Goal: Information Seeking & Learning: Learn about a topic

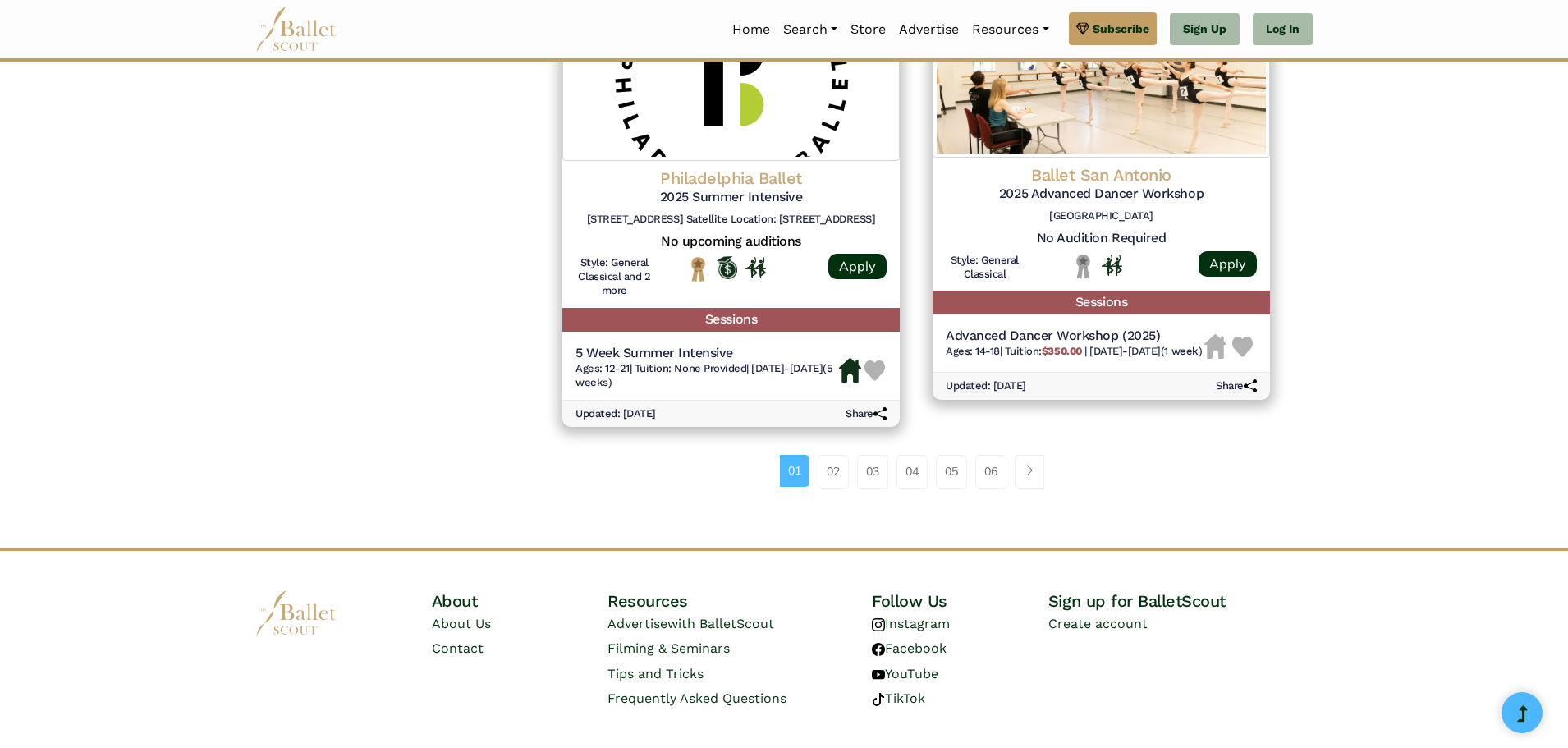
scroll to position [2242, 0]
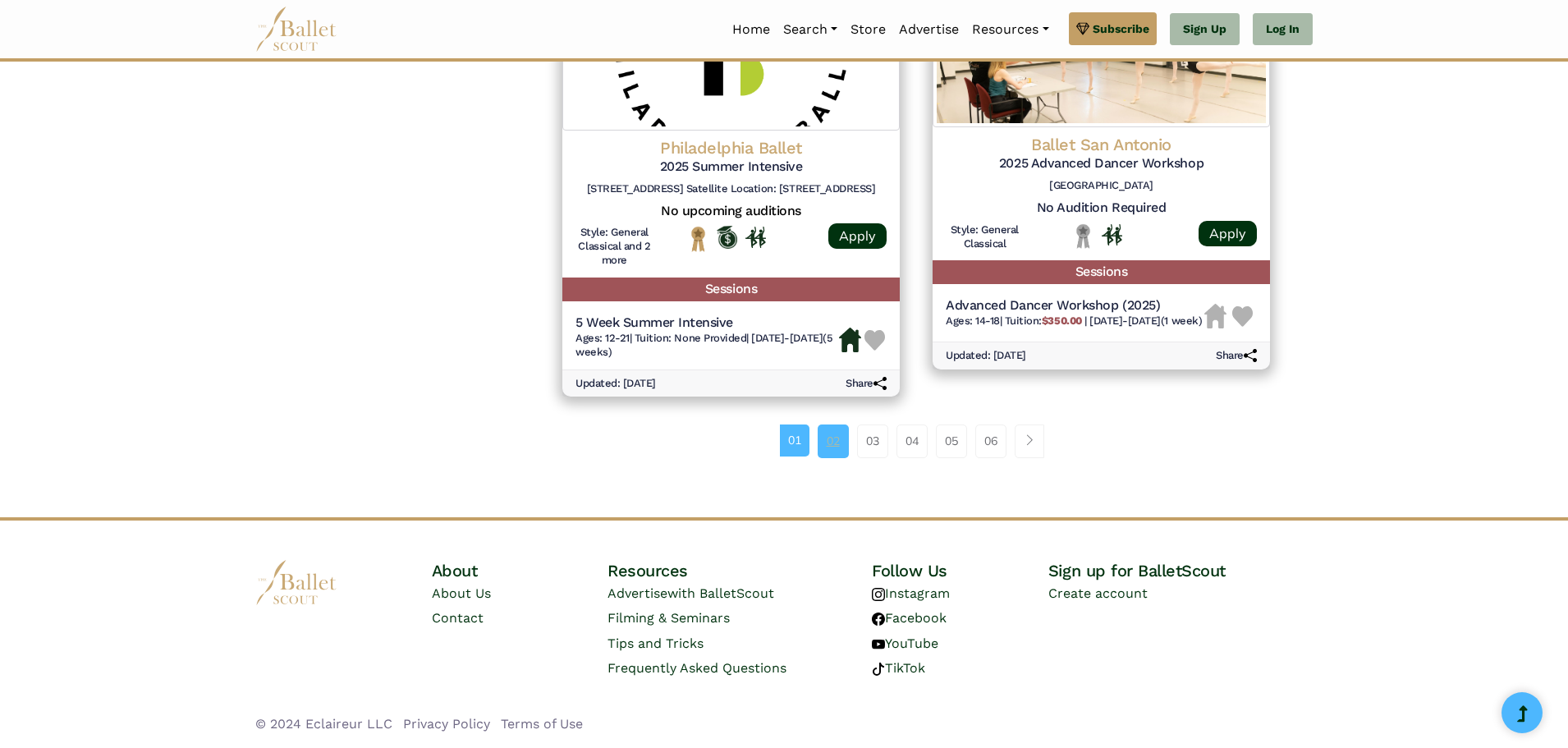
click at [823, 442] on link "02" at bounding box center [833, 442] width 31 height 33
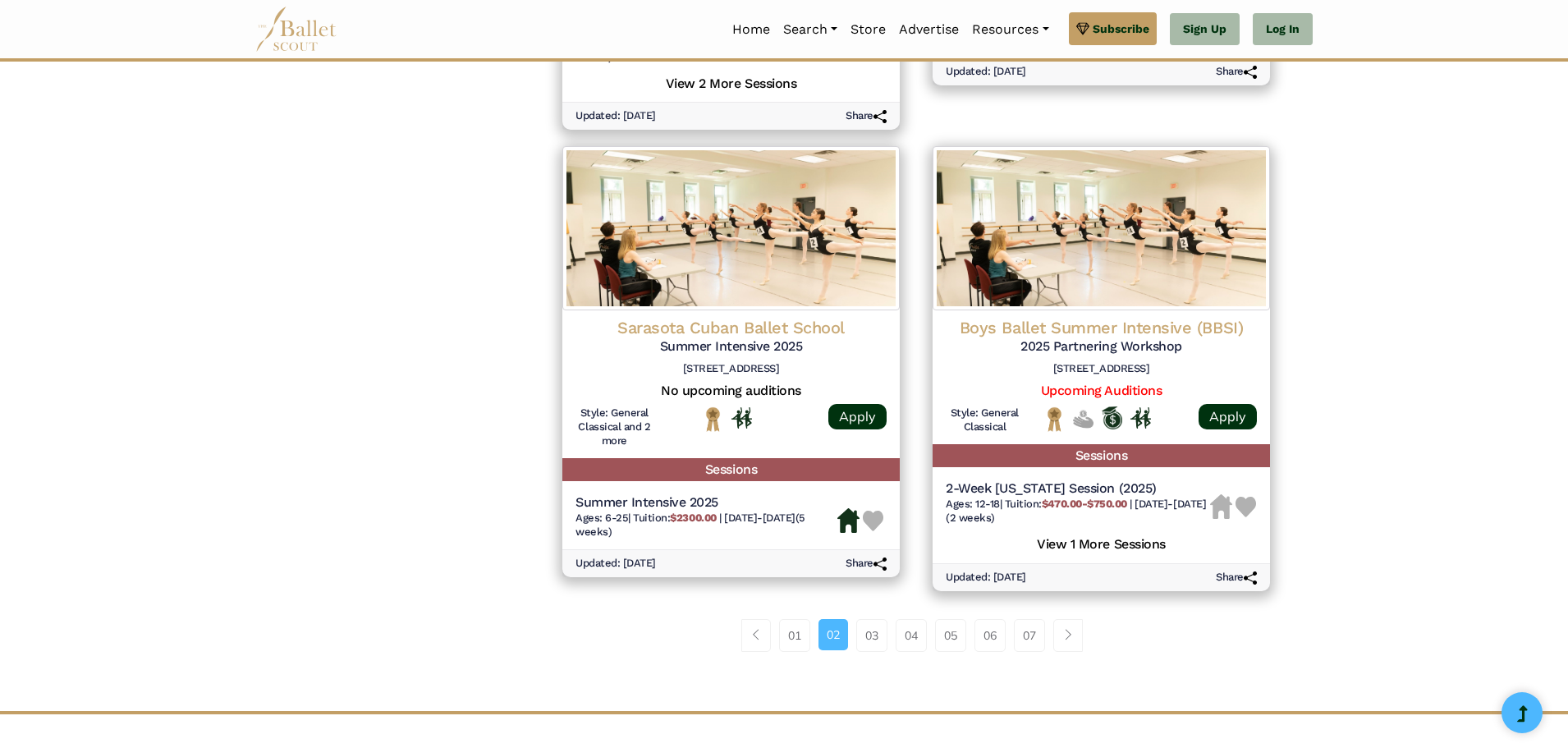
scroll to position [2217, 0]
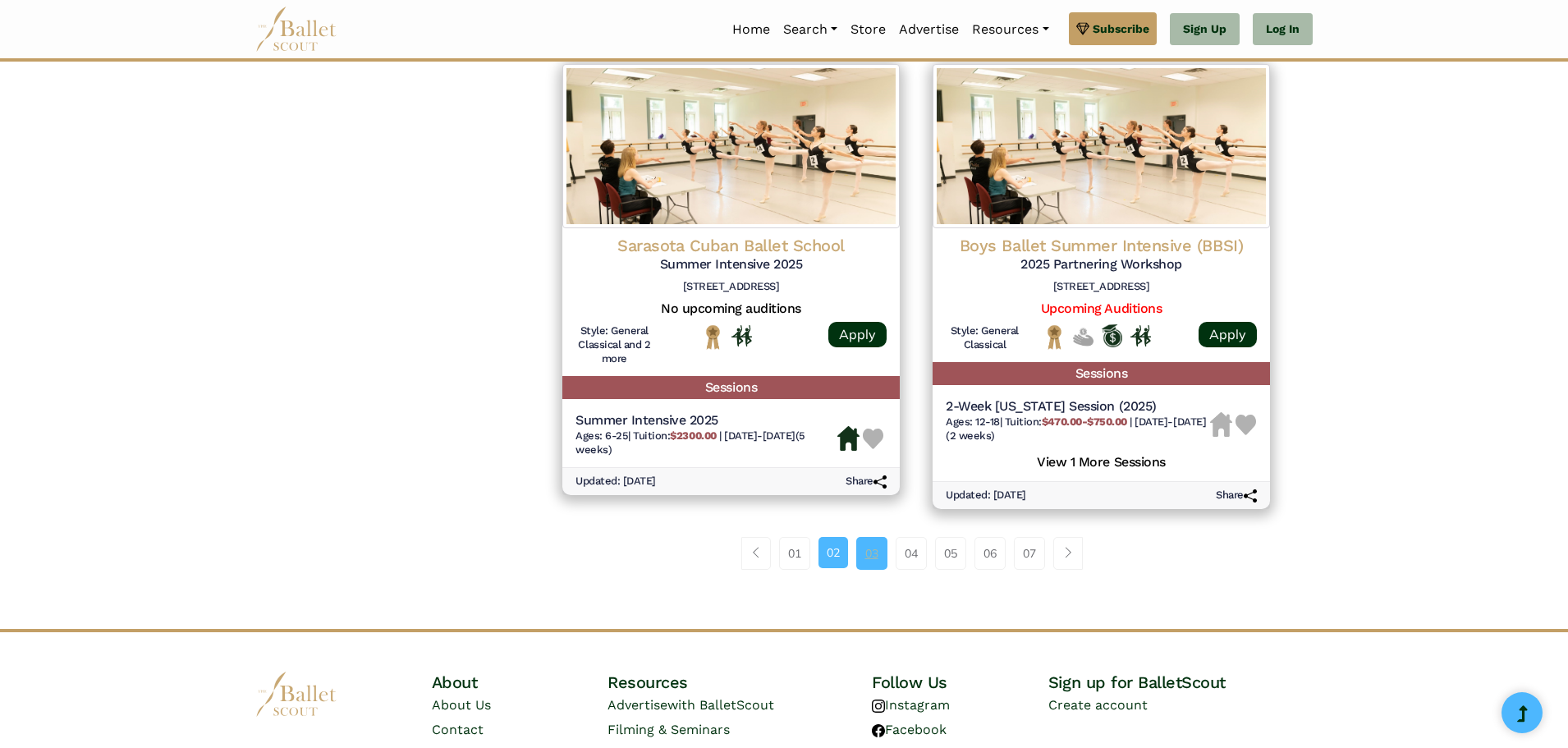
click at [861, 558] on link "03" at bounding box center [872, 553] width 31 height 33
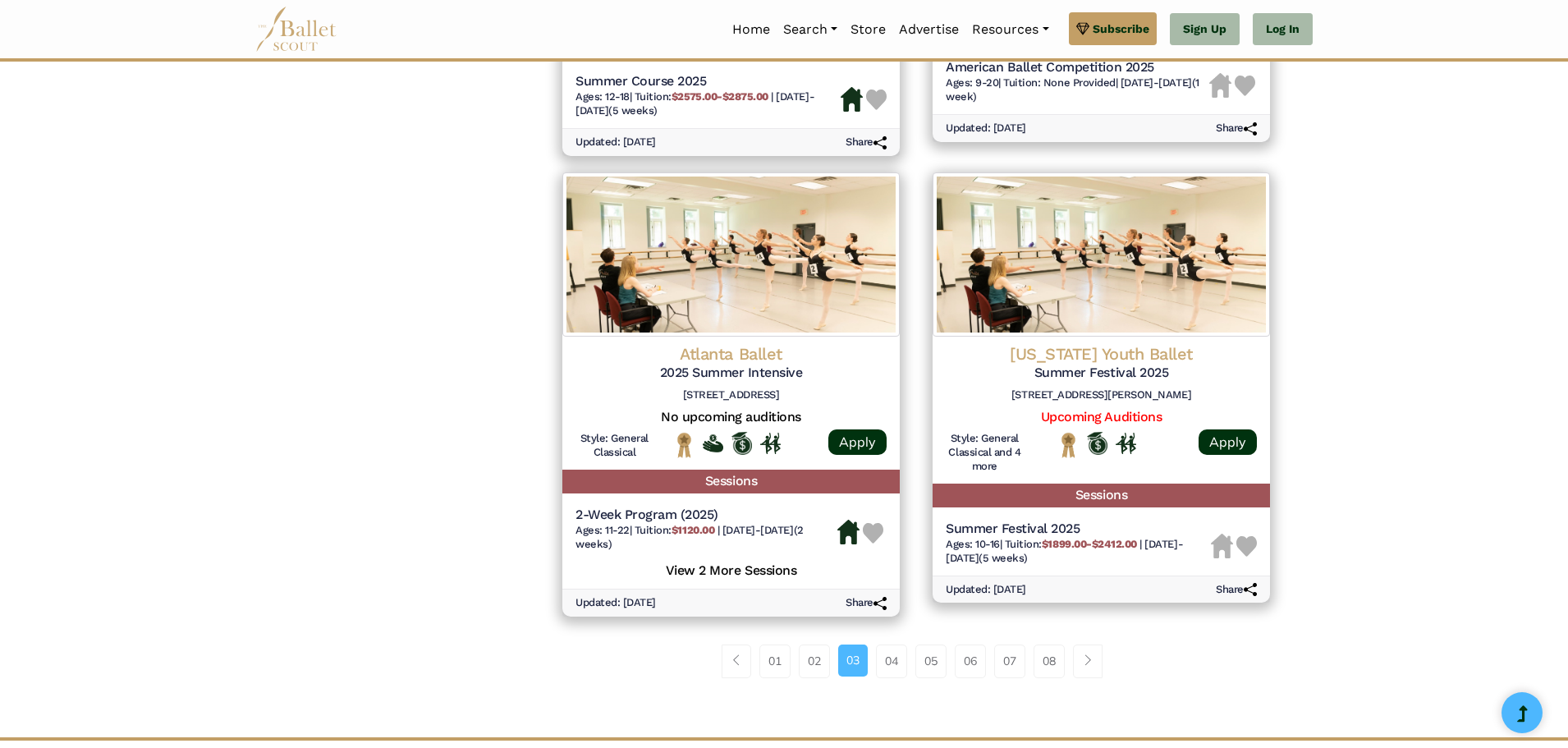
scroll to position [2052, 0]
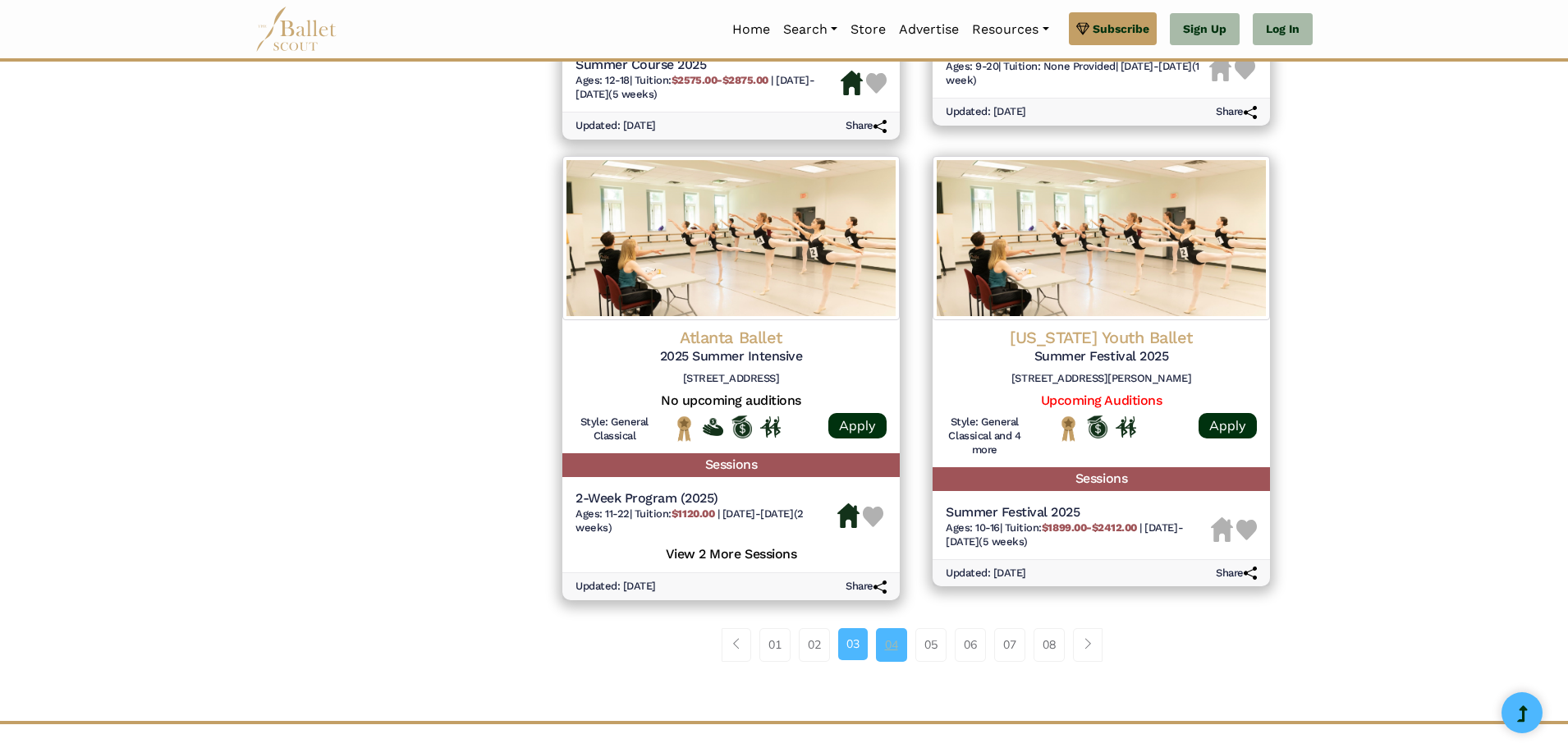
click at [889, 646] on link "04" at bounding box center [892, 645] width 31 height 33
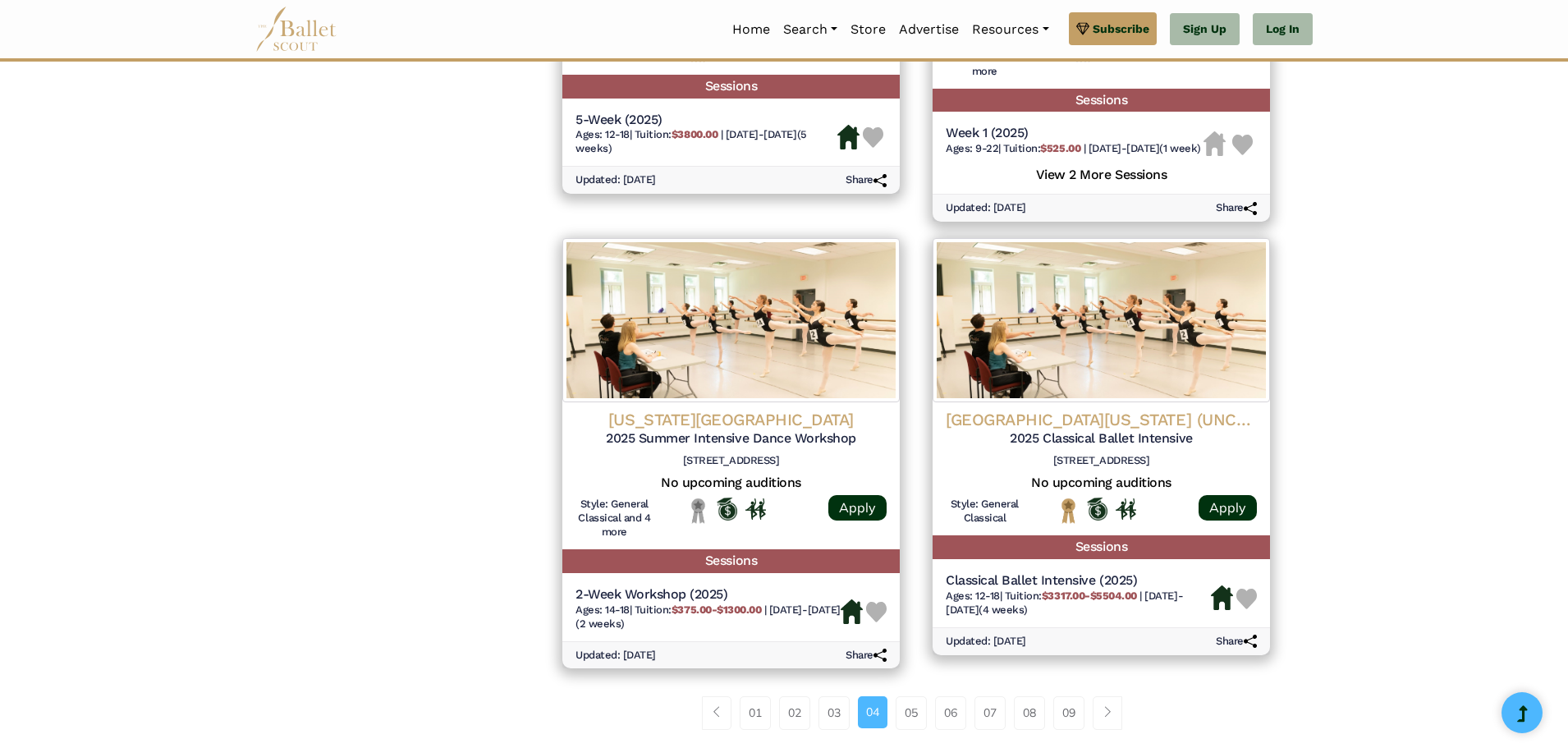
scroll to position [2052, 0]
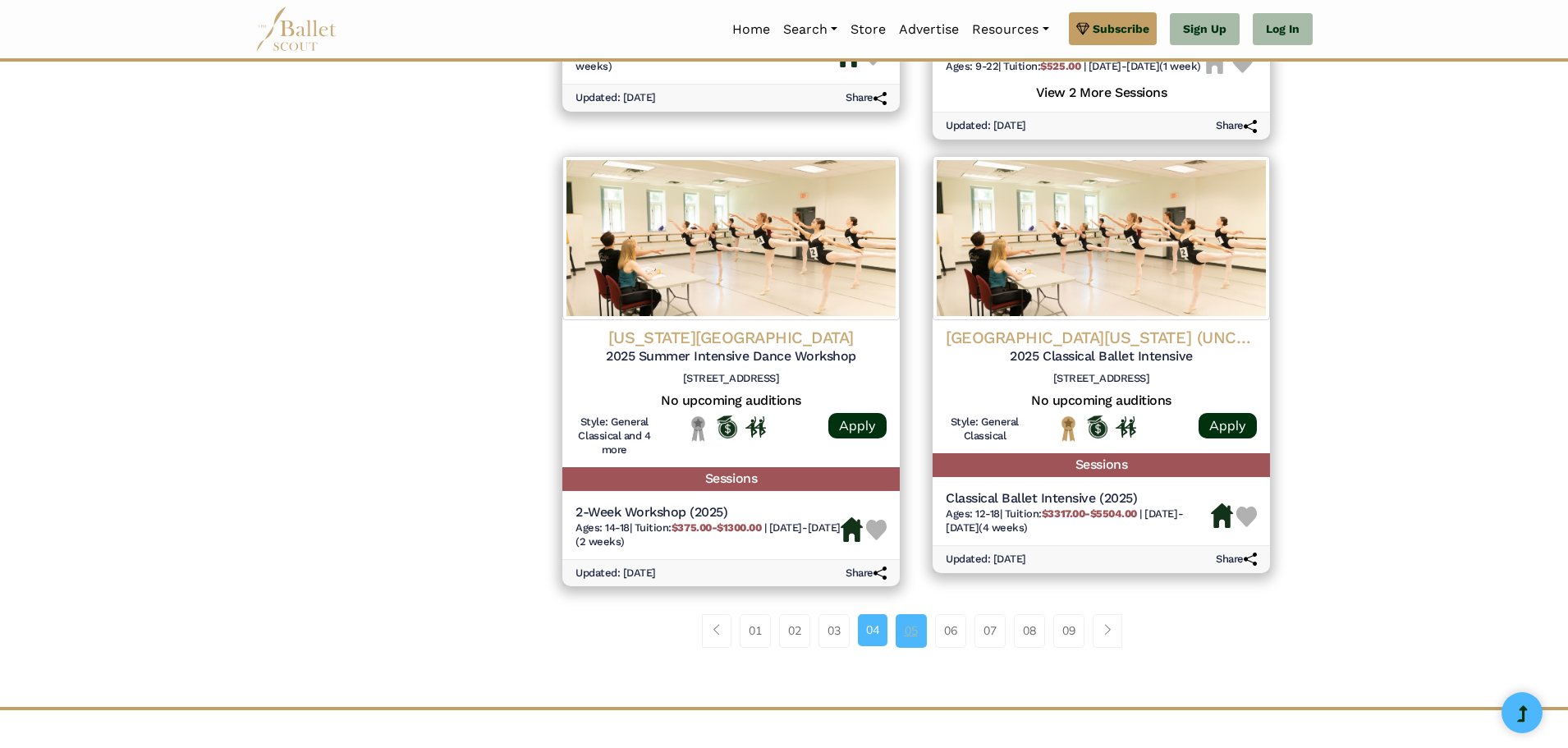
click at [912, 647] on link "05" at bounding box center [911, 631] width 31 height 33
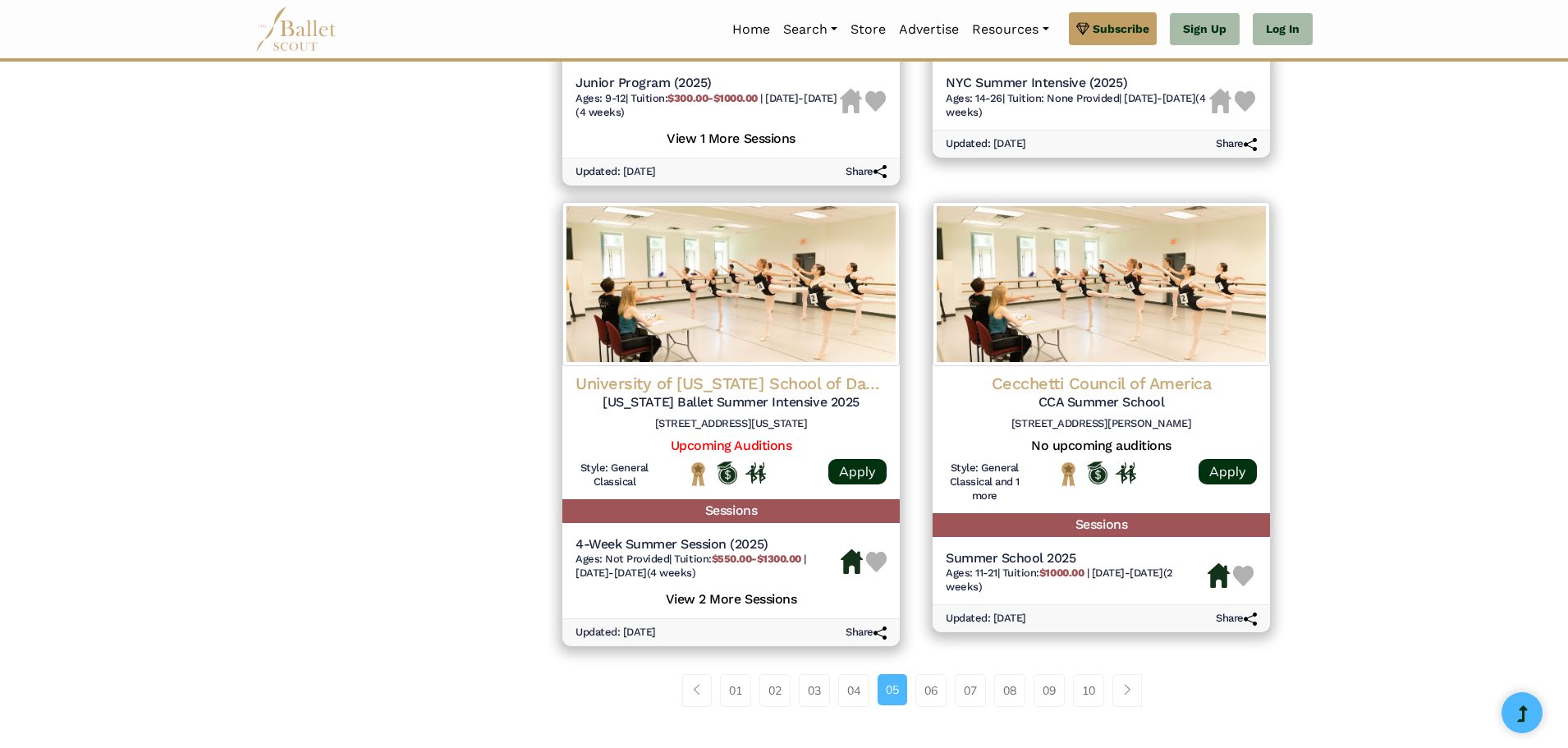
scroll to position [2052, 0]
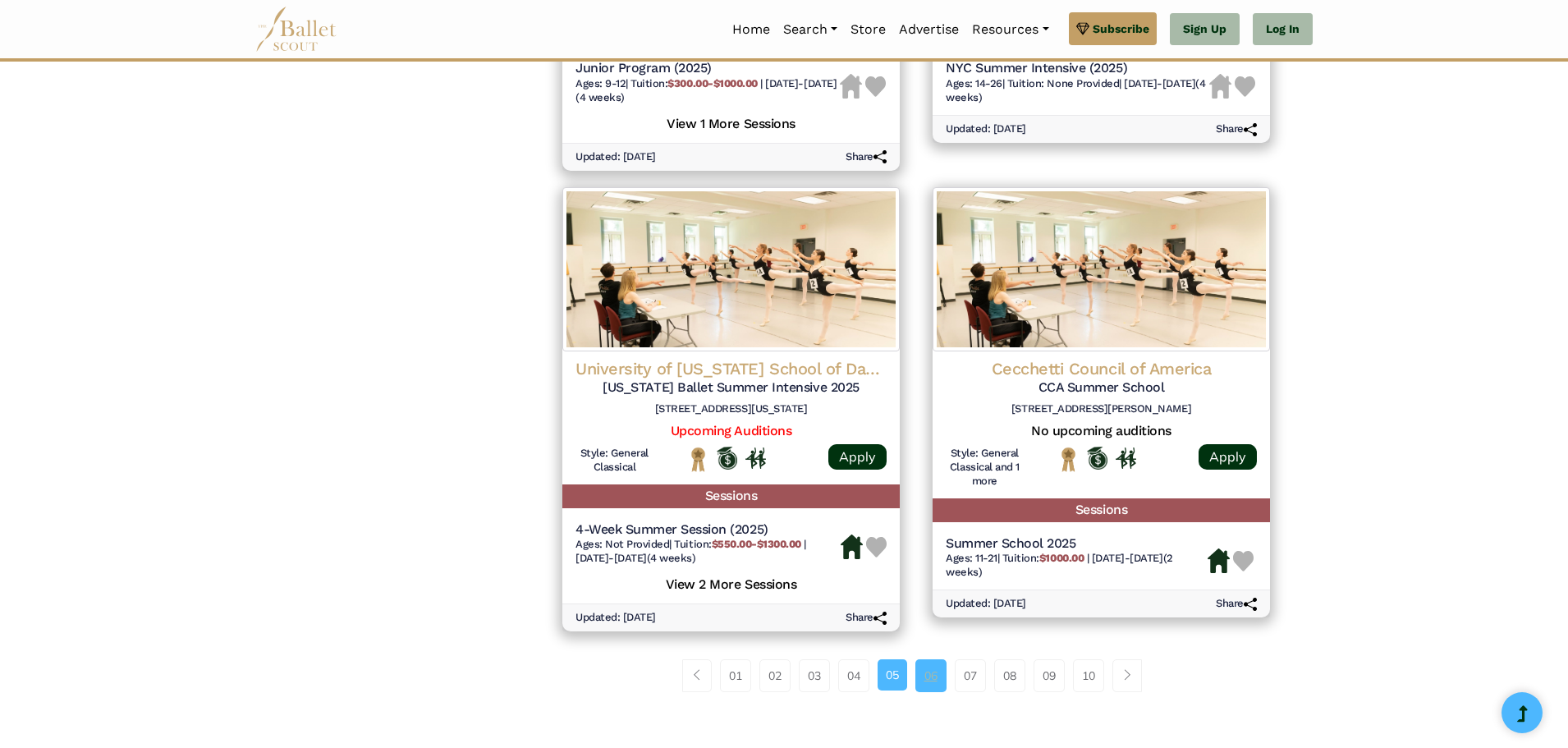
click at [933, 678] on link "06" at bounding box center [931, 676] width 31 height 33
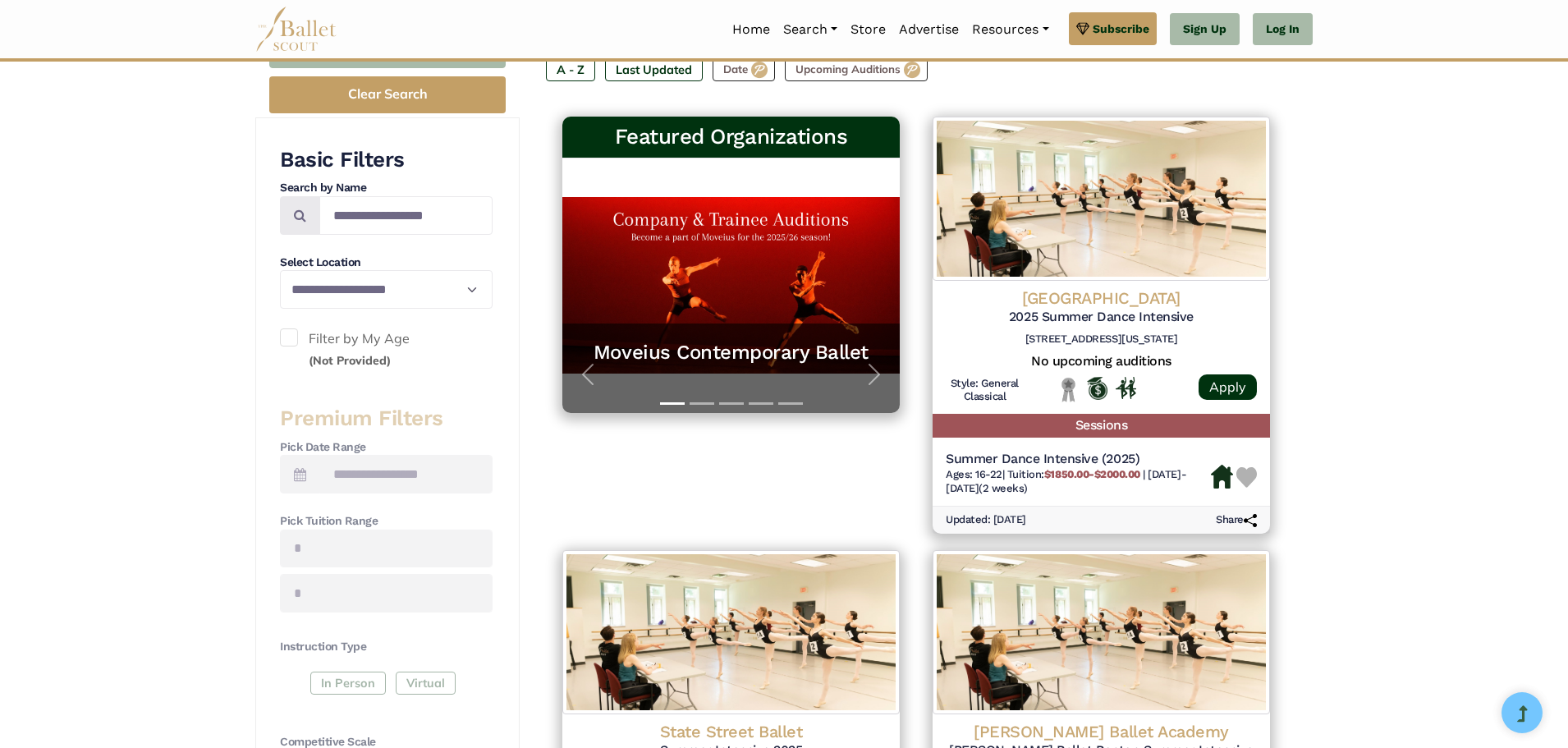
scroll to position [247, 0]
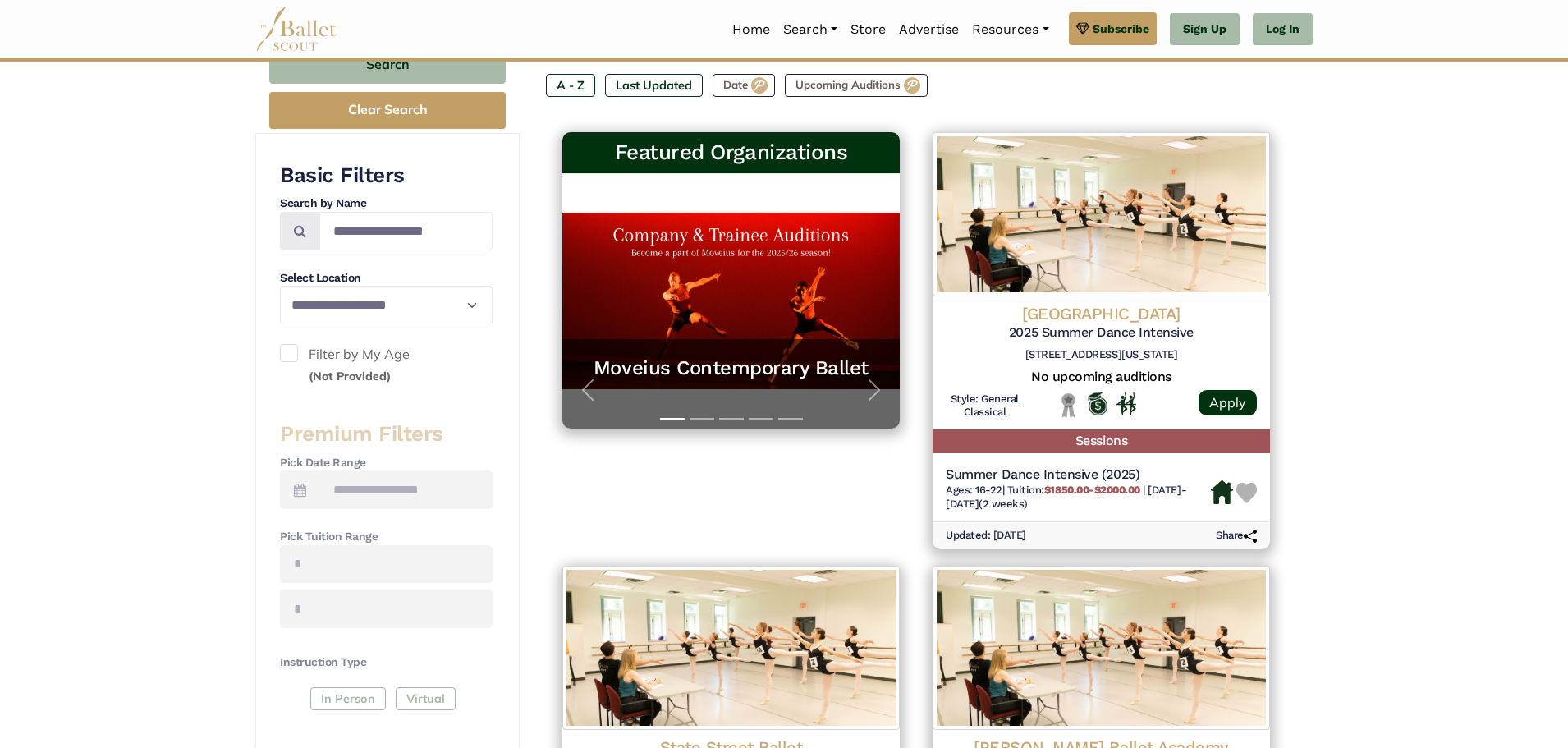
drag, startPoint x: 1137, startPoint y: 416, endPoint x: 1452, endPoint y: 451, distance: 316.9
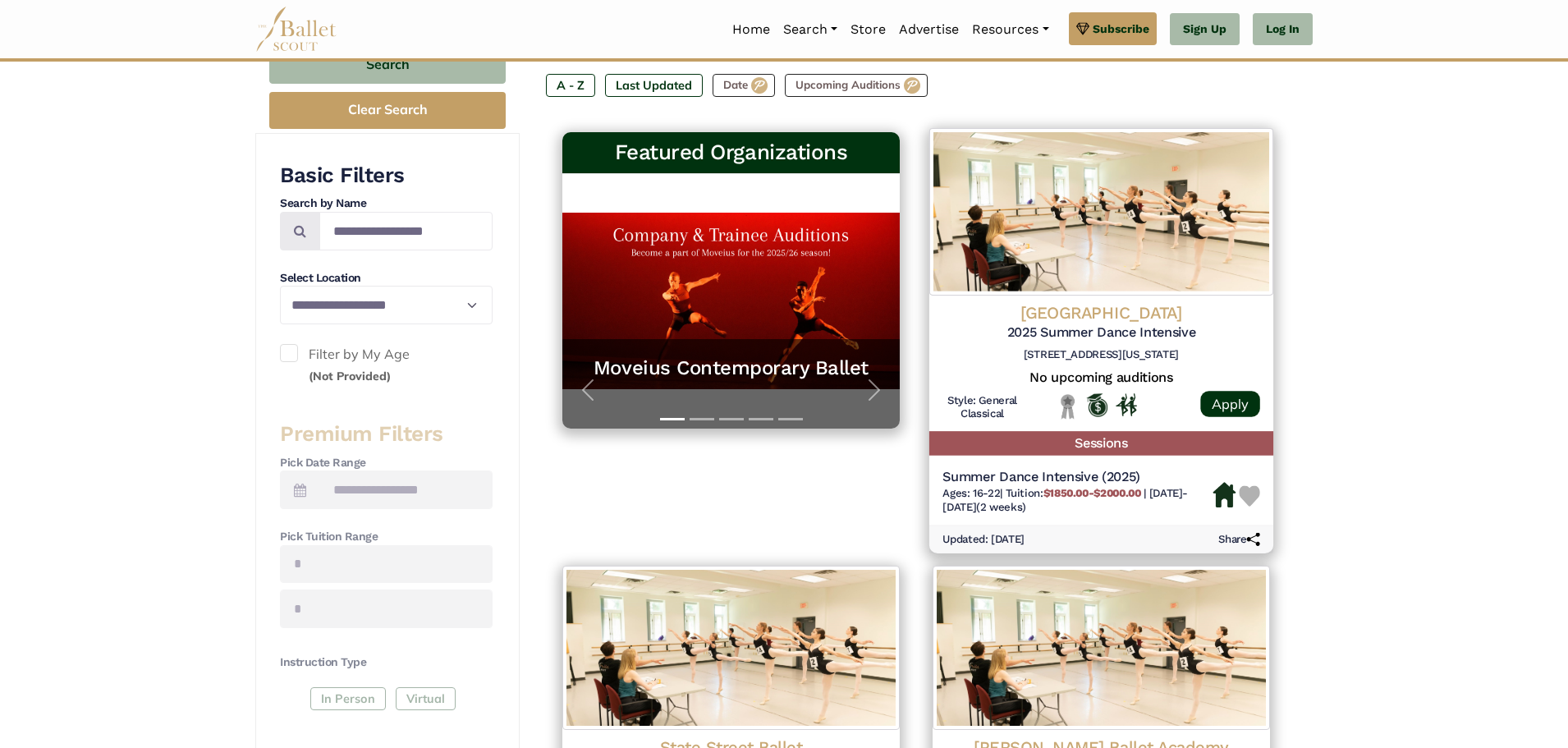
click at [1092, 336] on h5 "2025 Summer Dance Intensive" at bounding box center [1101, 333] width 318 height 18
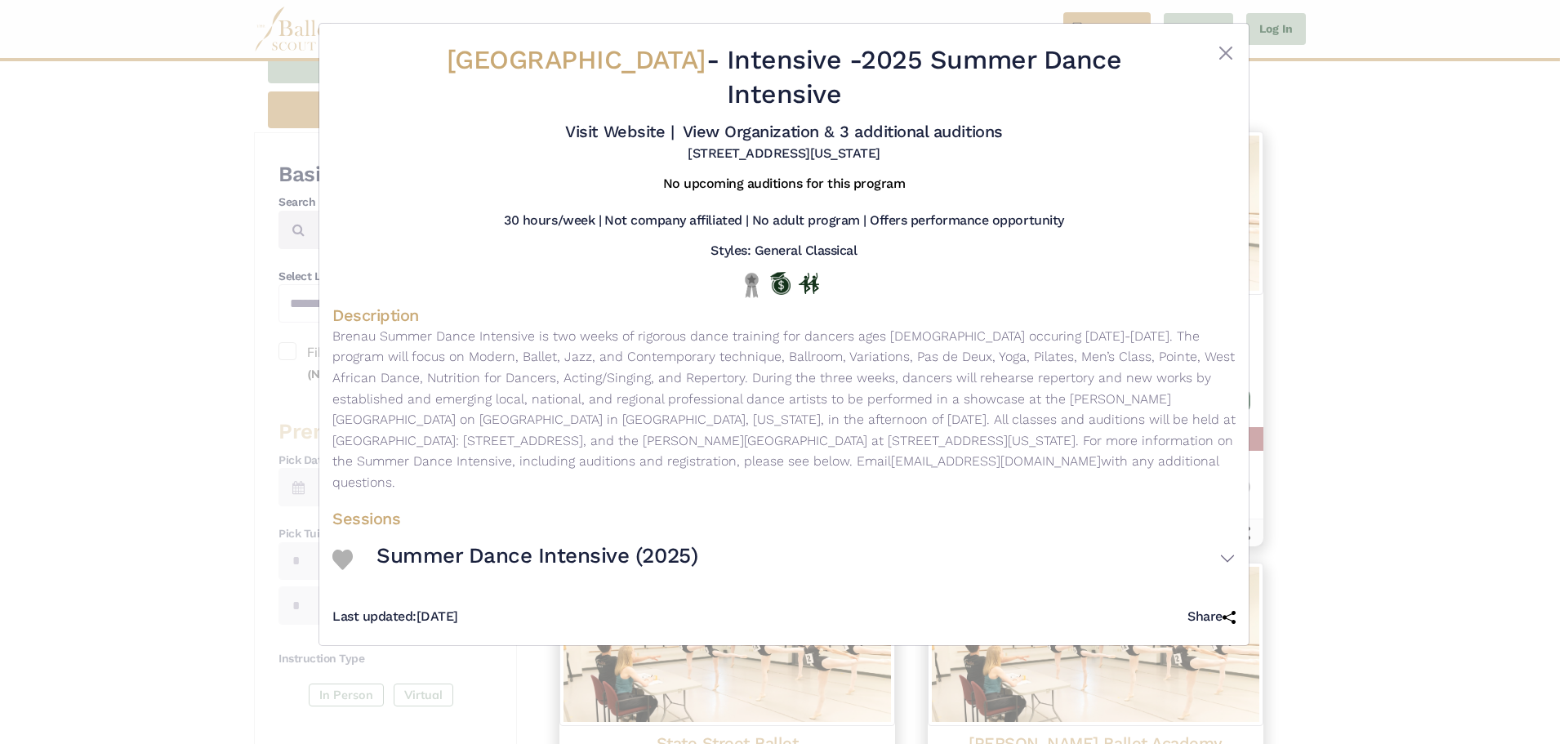
click at [1221, 38] on div "[GEOGRAPHIC_DATA] - Intensive - 2025 Summer Dance Intensive Visit Website | Vie…" at bounding box center [783, 103] width 903 height 132
click at [1221, 49] on button "Close" at bounding box center [1226, 53] width 19 height 19
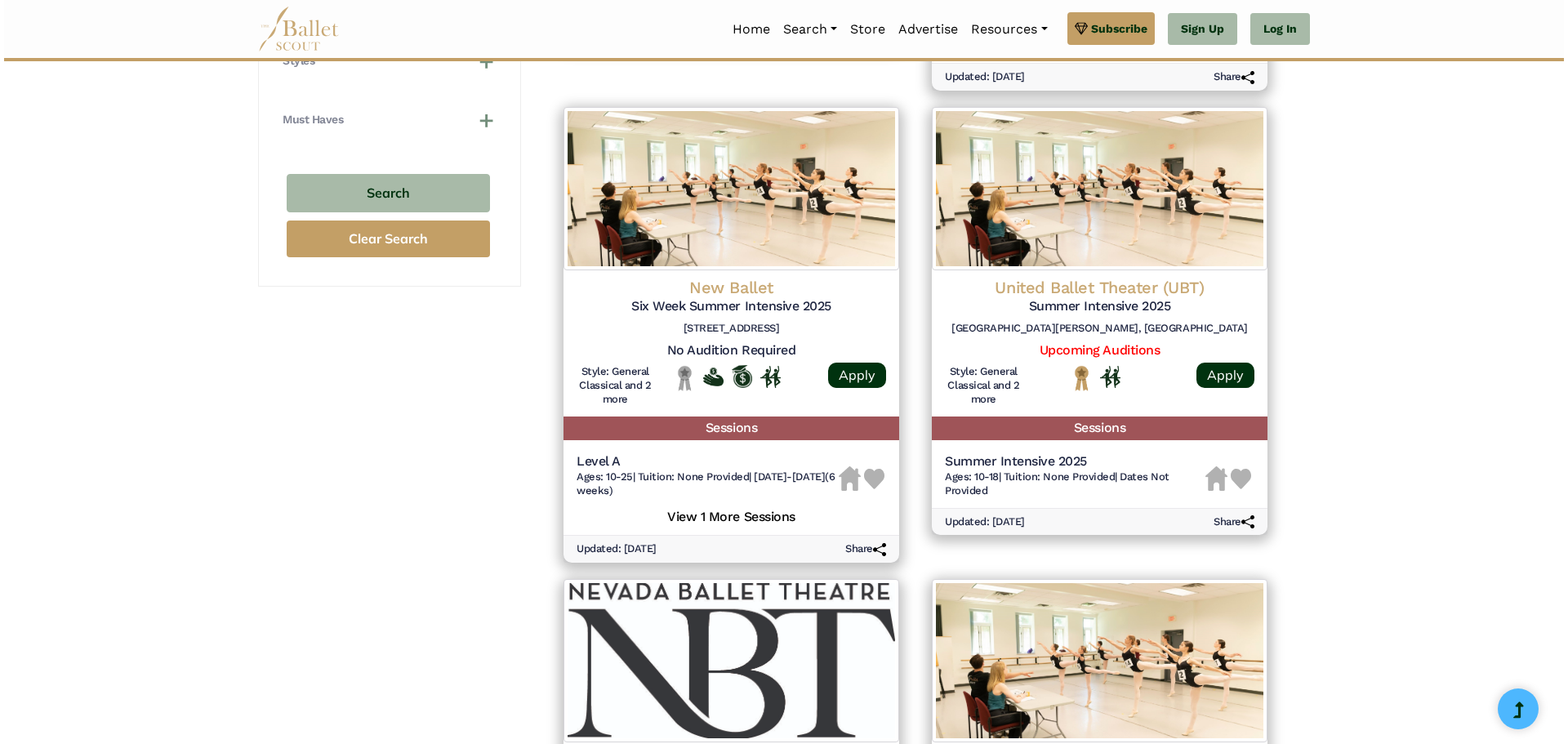
scroll to position [1143, 0]
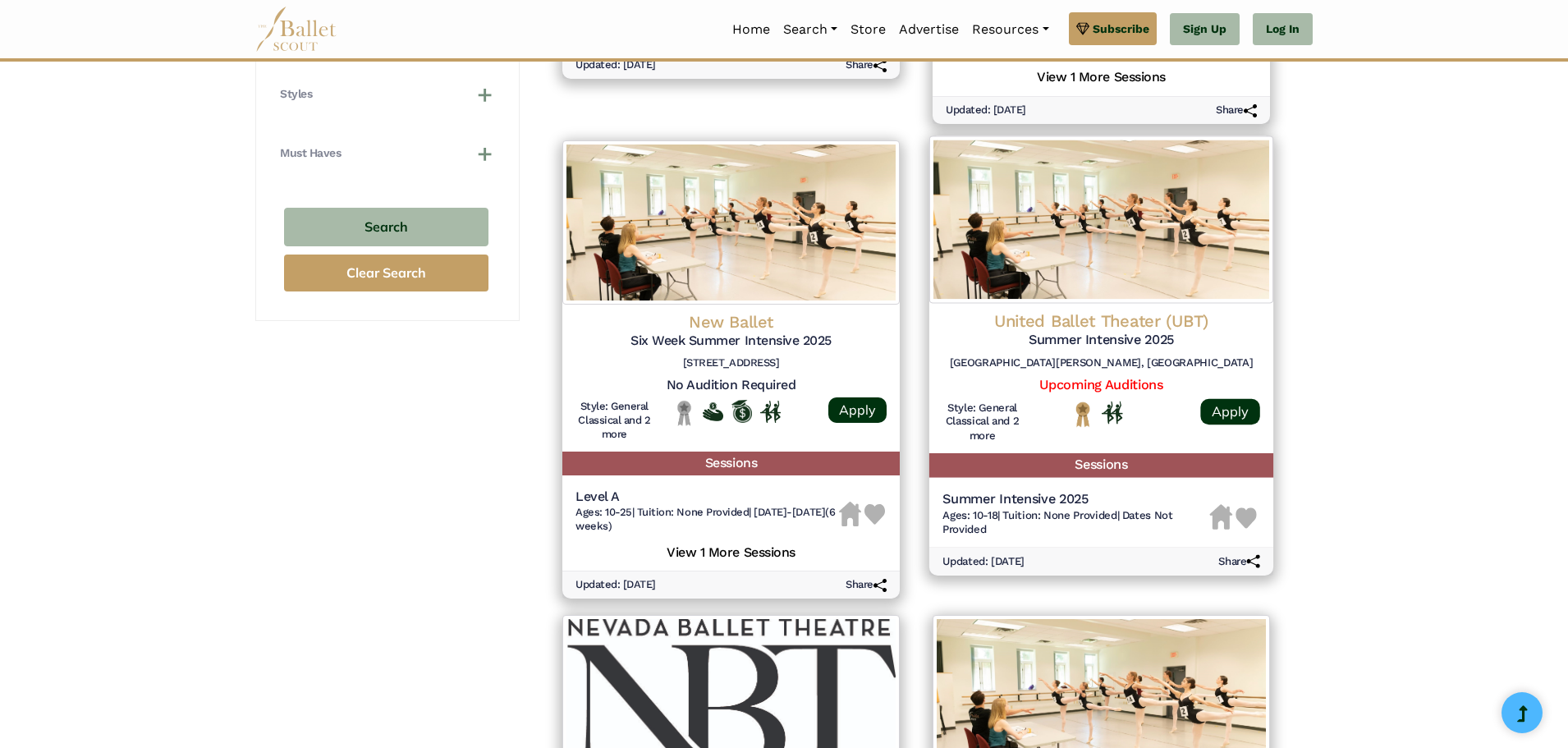
click at [1161, 273] on img at bounding box center [1100, 218] width 344 height 167
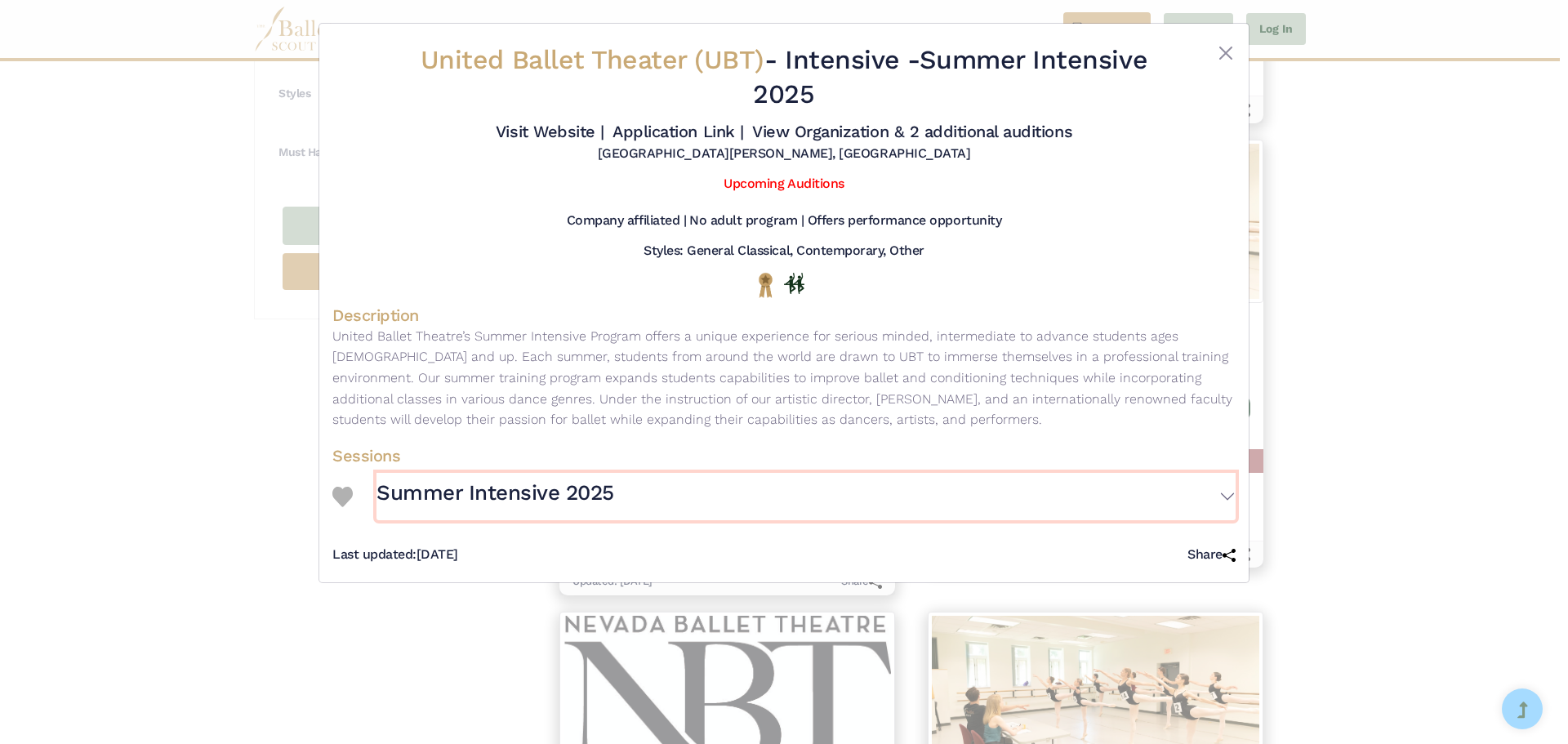
click at [1228, 494] on button "Summer Intensive 2025" at bounding box center [806, 497] width 859 height 48
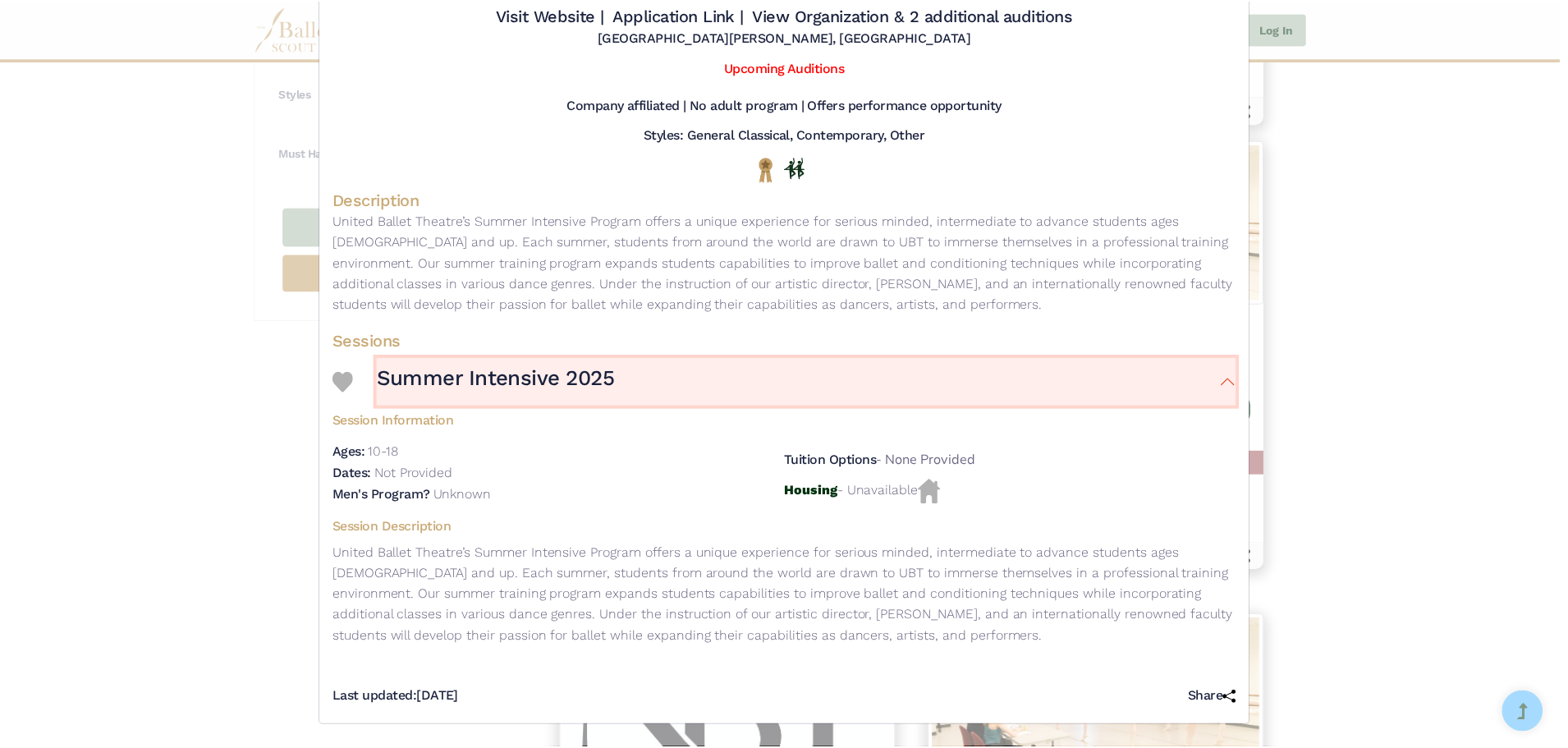
scroll to position [118, 0]
click at [1416, 319] on div "United Ballet Theater (UBT) - Intensive - Summer Intensive 2025 Visit Website |…" at bounding box center [788, 374] width 1576 height 748
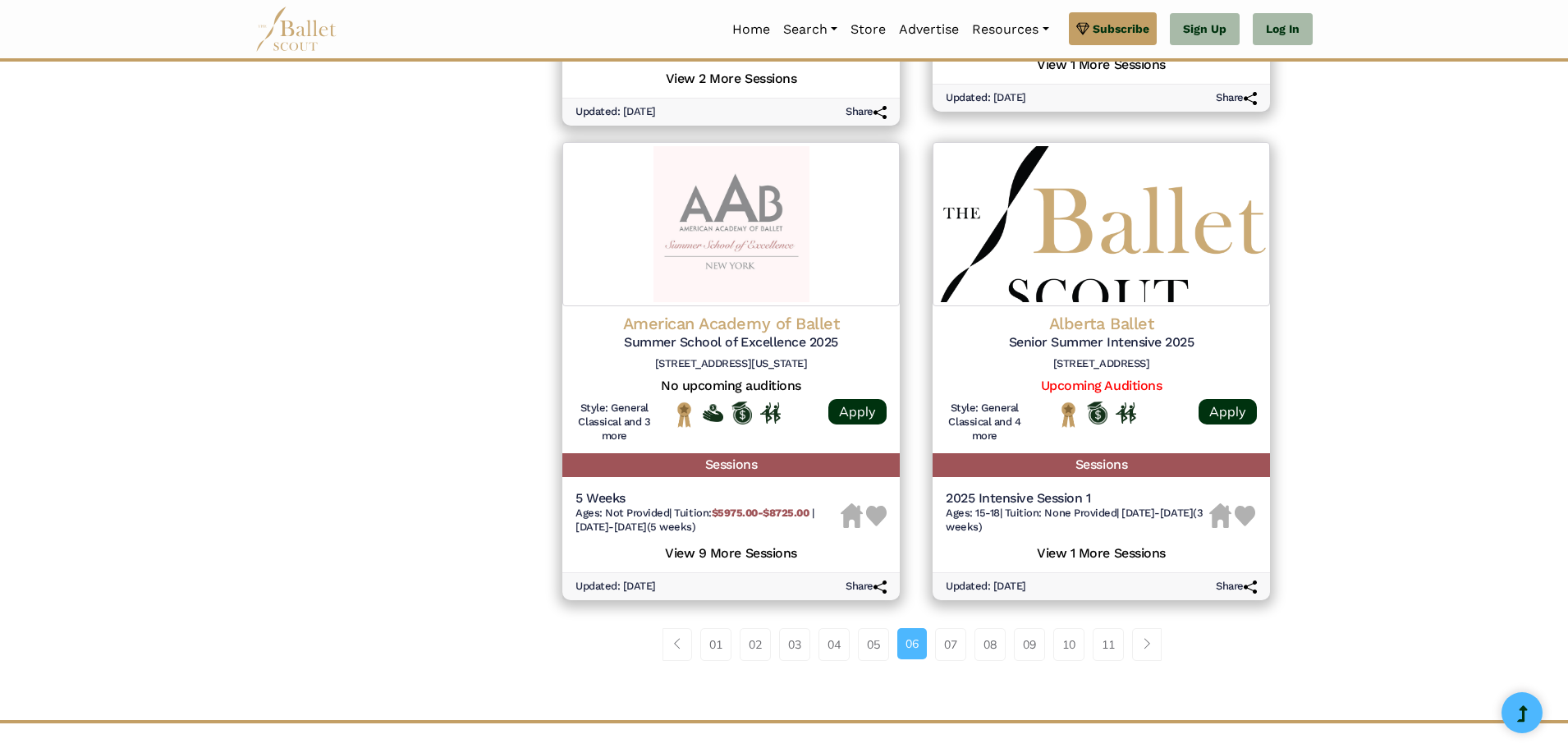
scroll to position [2134, 0]
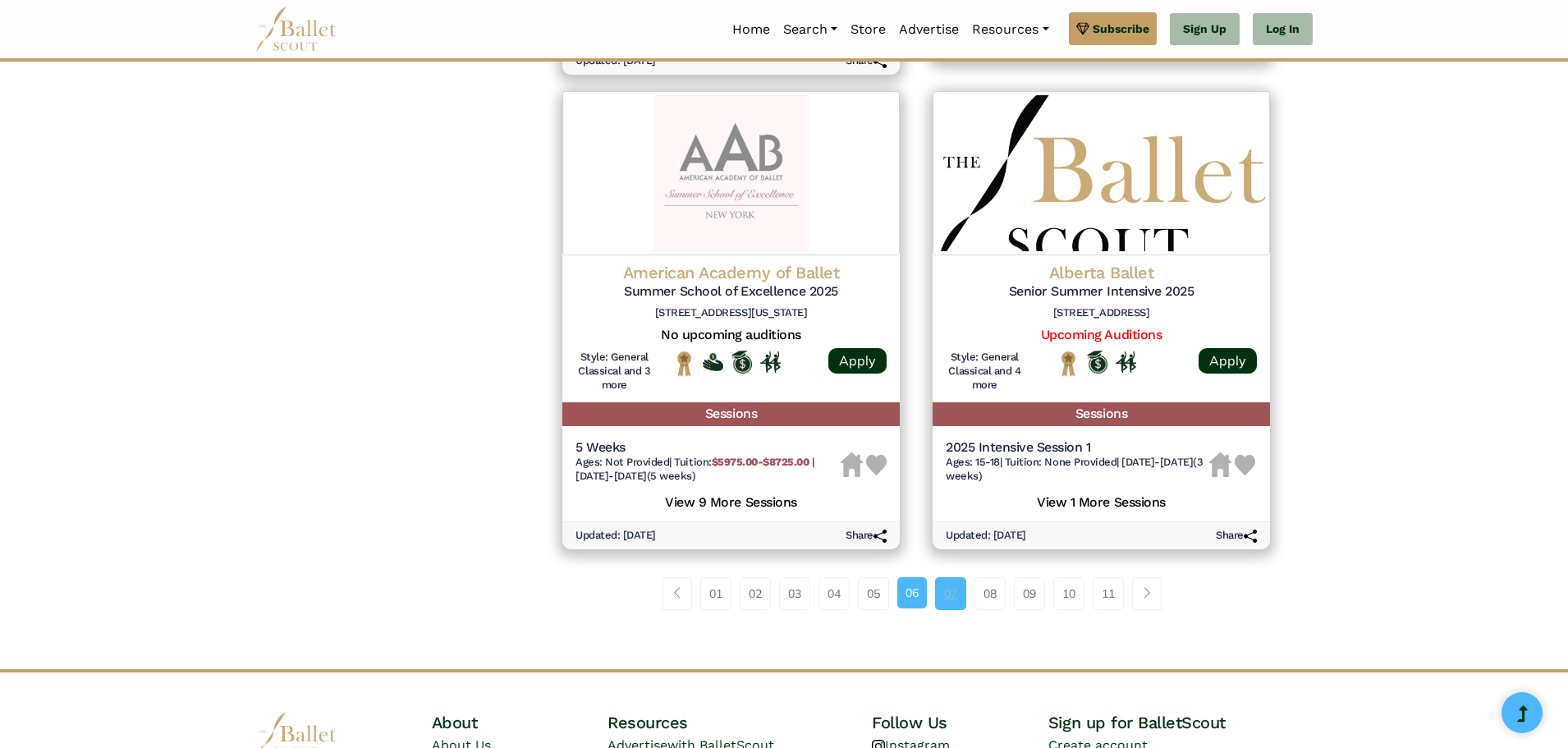
click at [958, 592] on link "07" at bounding box center [950, 594] width 31 height 33
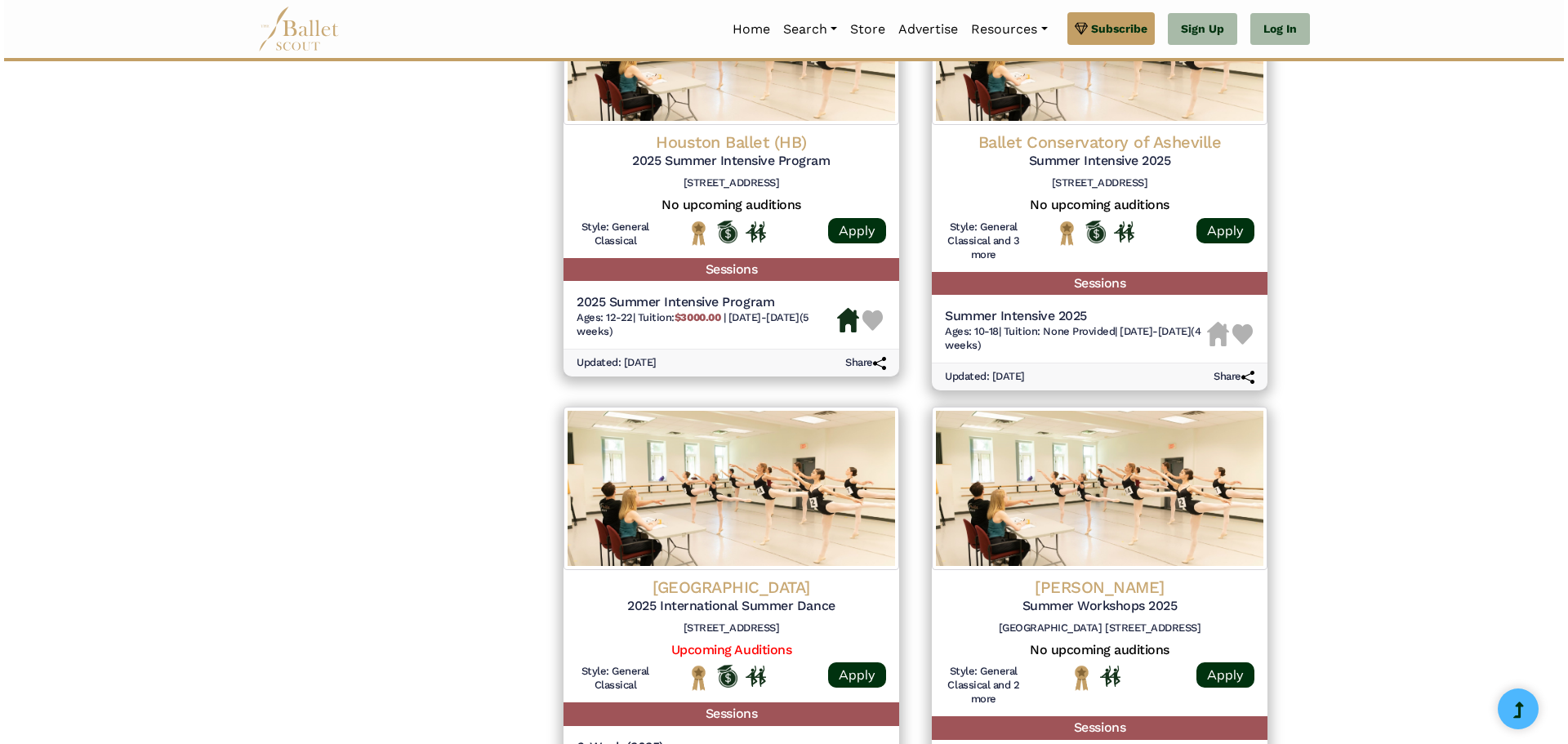
scroll to position [1715, 0]
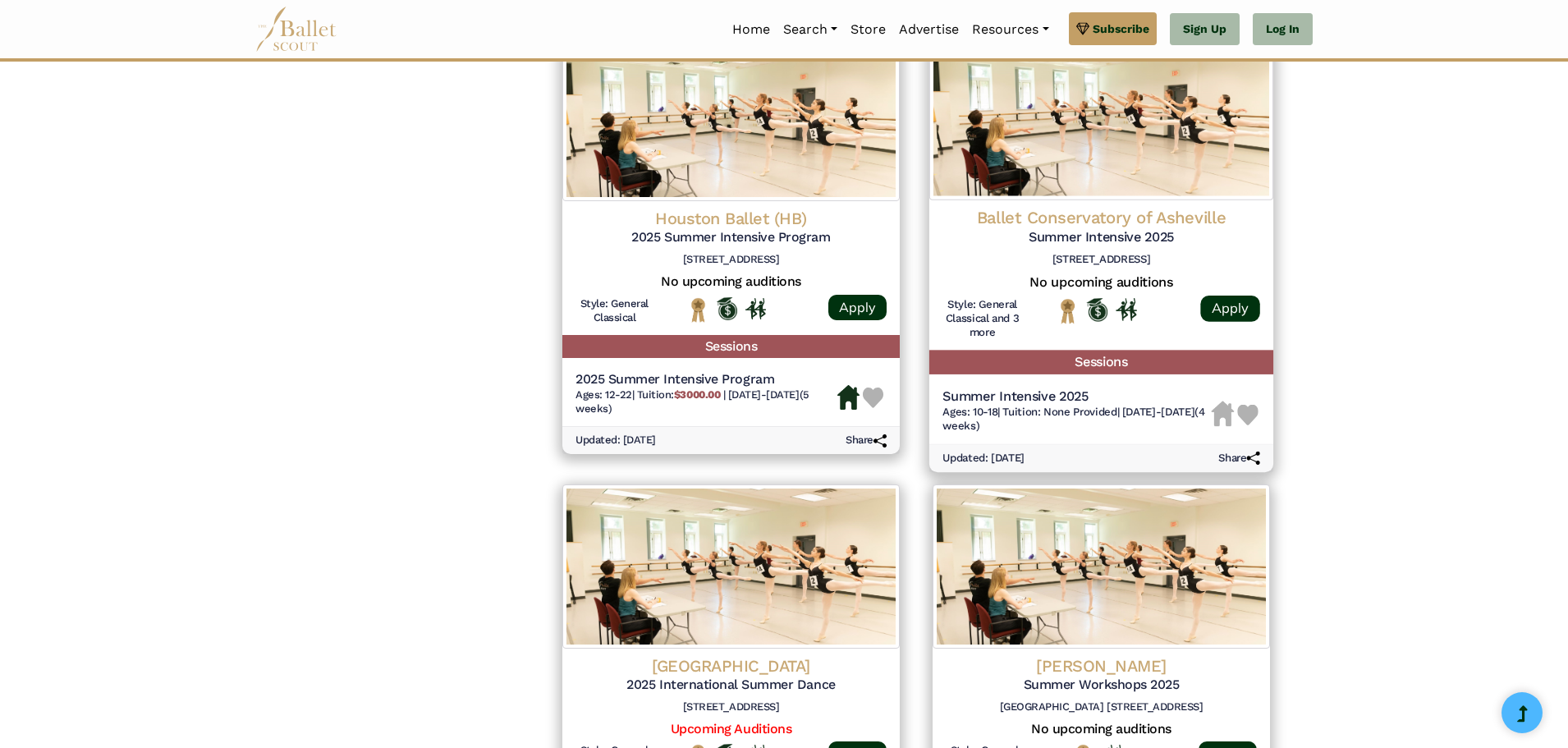
click at [1128, 181] on img at bounding box center [1100, 117] width 344 height 167
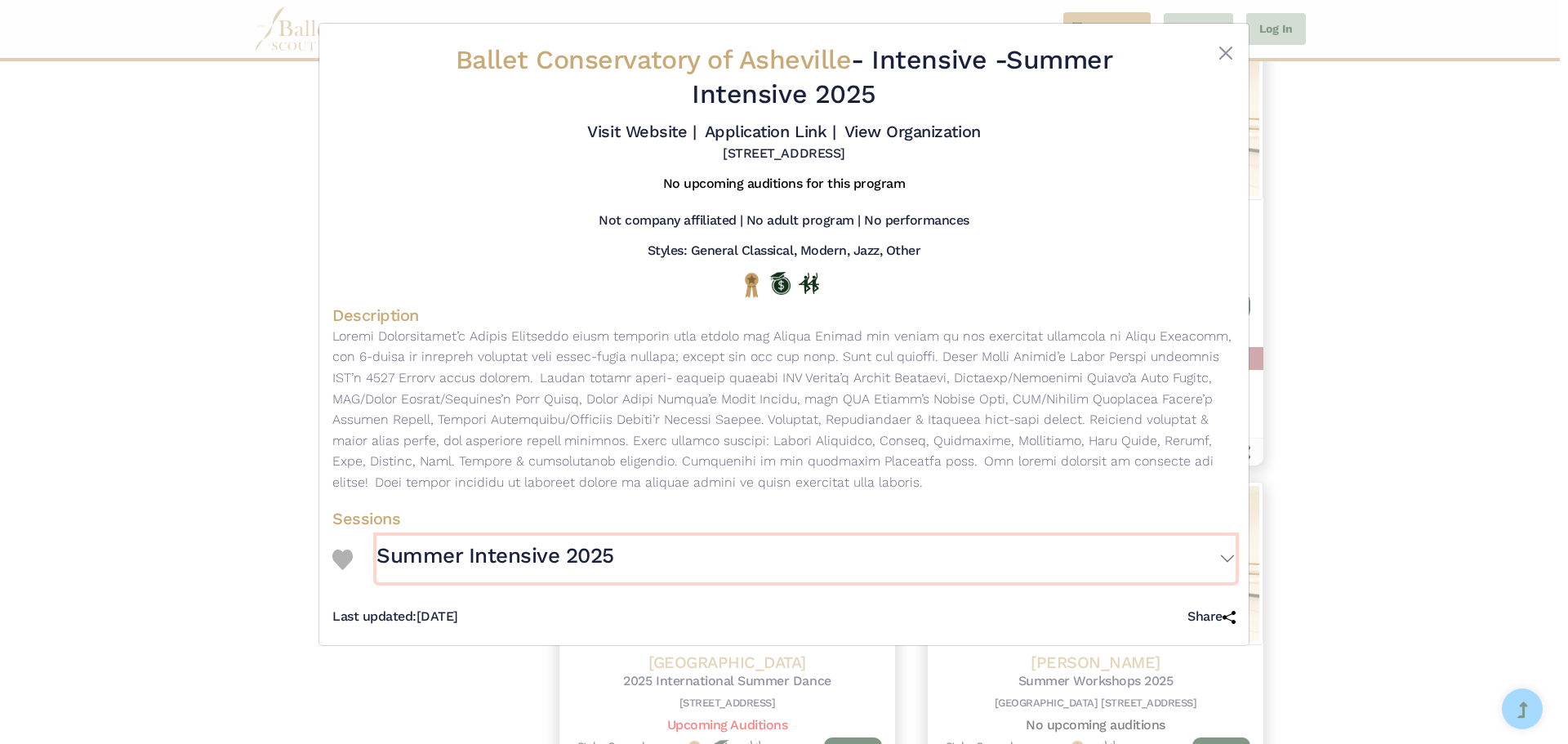
click at [1219, 555] on button "Summer Intensive 2025" at bounding box center [806, 559] width 859 height 48
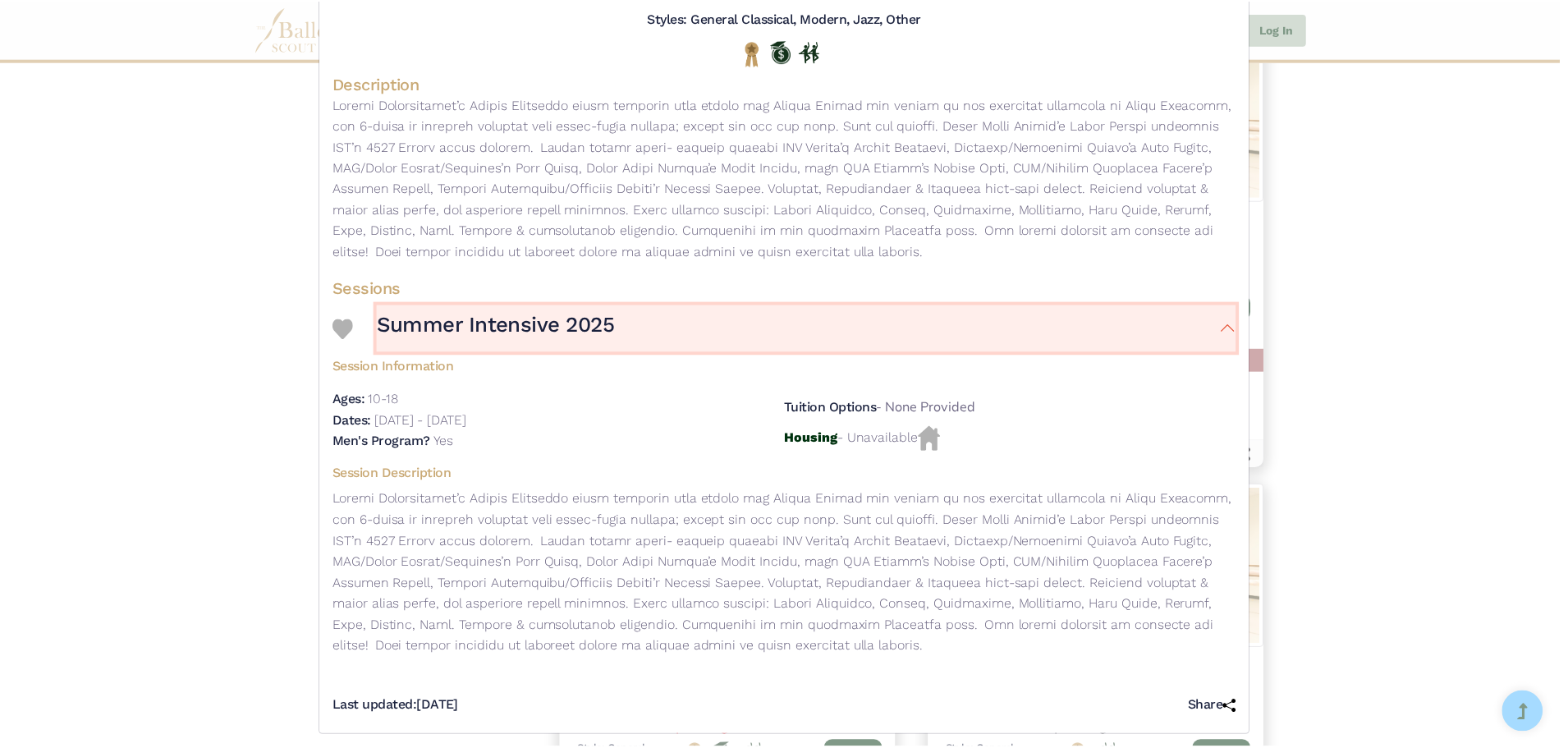
scroll to position [245, 0]
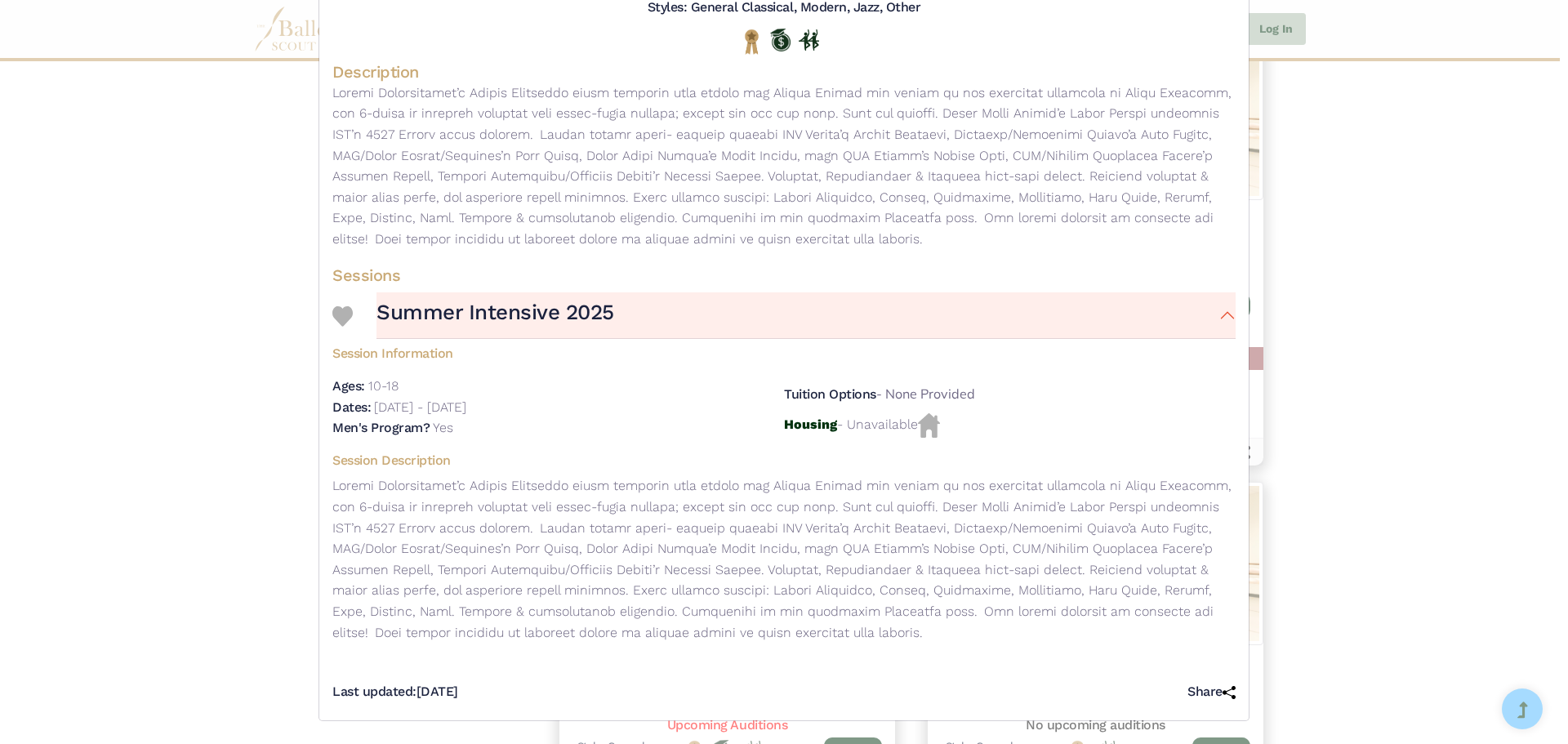
click at [1320, 182] on div "Ballet Conservatory of Asheville - Intensive - Summer Intensive 2025 Visit Webs…" at bounding box center [784, 372] width 1568 height 744
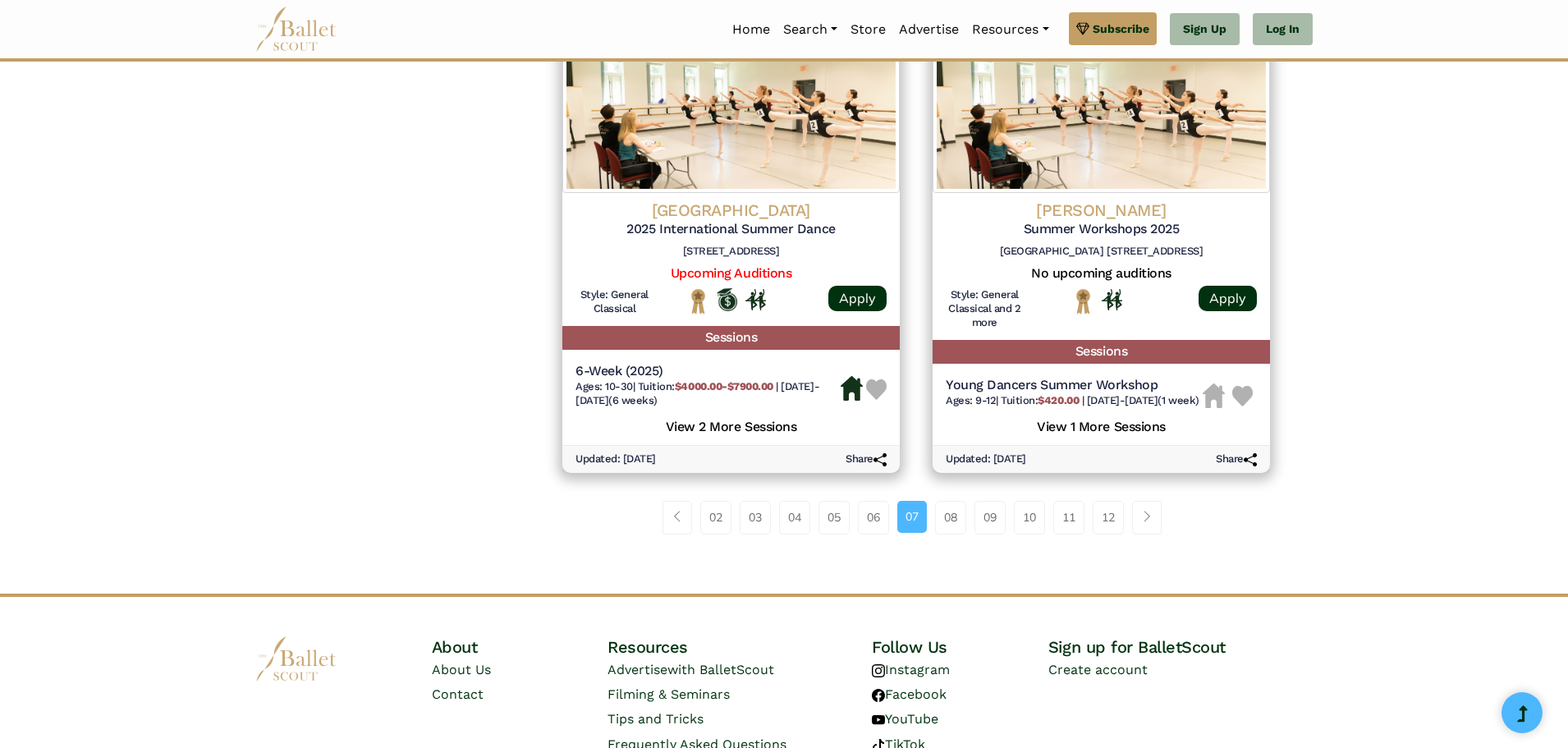
scroll to position [2284, 0]
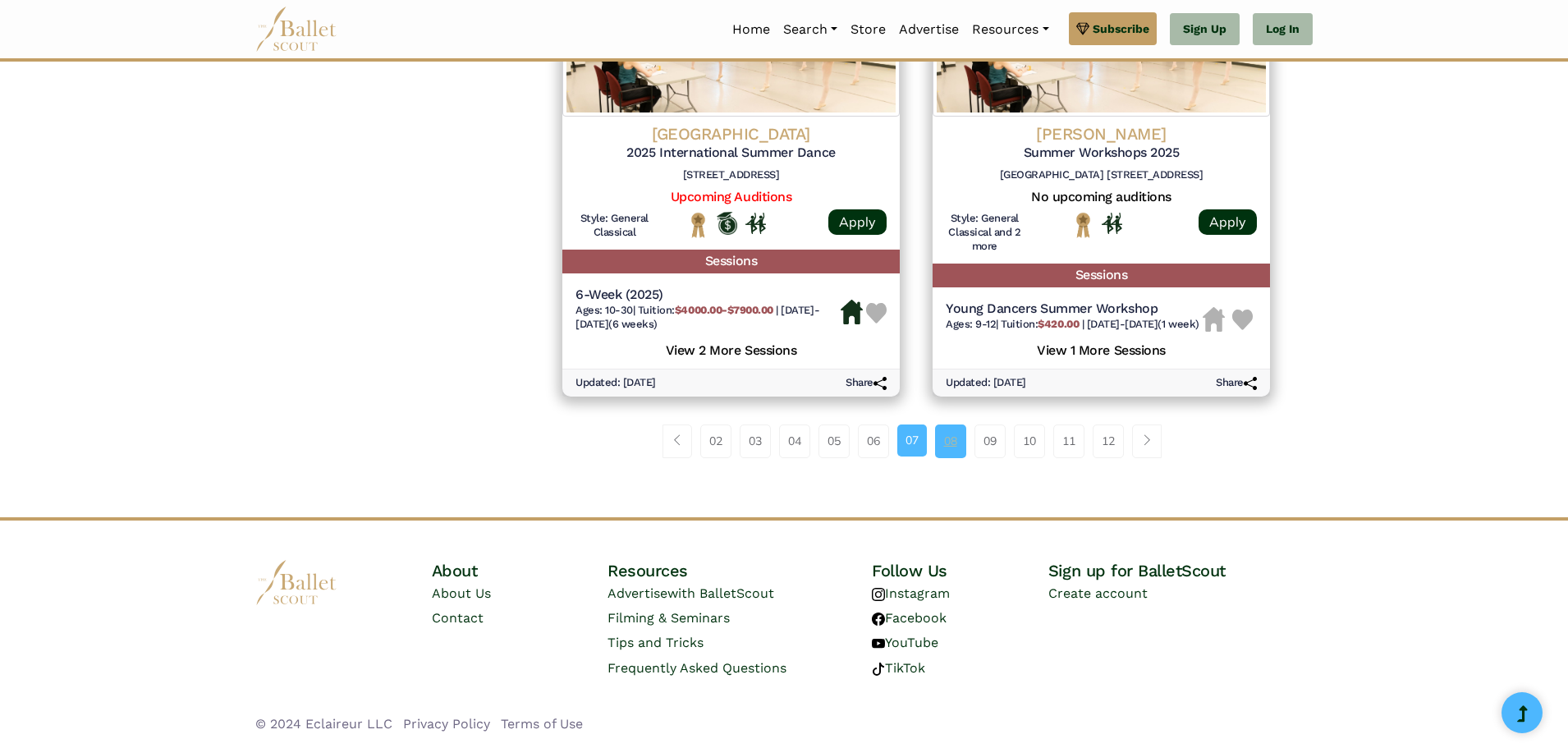
click at [953, 447] on link "08" at bounding box center [950, 442] width 31 height 33
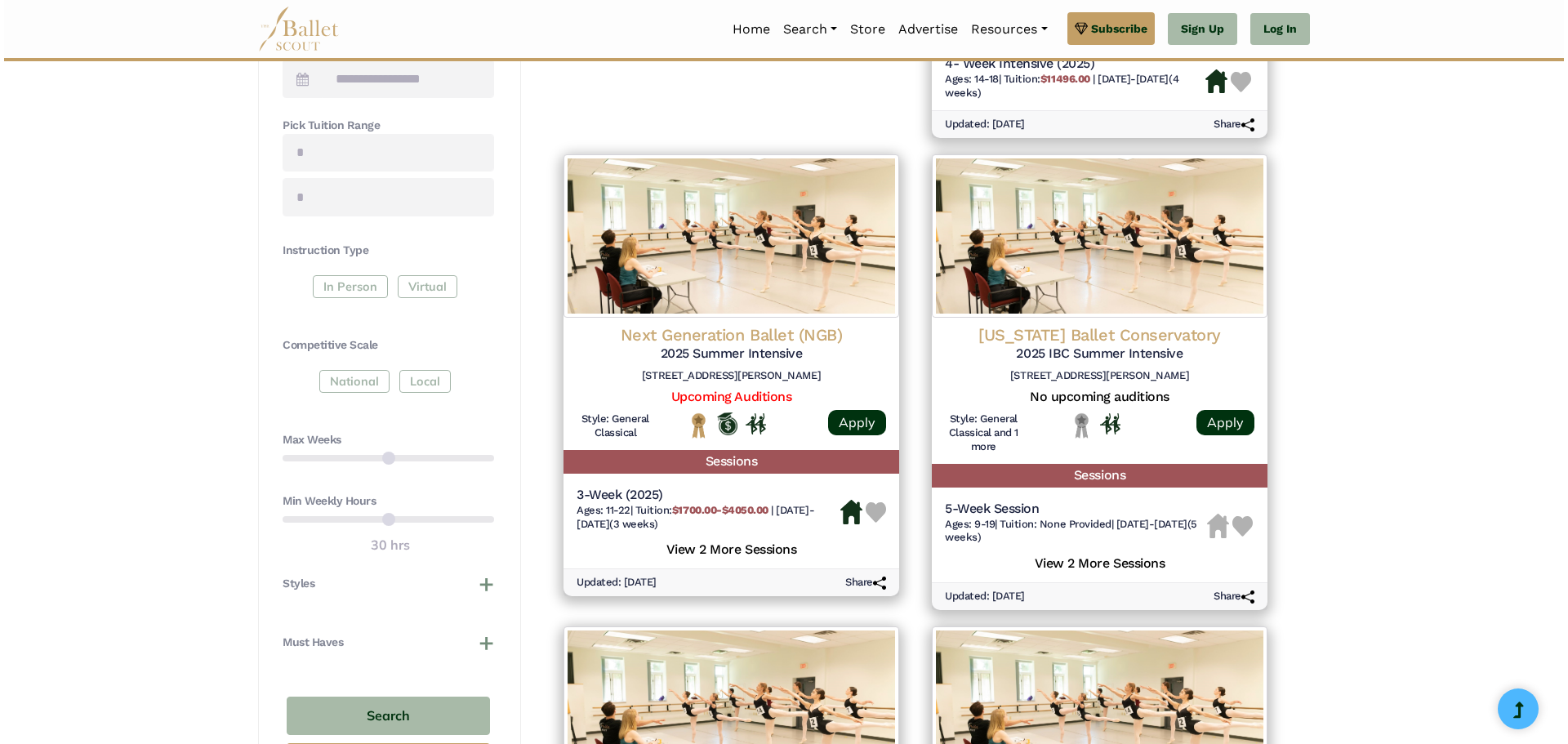
scroll to position [735, 0]
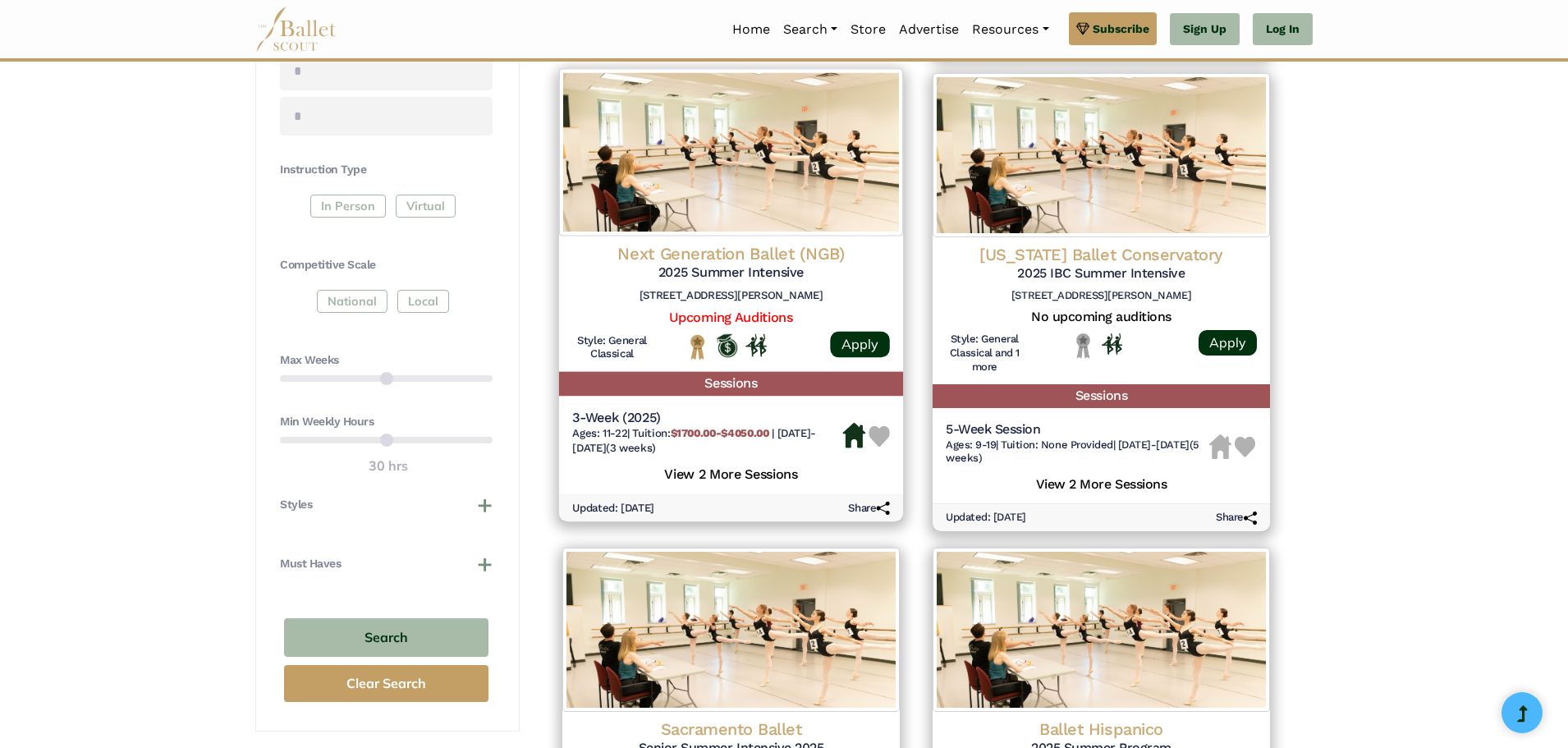
click at [748, 221] on img at bounding box center [730, 152] width 344 height 167
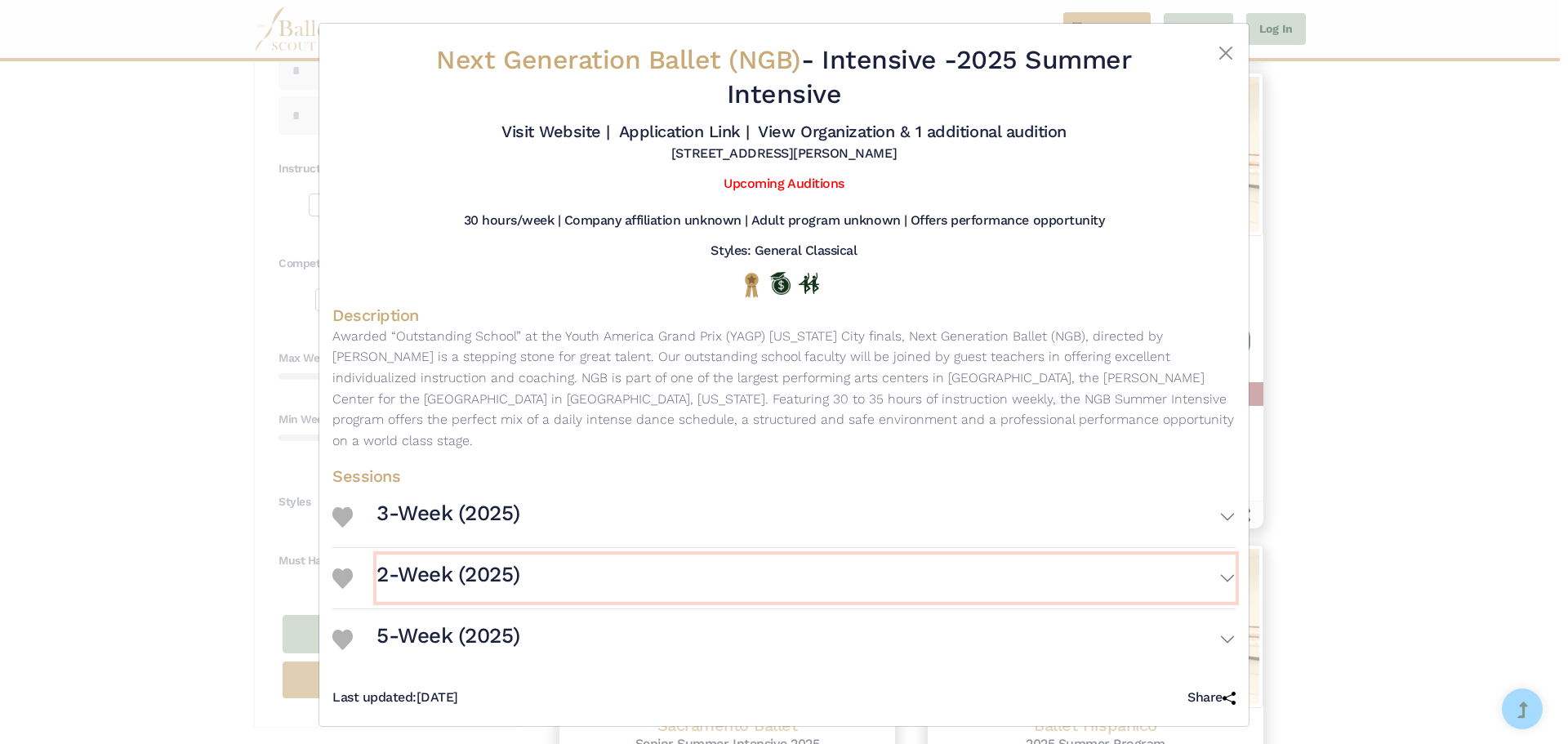
click at [535, 554] on button "2-Week (2025)" at bounding box center [806, 577] width 859 height 48
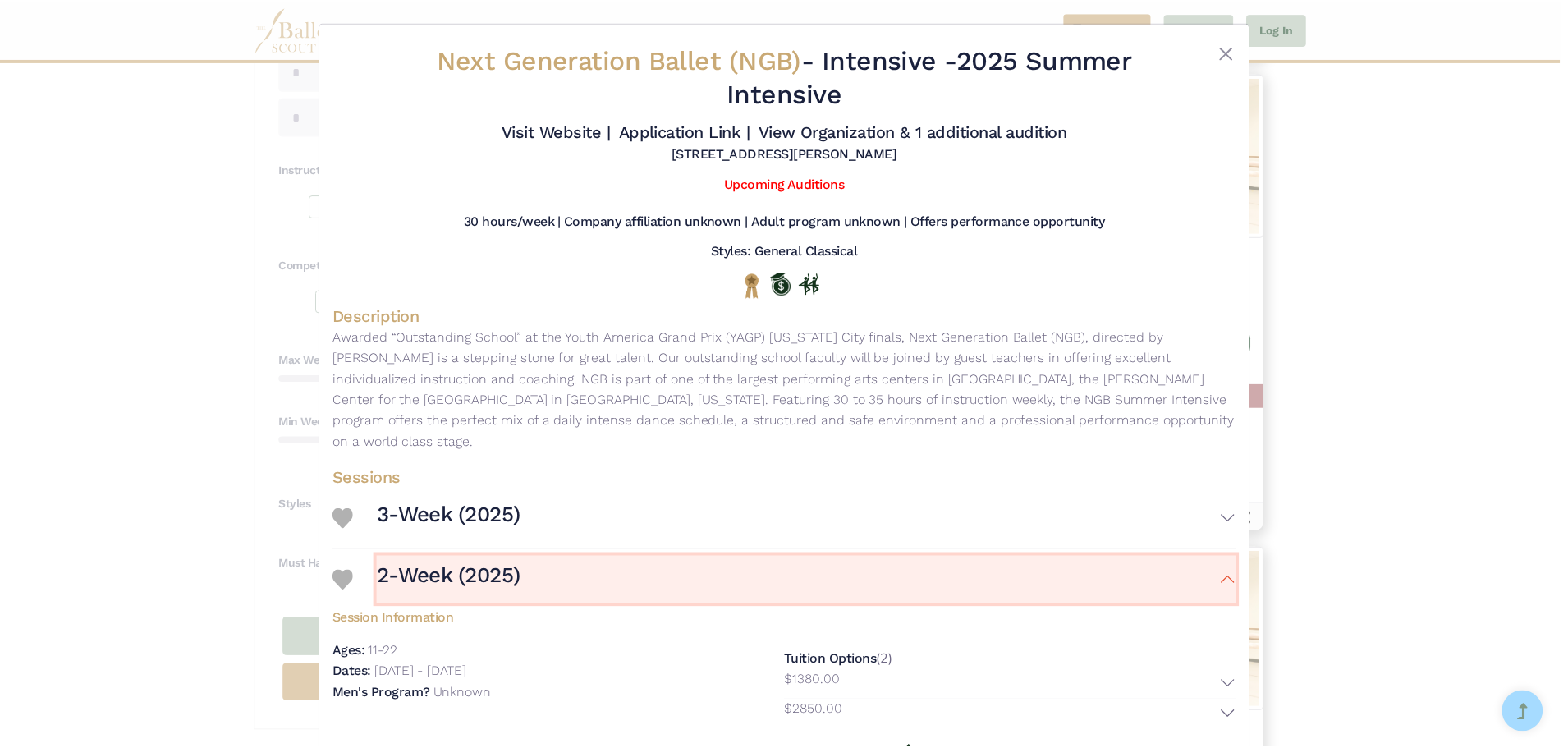
scroll to position [0, 0]
click at [1445, 207] on div "Next Generation Ballet (NGB) - Intensive - 2025 Summer Intensive Visit Website …" at bounding box center [788, 374] width 1576 height 748
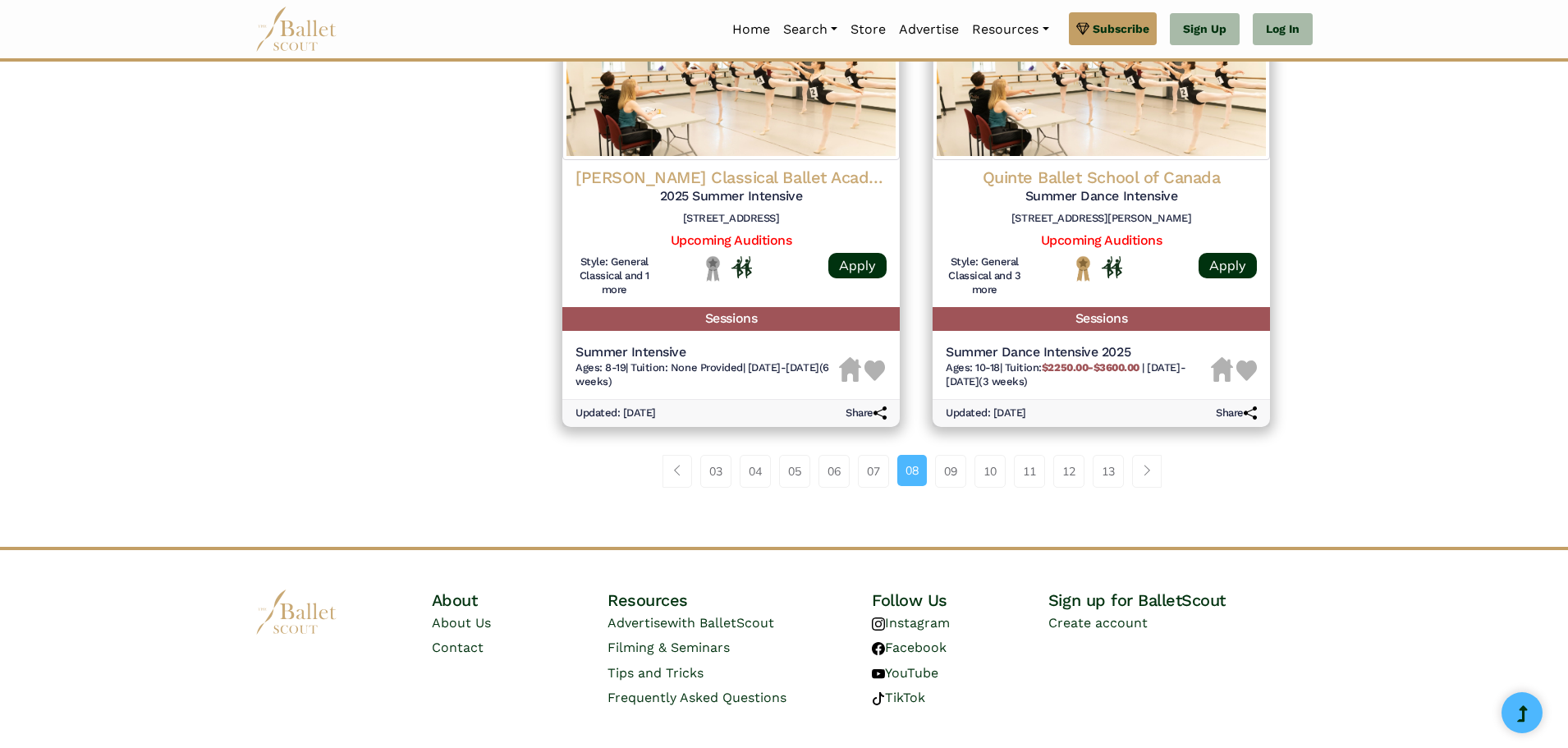
scroll to position [2217, 0]
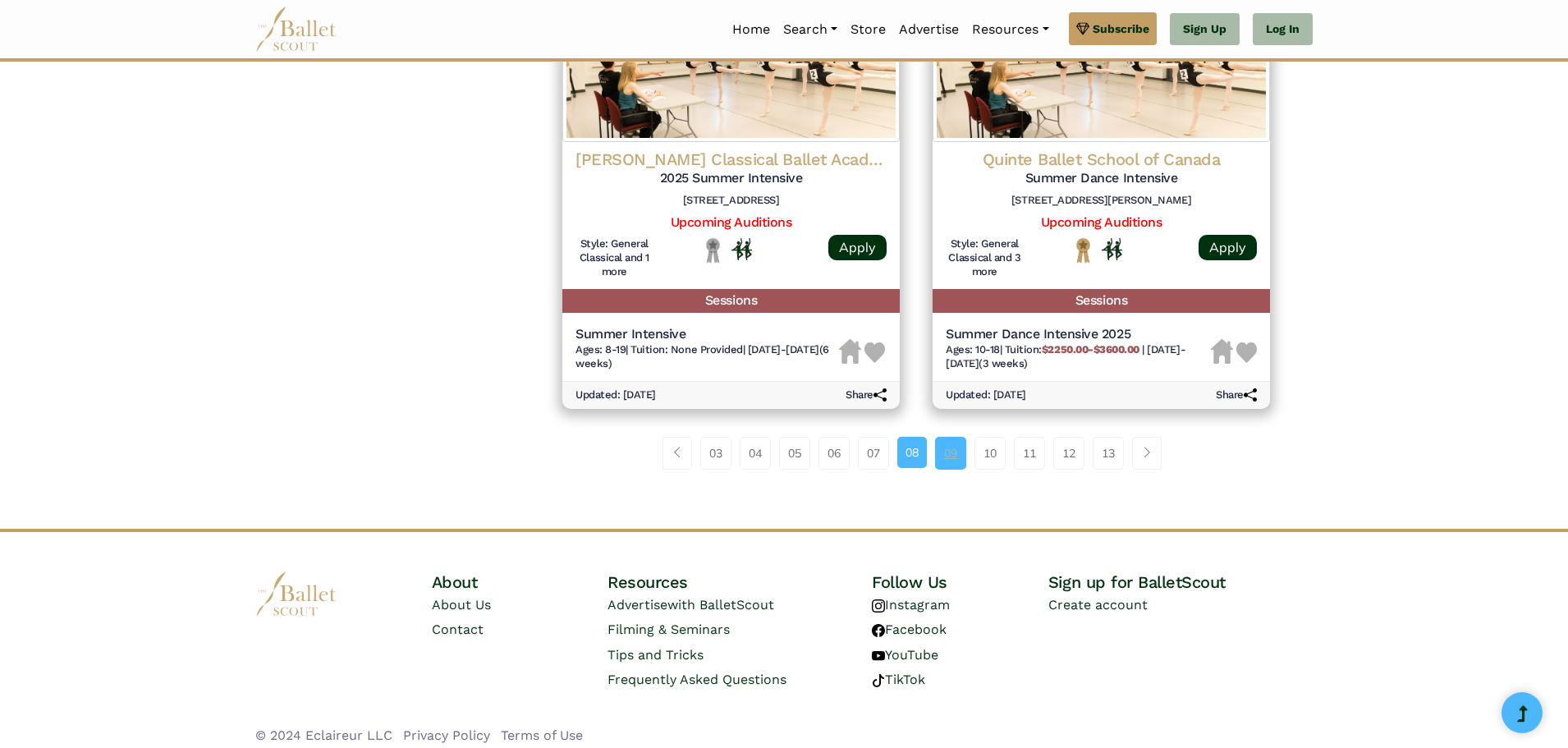
click at [953, 464] on link "09" at bounding box center [950, 453] width 31 height 33
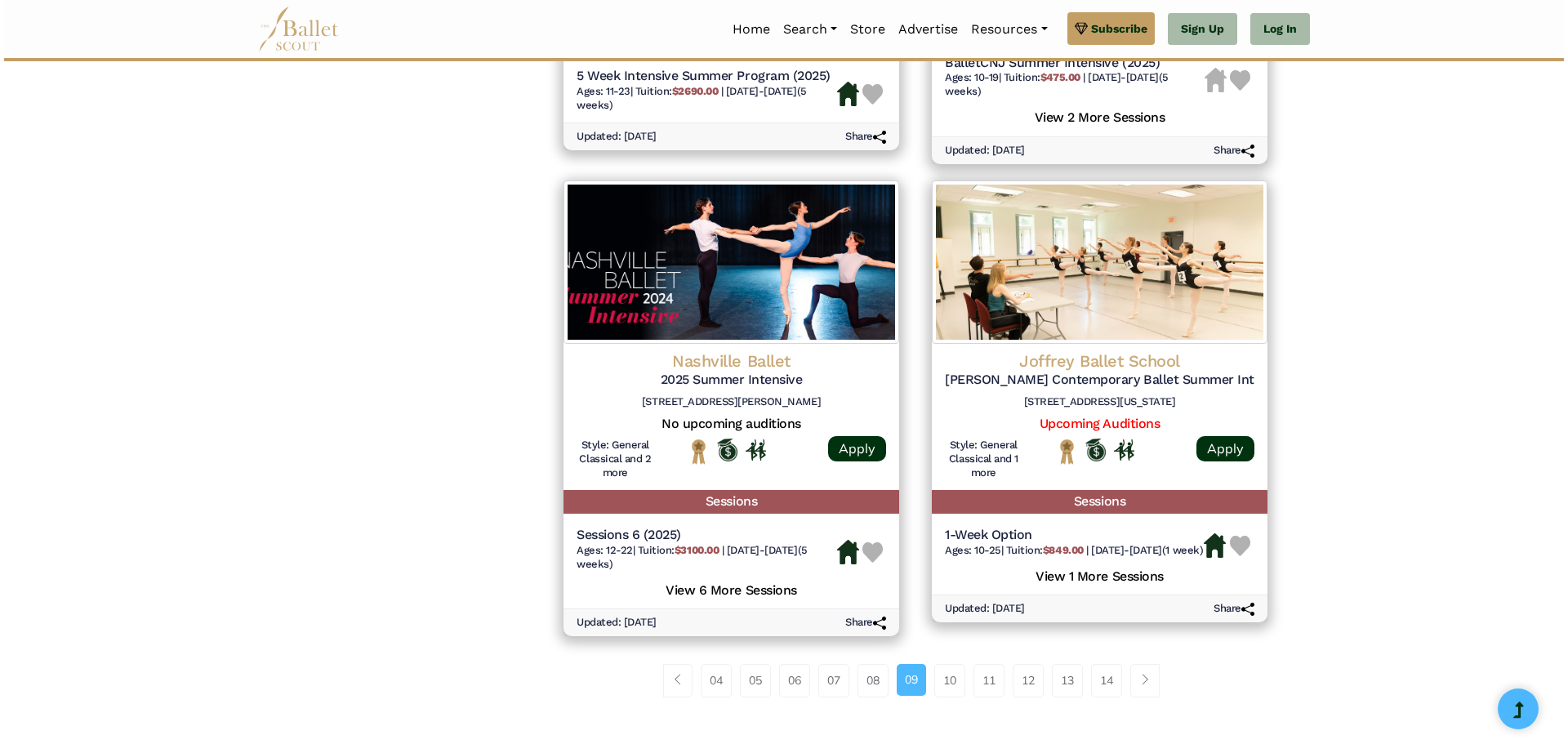
scroll to position [2041, 0]
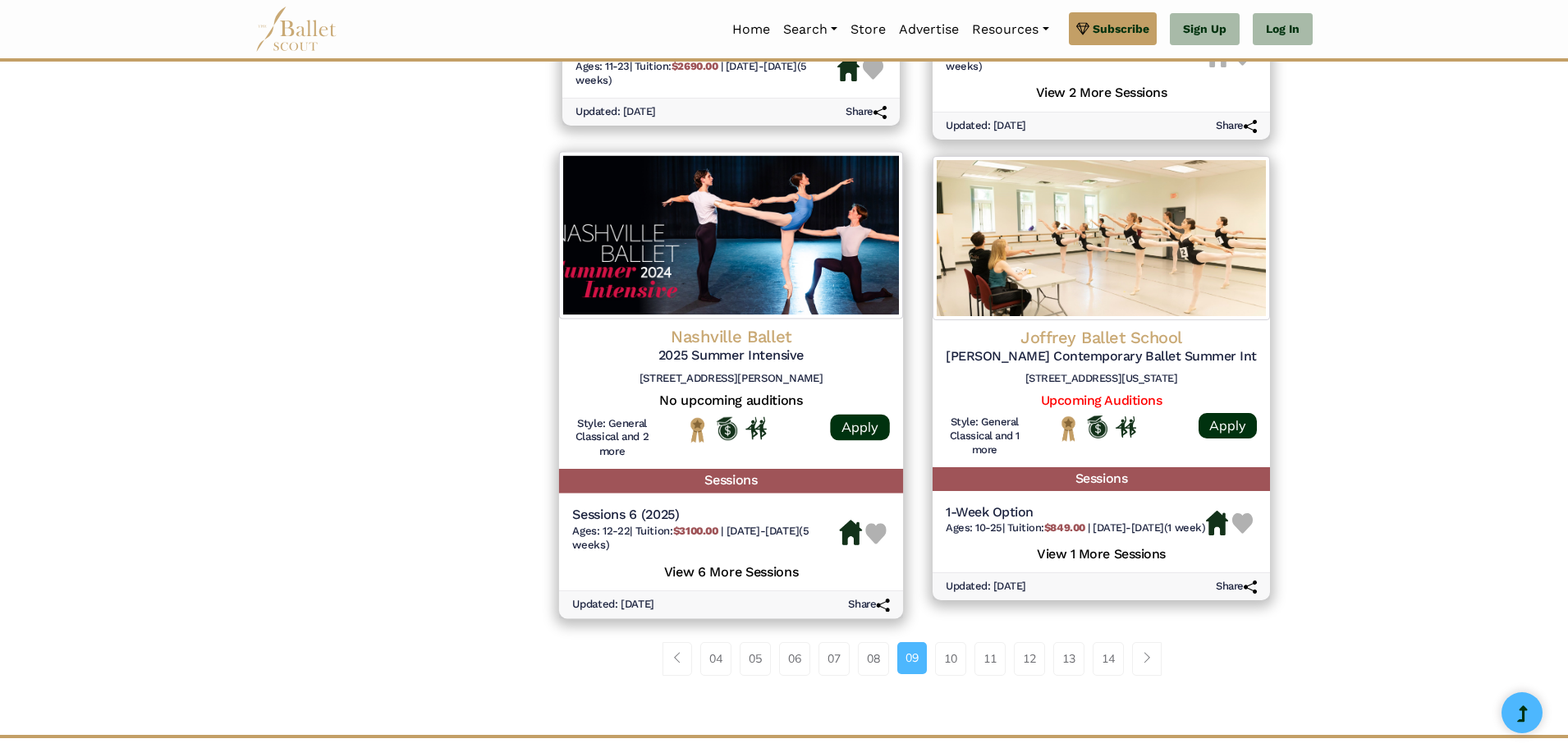
click at [646, 338] on h4 "Nashville Ballet" at bounding box center [730, 336] width 318 height 23
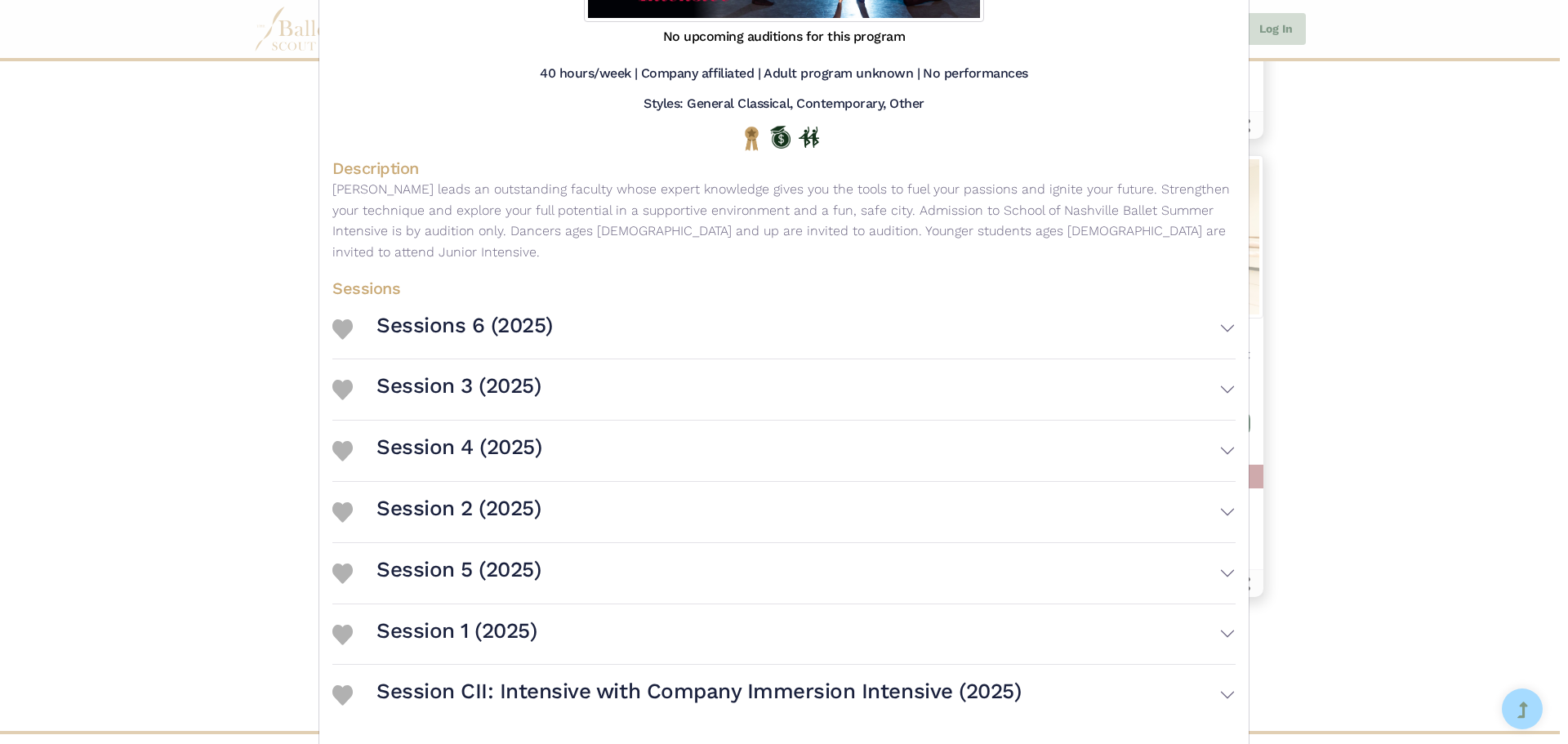
scroll to position [316, 0]
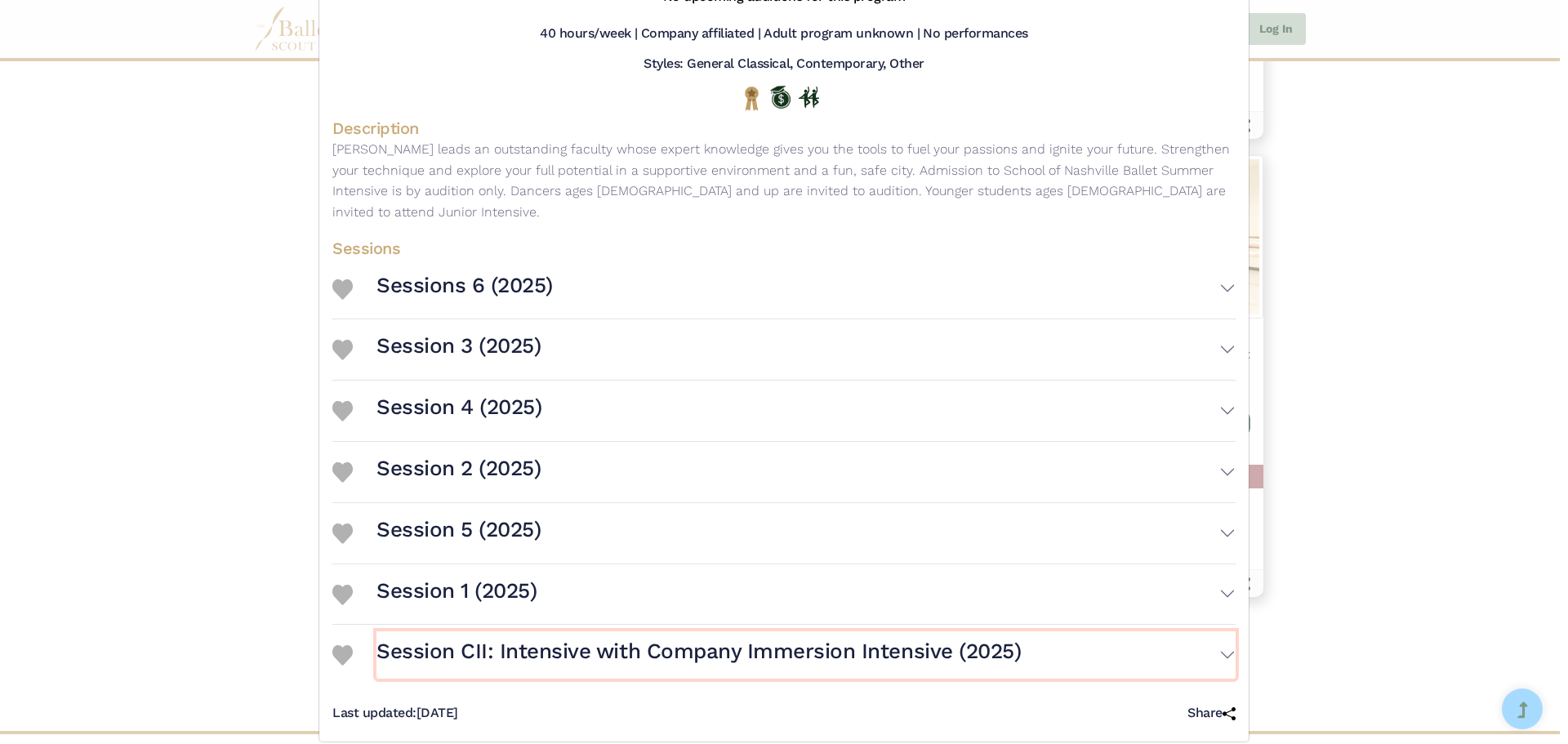
click at [594, 638] on h3 "Session CII: Intensive with Company Immersion Intensive (2025)" at bounding box center [699, 651] width 645 height 28
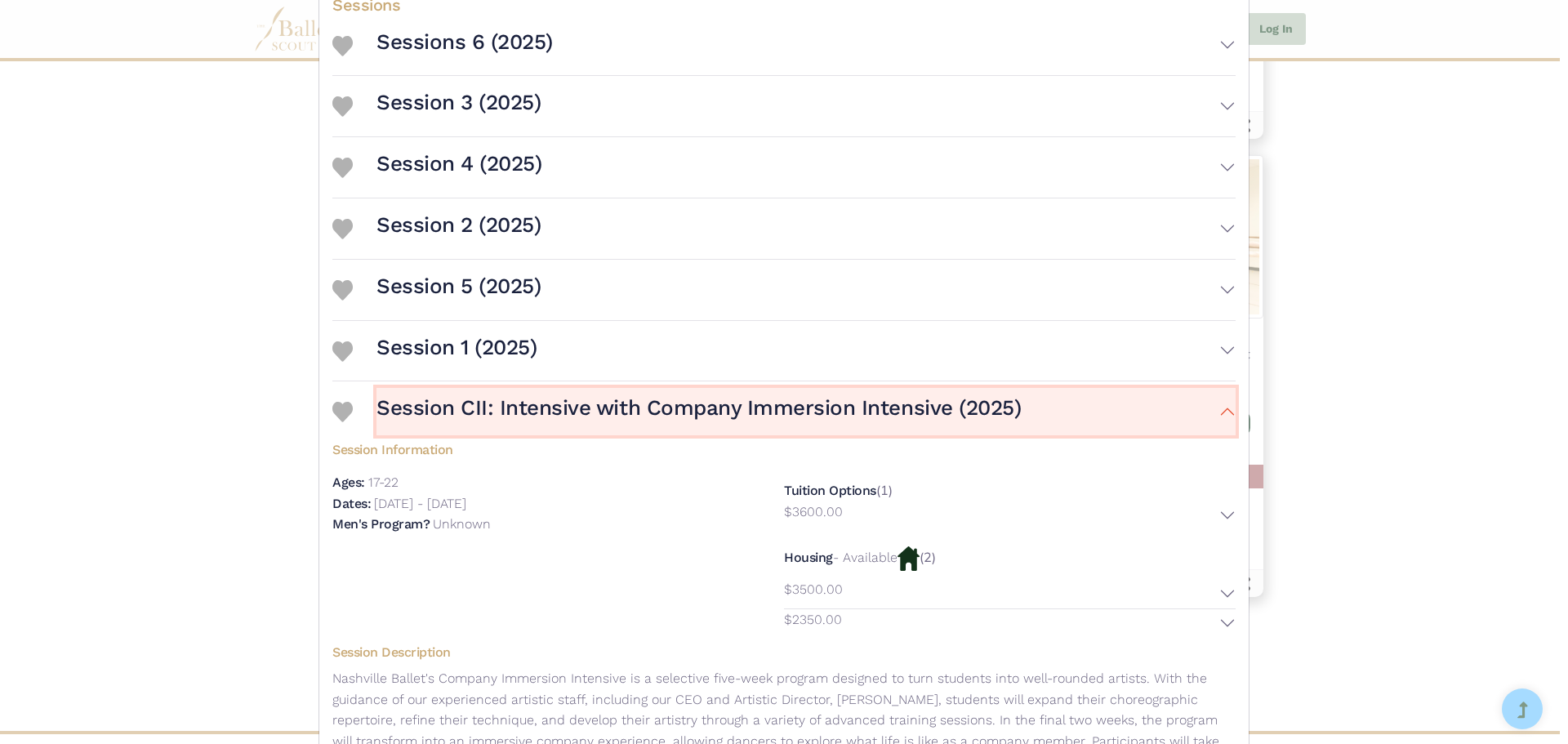
scroll to position [561, 0]
click at [497, 332] on h3 "Session 1 (2025)" at bounding box center [457, 346] width 160 height 28
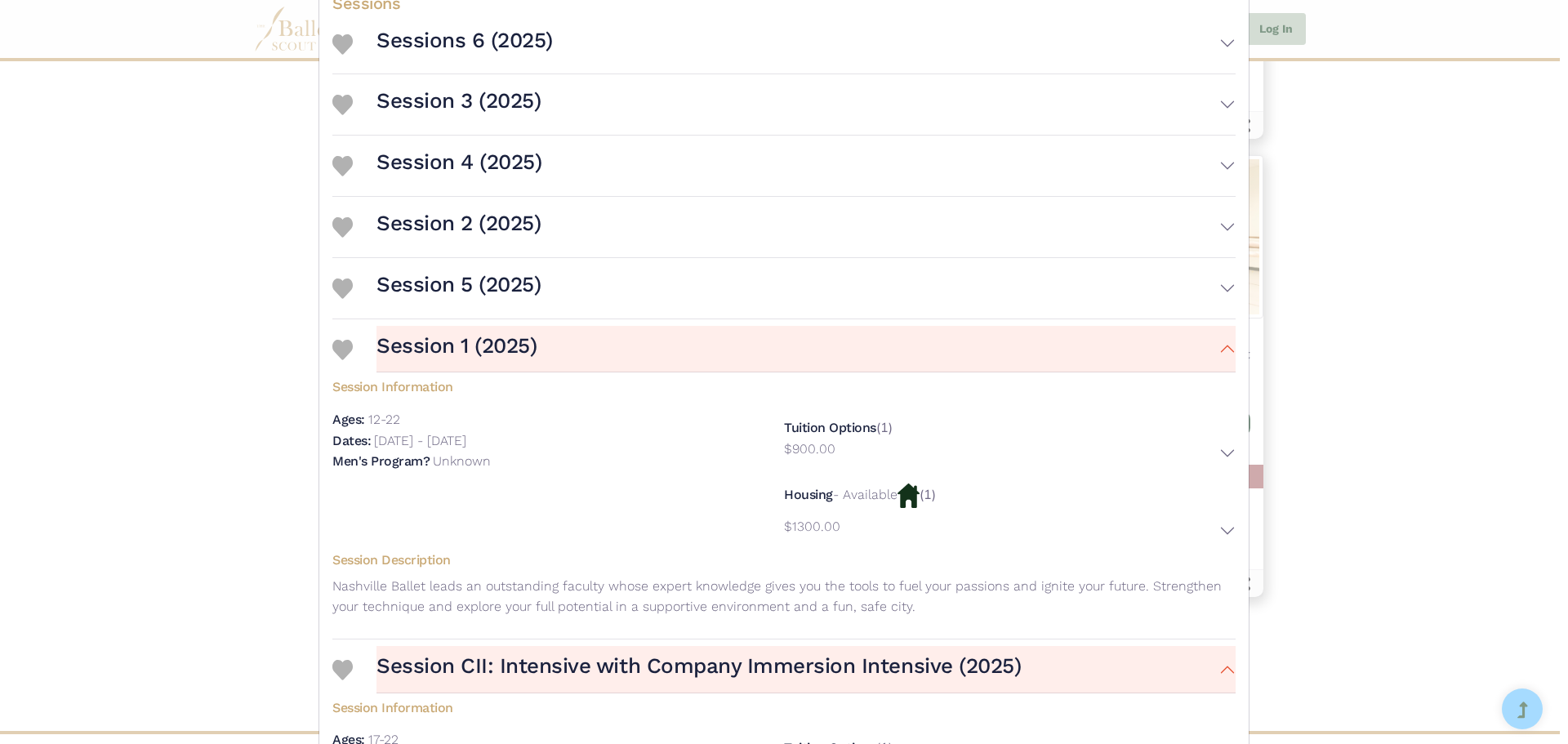
click at [557, 293] on div "Session 5 (2025) Session Information Ages: 12-22 Dates: Housing" at bounding box center [783, 288] width 903 height 61
click at [563, 282] on button "Session 5 (2025)" at bounding box center [806, 288] width 859 height 48
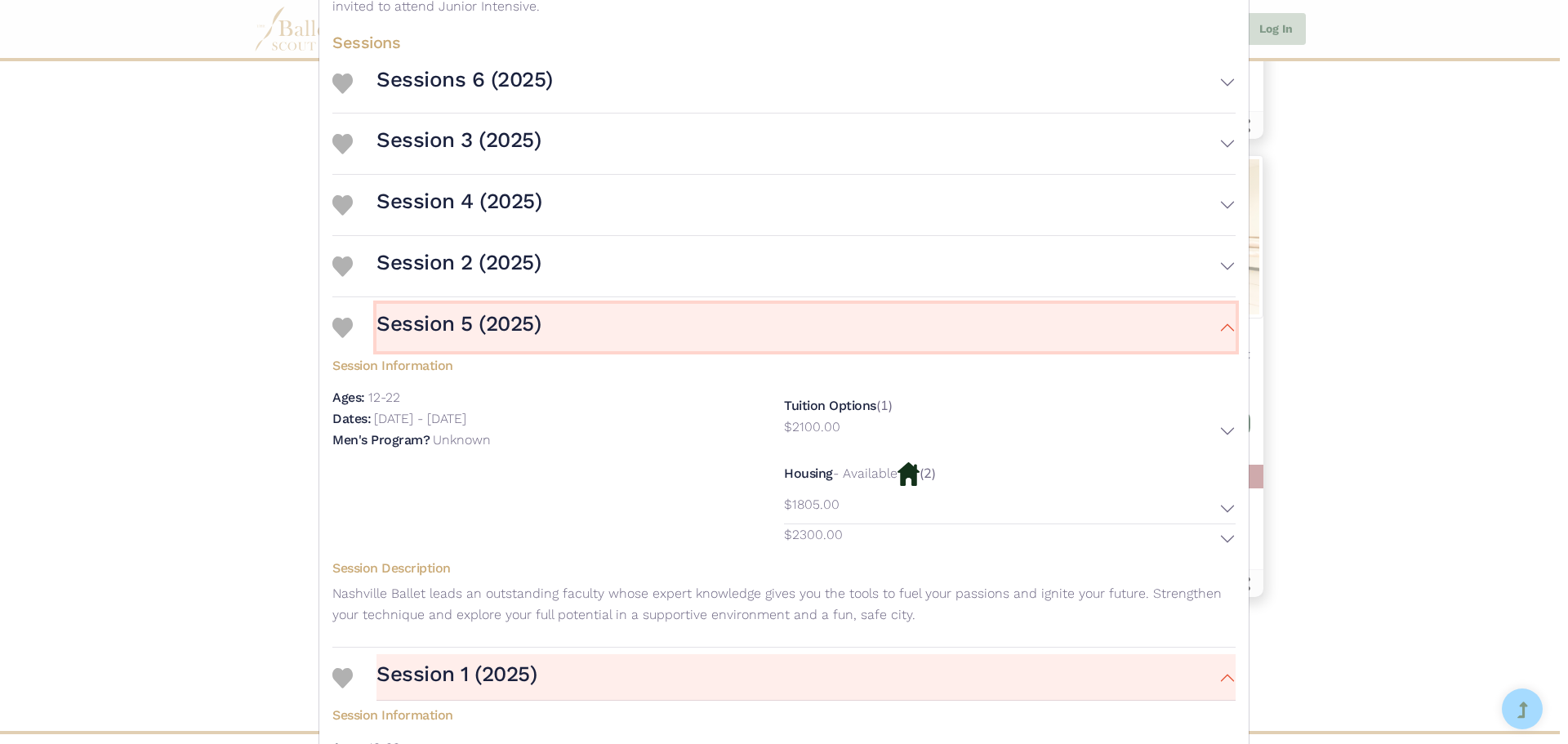
scroll to position [235, 0]
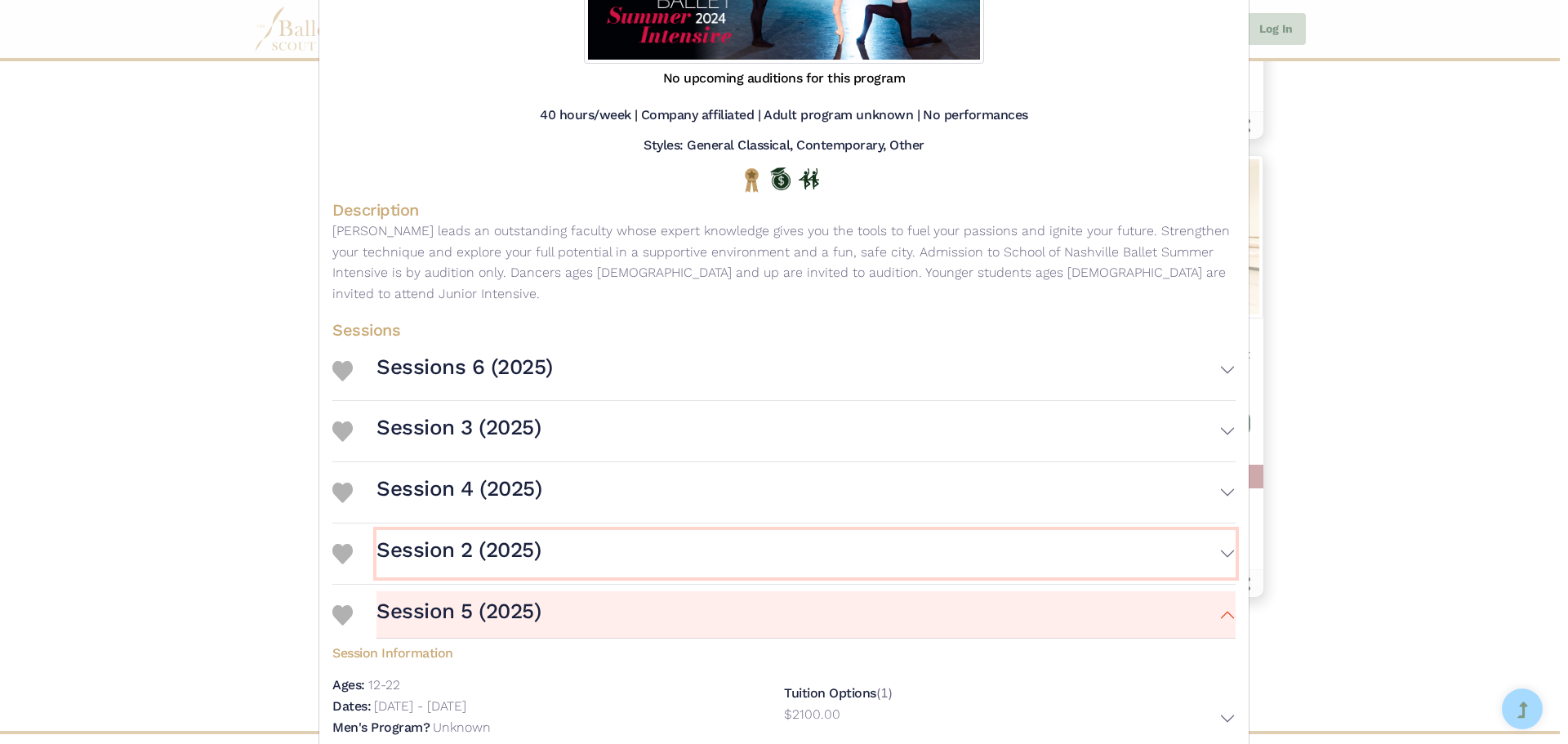
click at [591, 541] on button "Session 2 (2025)" at bounding box center [806, 553] width 859 height 48
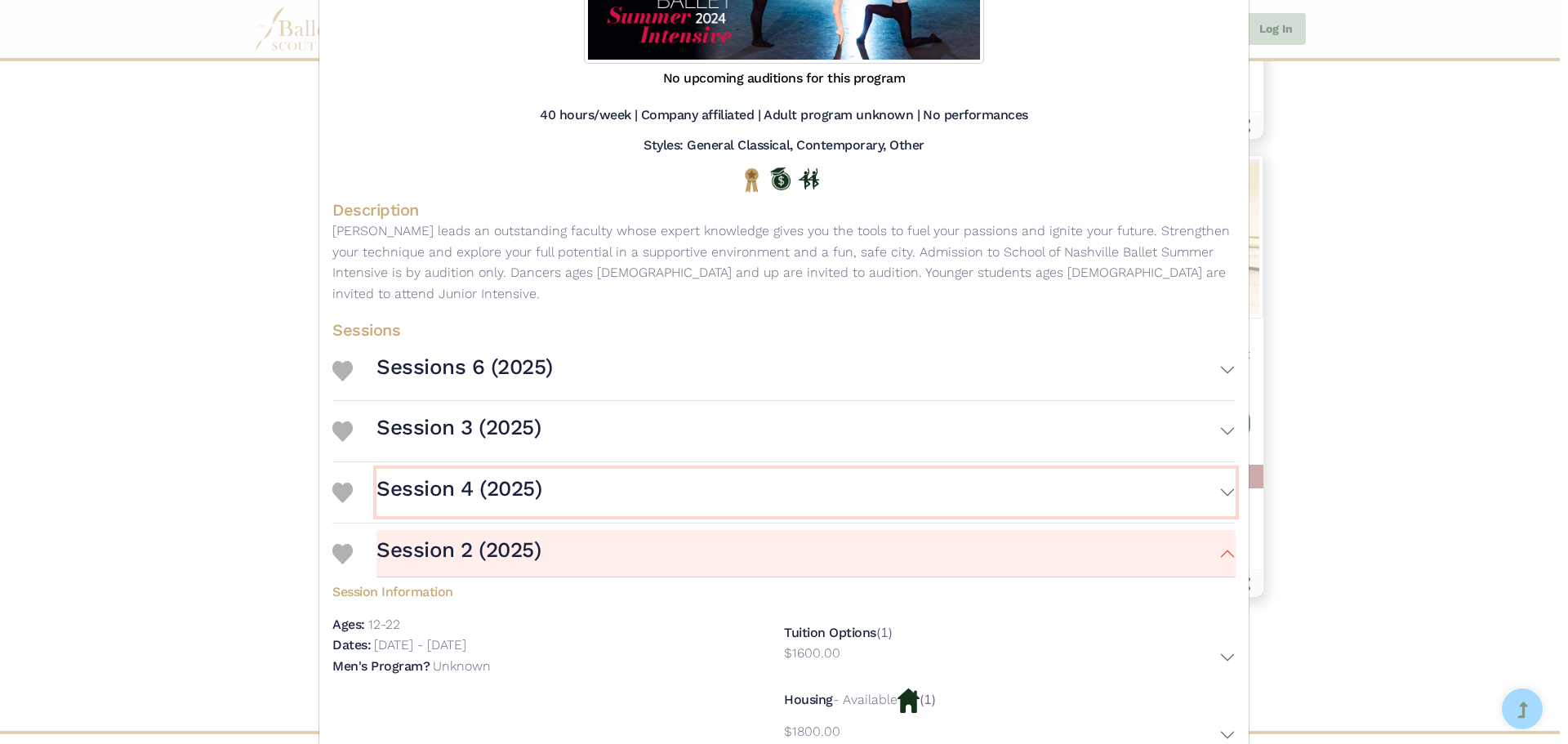
click at [585, 470] on button "Session 4 (2025)" at bounding box center [806, 492] width 859 height 48
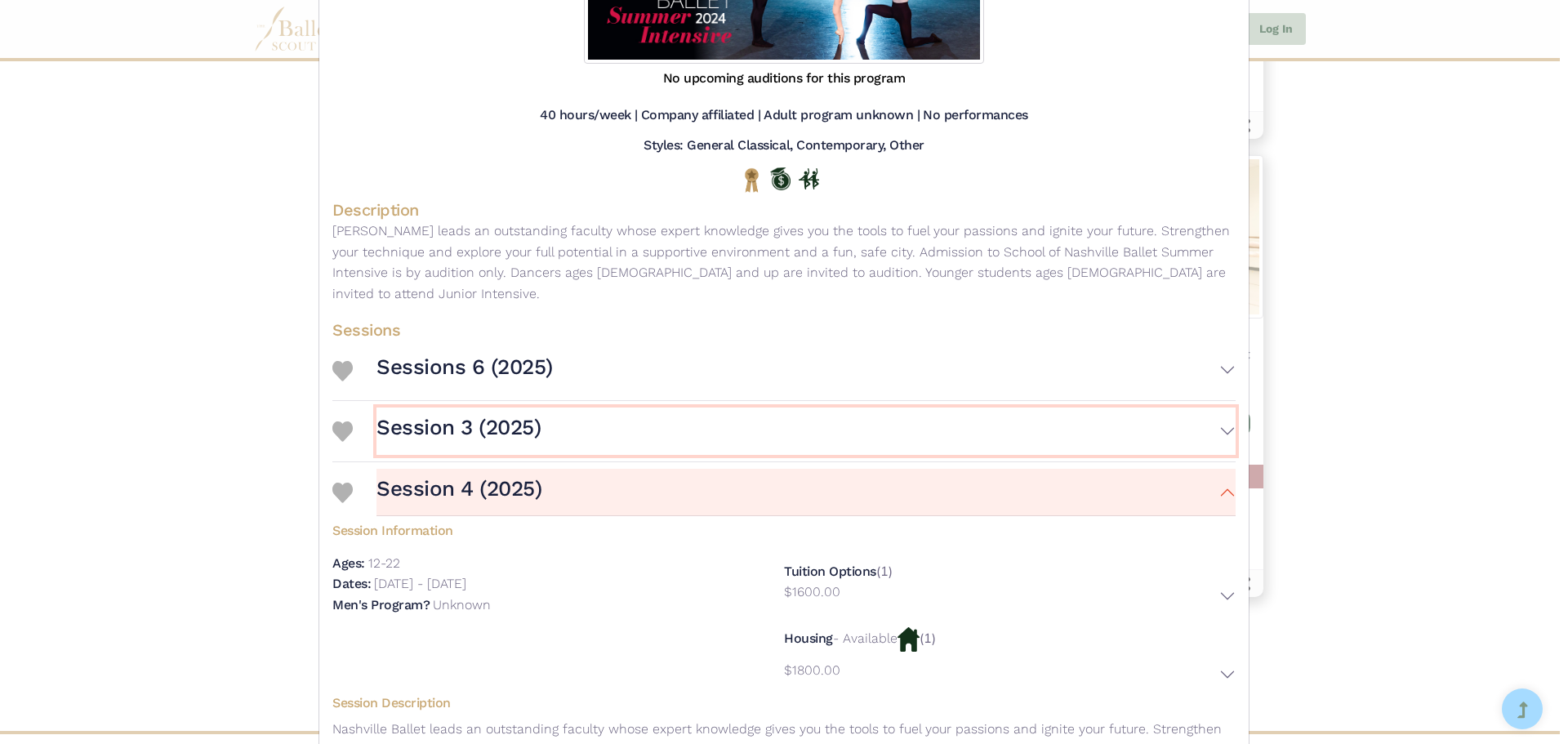
click at [579, 407] on button "Session 3 (2025)" at bounding box center [806, 430] width 859 height 48
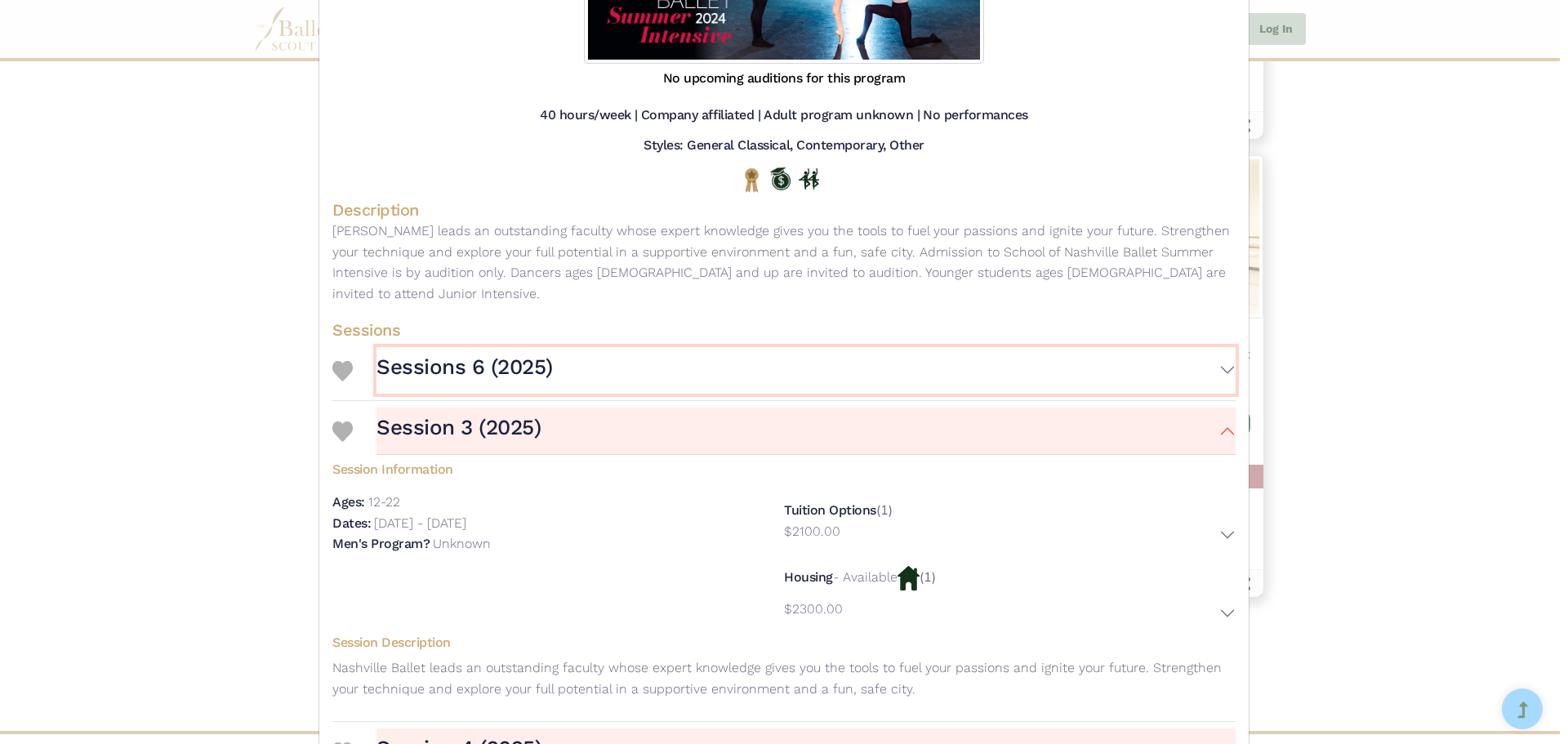
click at [580, 352] on button "Sessions 6 (2025)" at bounding box center [806, 370] width 859 height 48
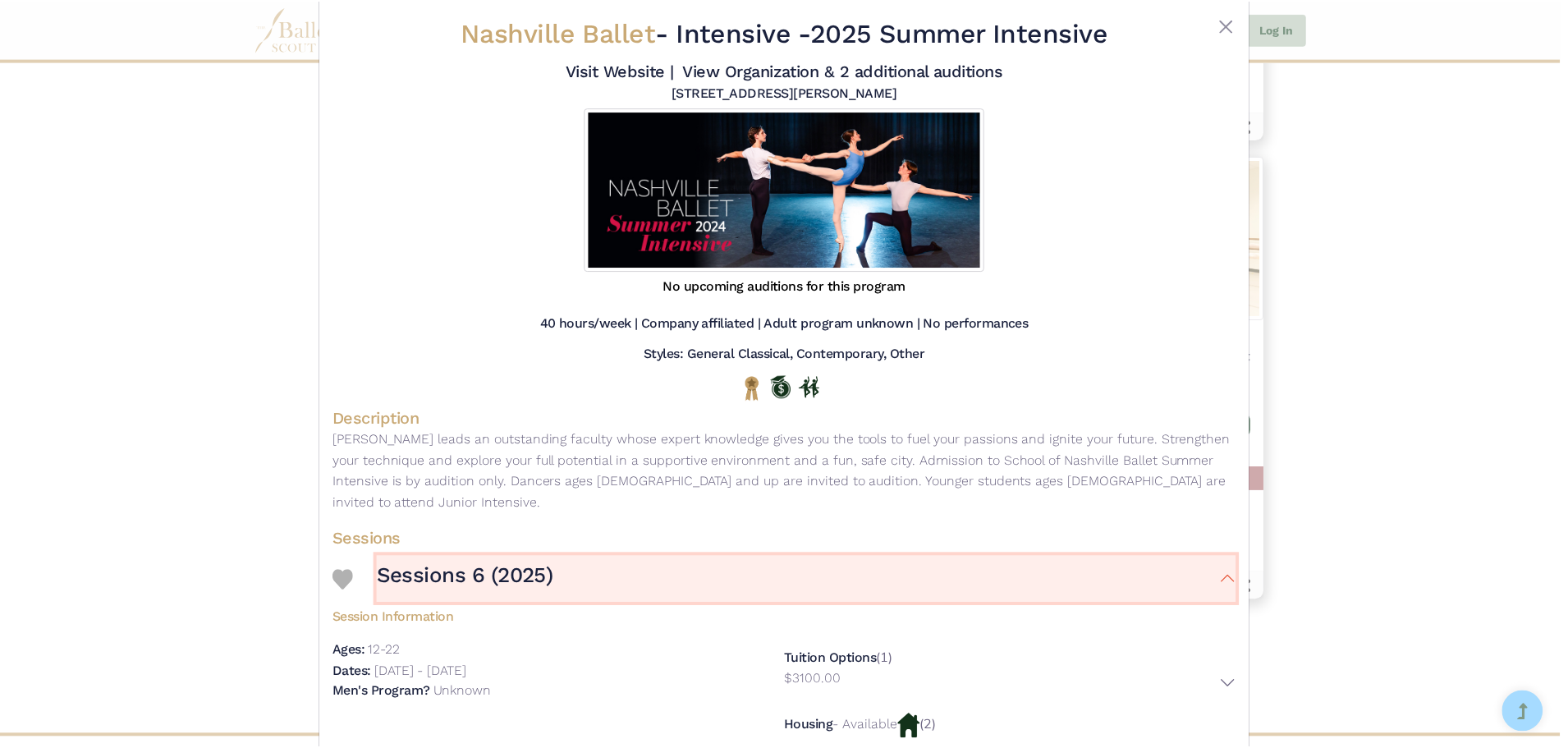
scroll to position [0, 0]
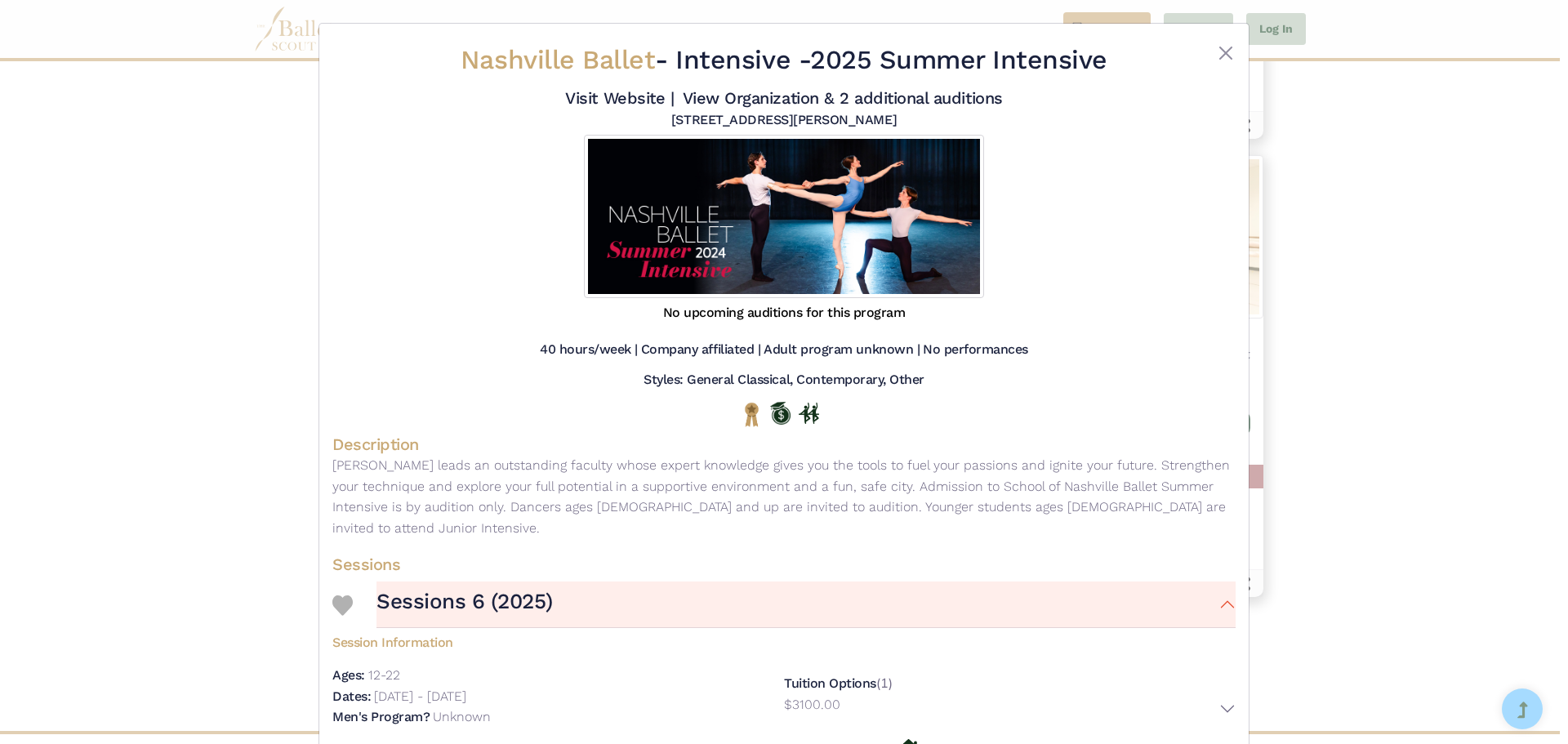
click at [1382, 190] on div "Nashville Ballet - Intensive - 2025 Summer Intensive Visit Website | View Organ…" at bounding box center [784, 372] width 1568 height 744
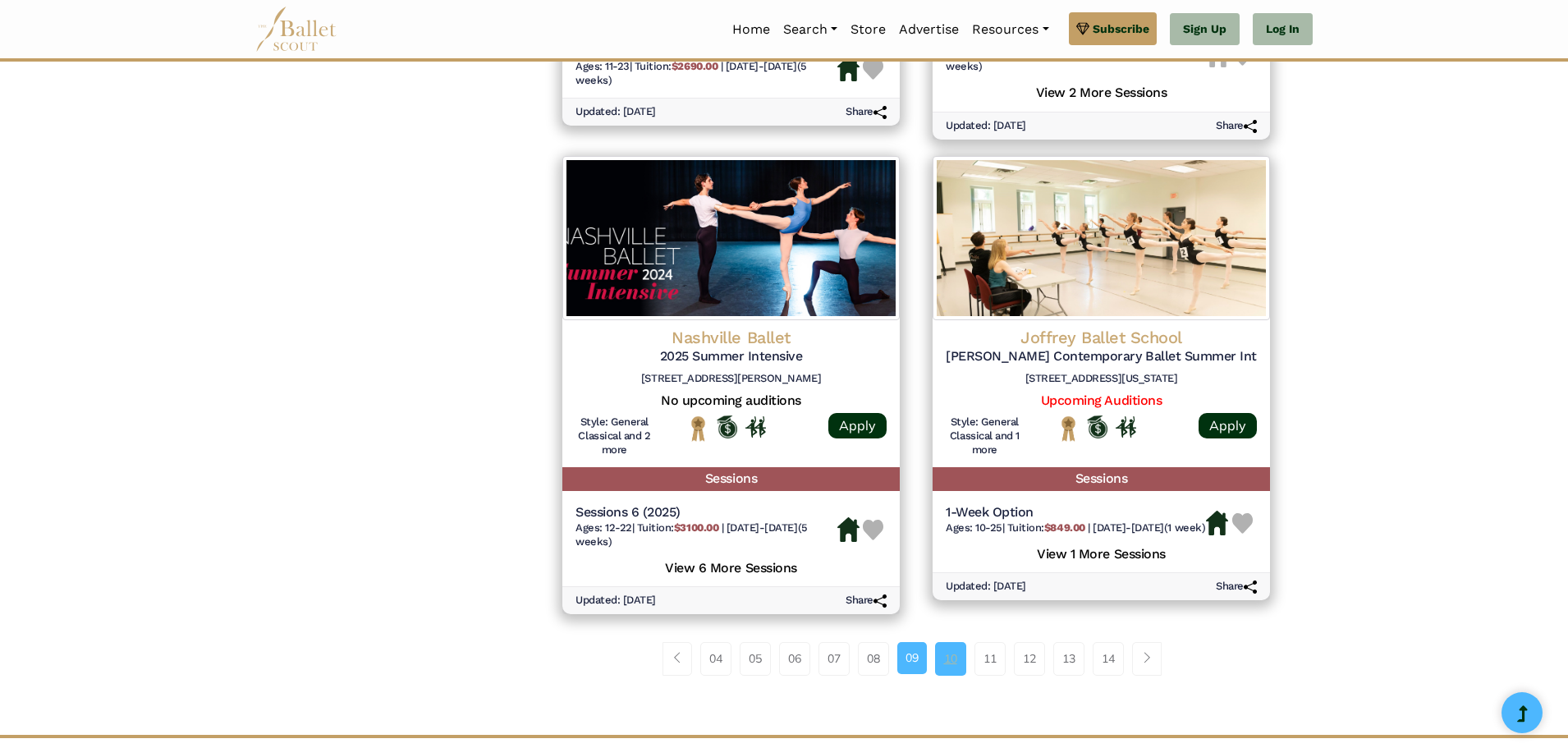
click at [941, 667] on link "10" at bounding box center [950, 659] width 31 height 33
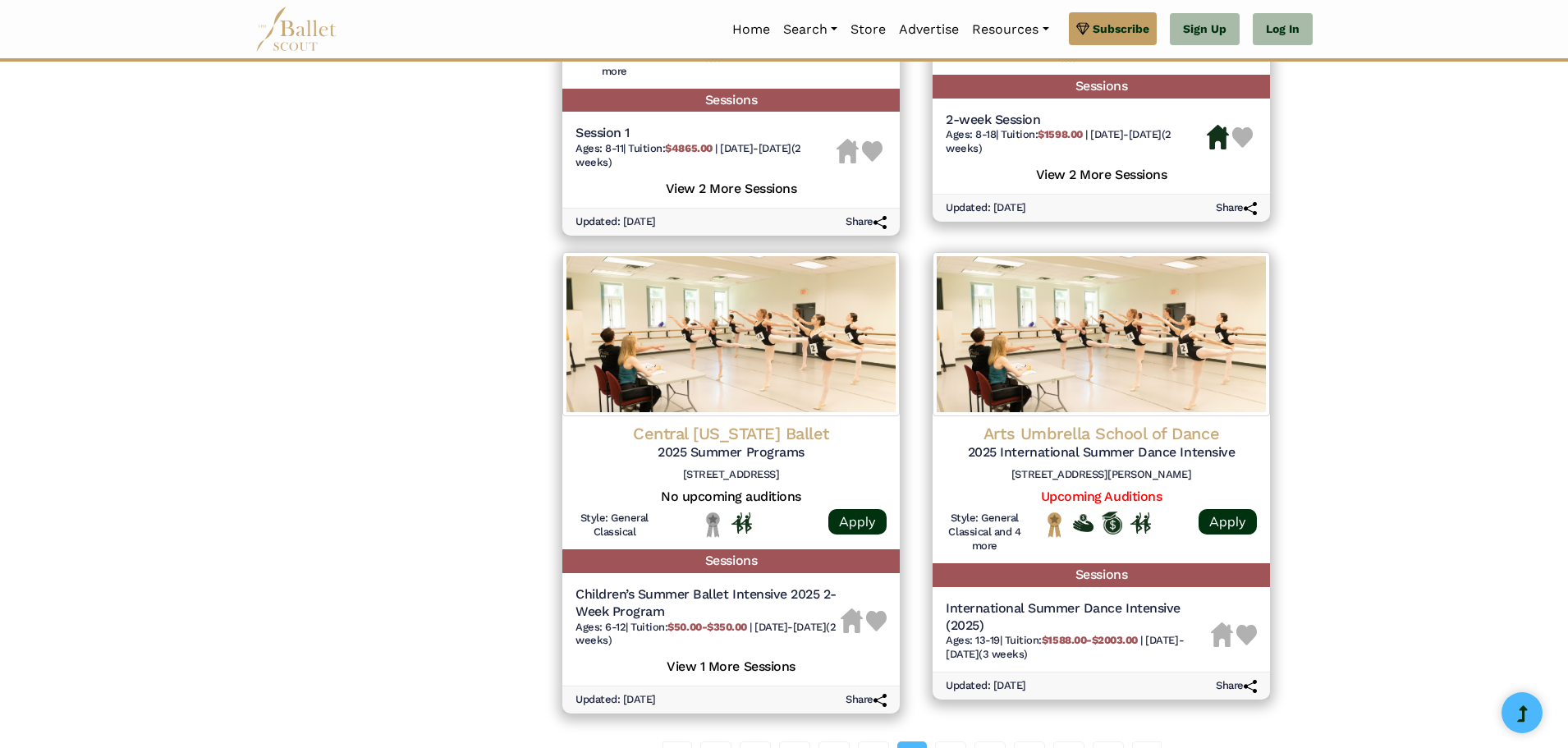
scroll to position [2287, 0]
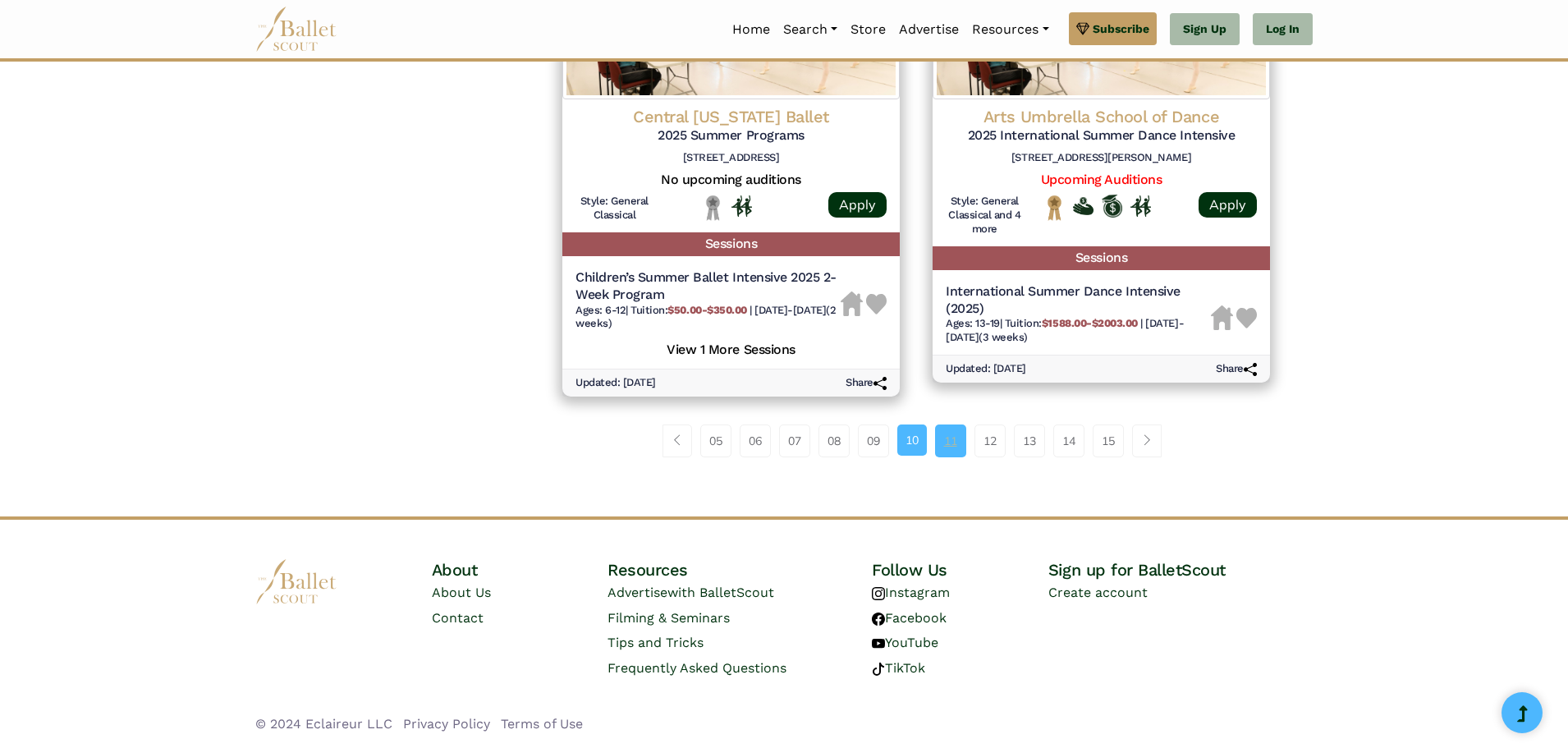
click at [941, 437] on link "11" at bounding box center [950, 442] width 31 height 33
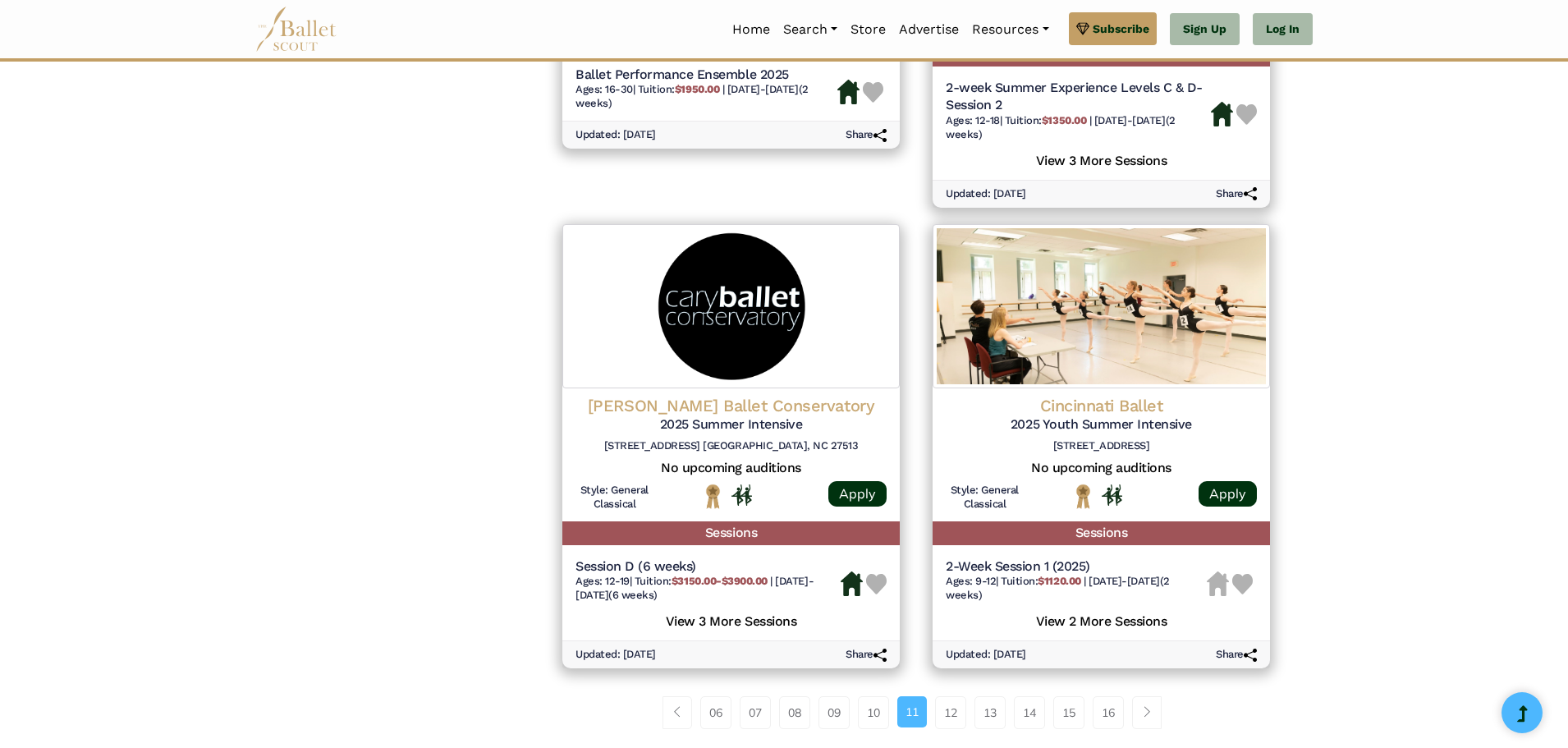
scroll to position [2052, 0]
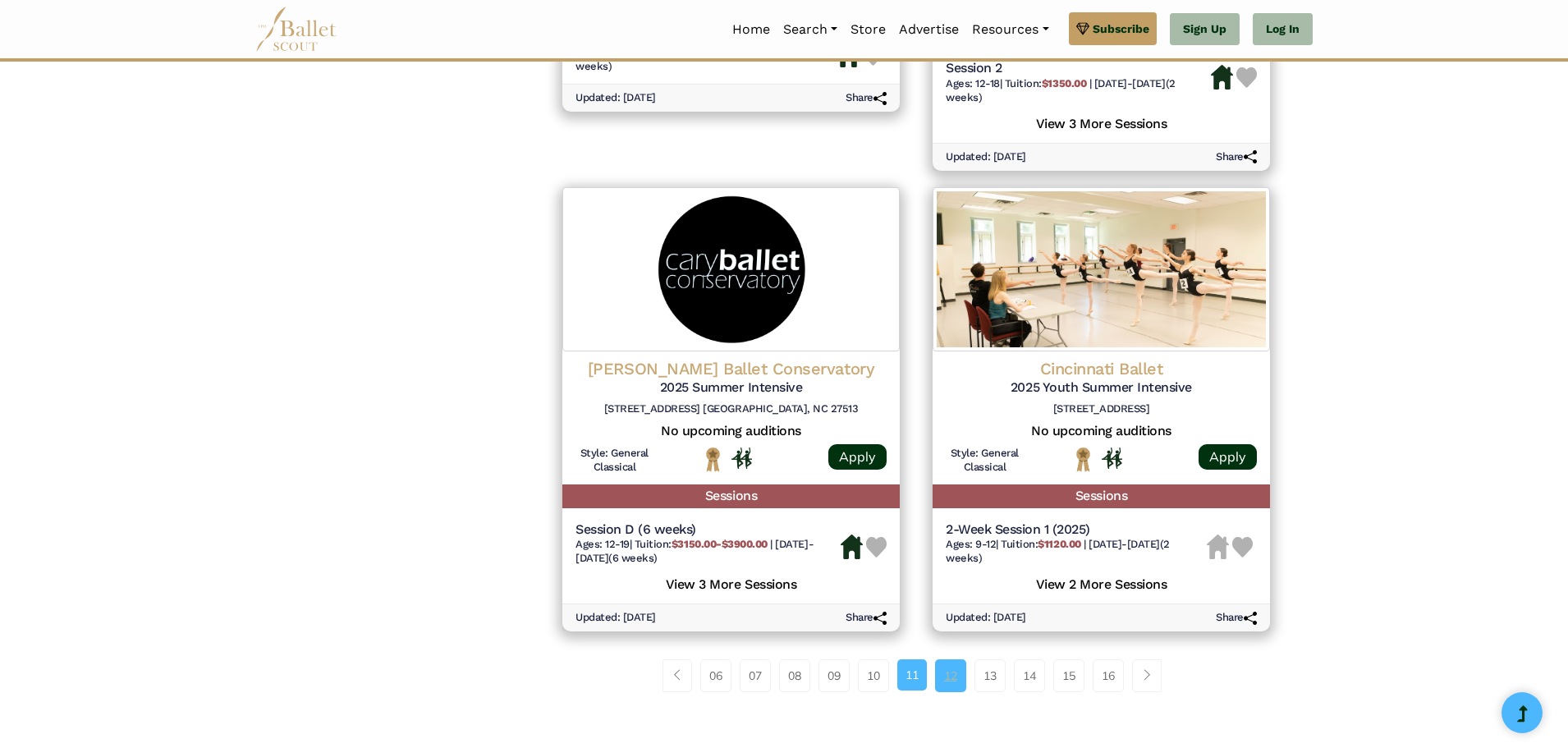
click at [960, 684] on link "12" at bounding box center [950, 676] width 31 height 33
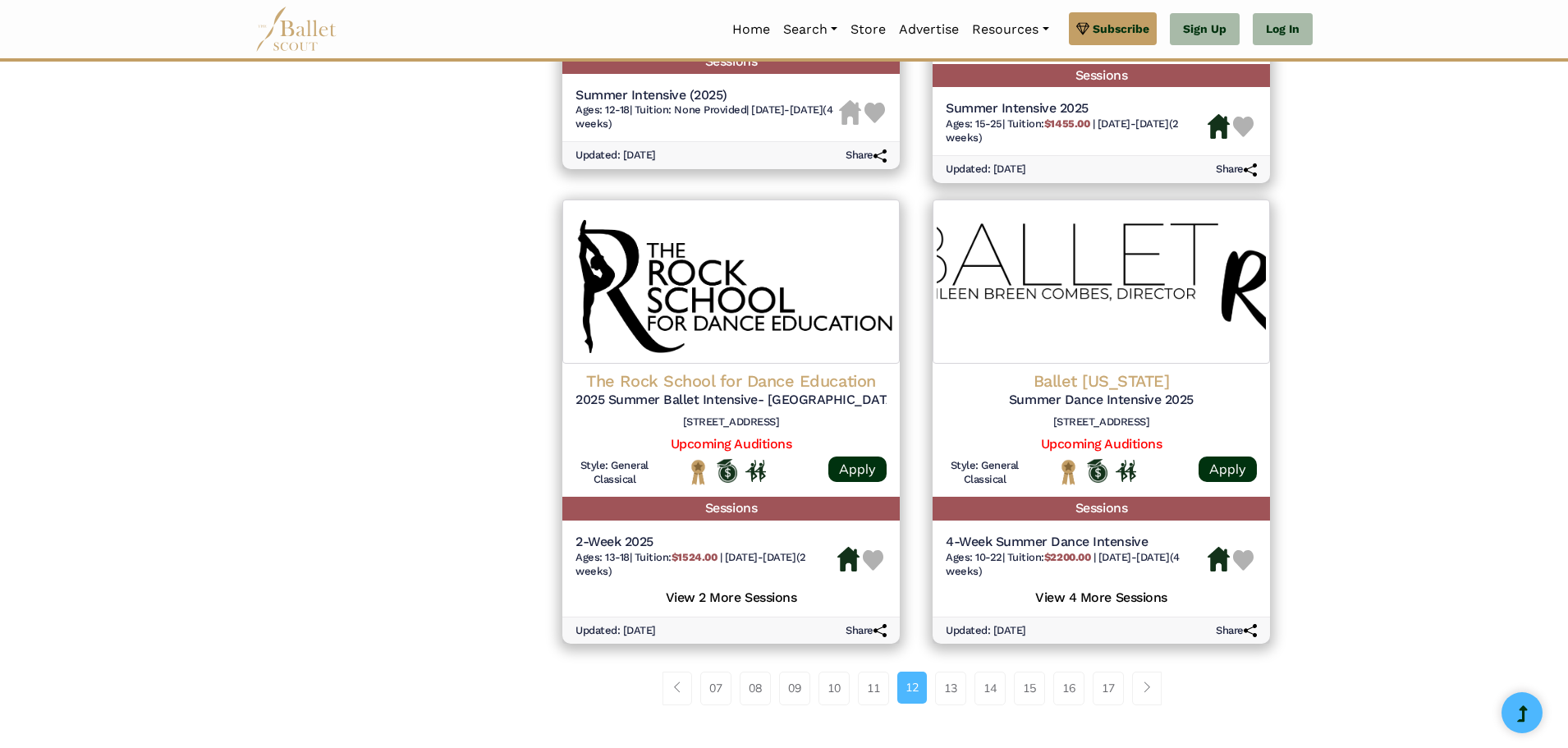
scroll to position [2052, 0]
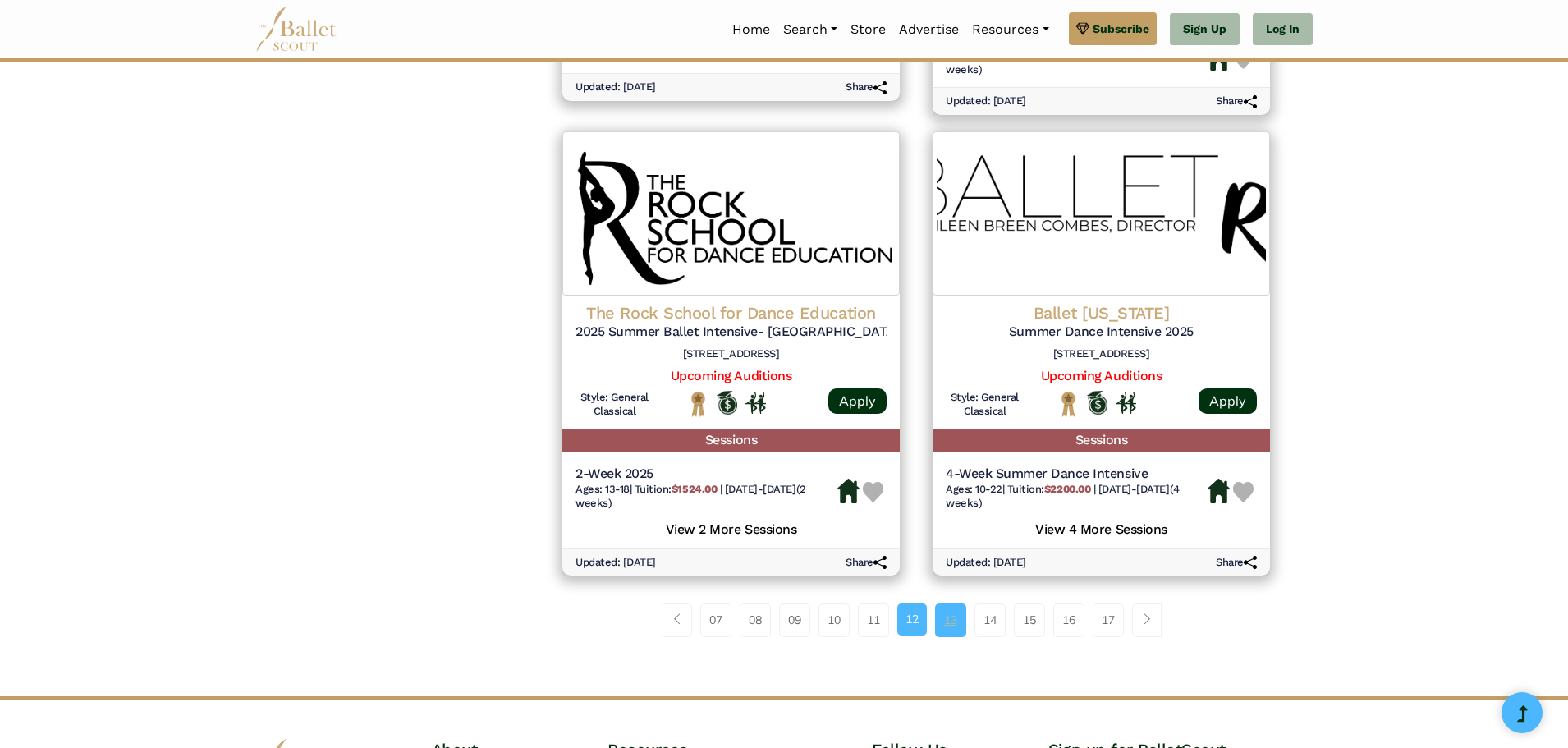
click at [948, 636] on link "13" at bounding box center [950, 620] width 31 height 33
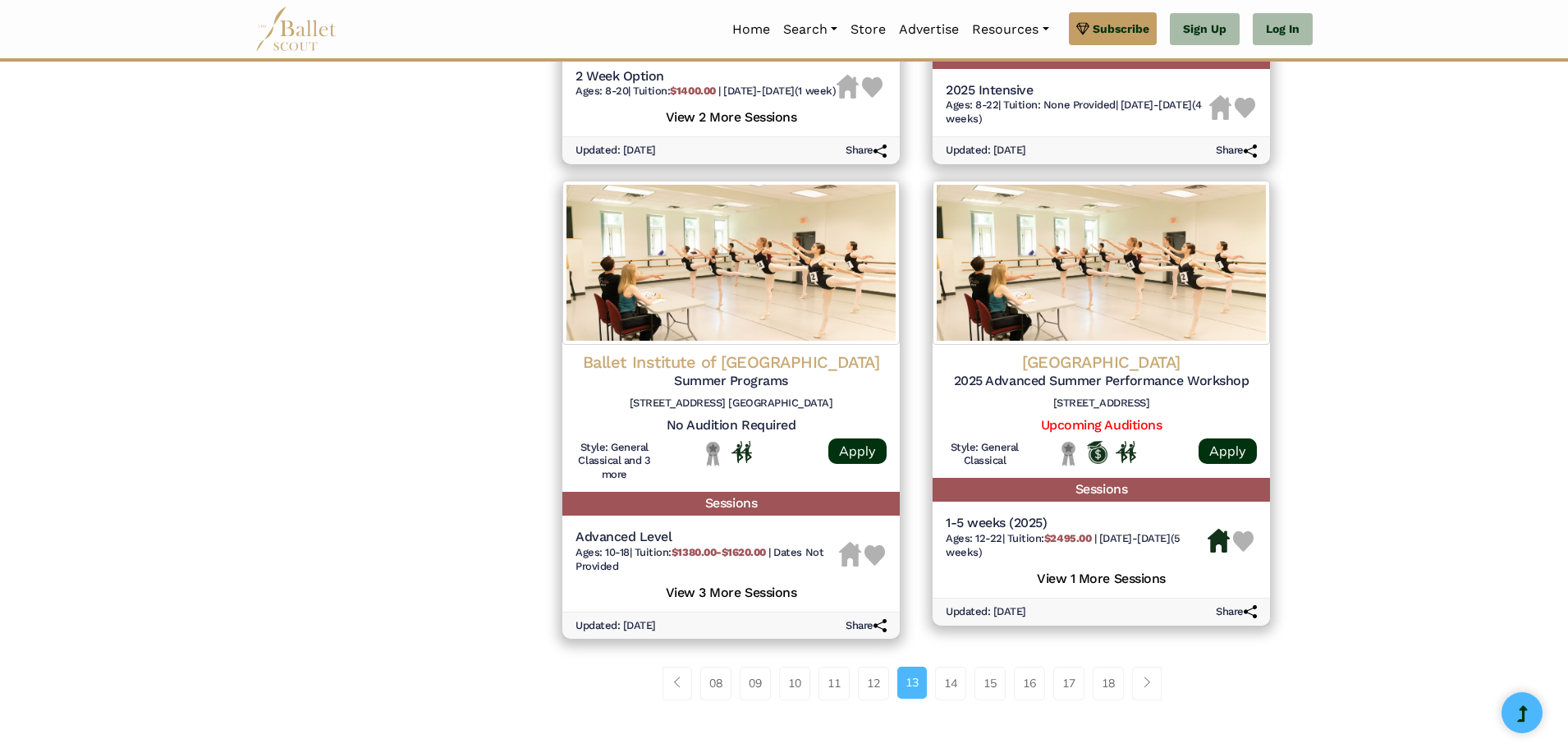
scroll to position [2134, 0]
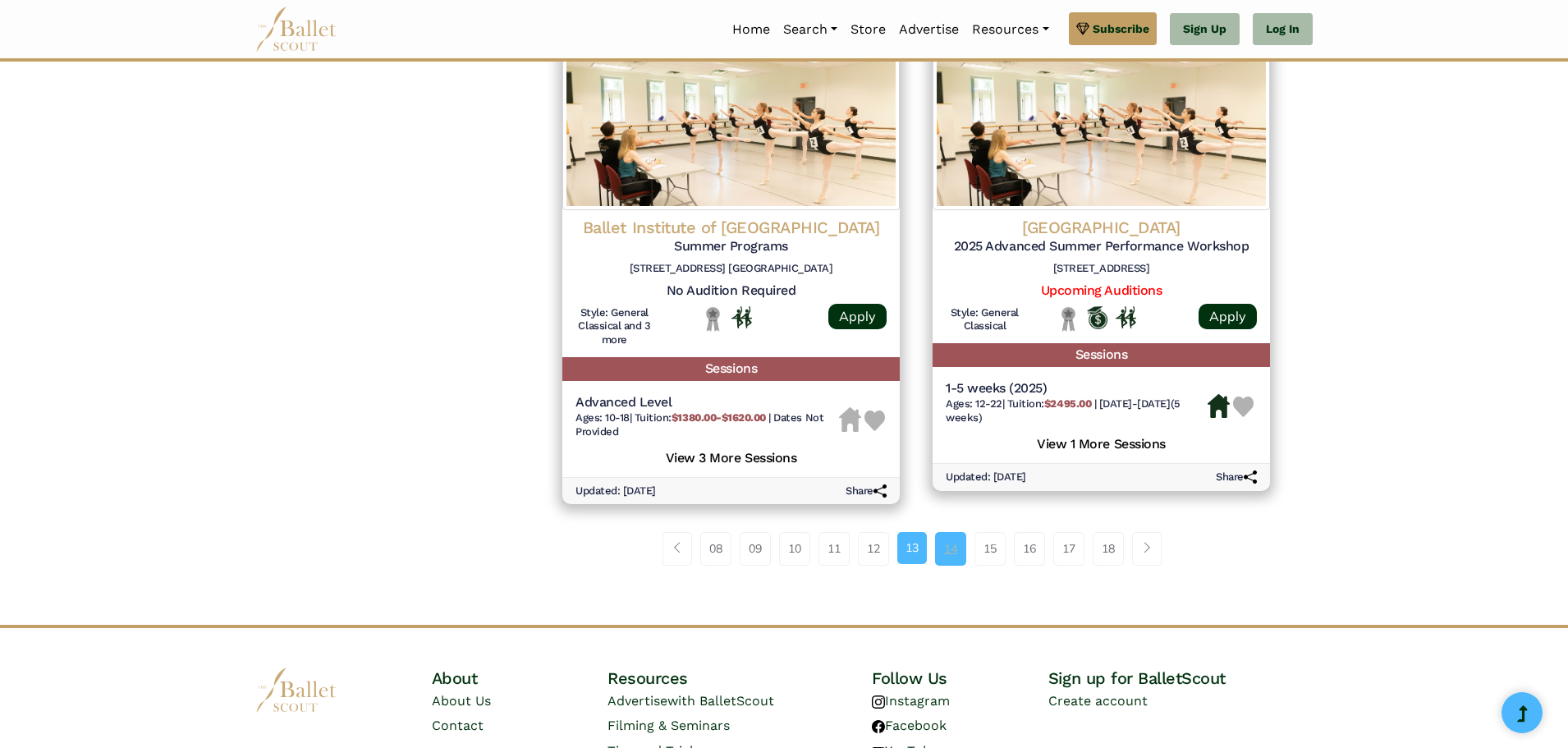
click at [940, 565] on link "14" at bounding box center [950, 548] width 31 height 33
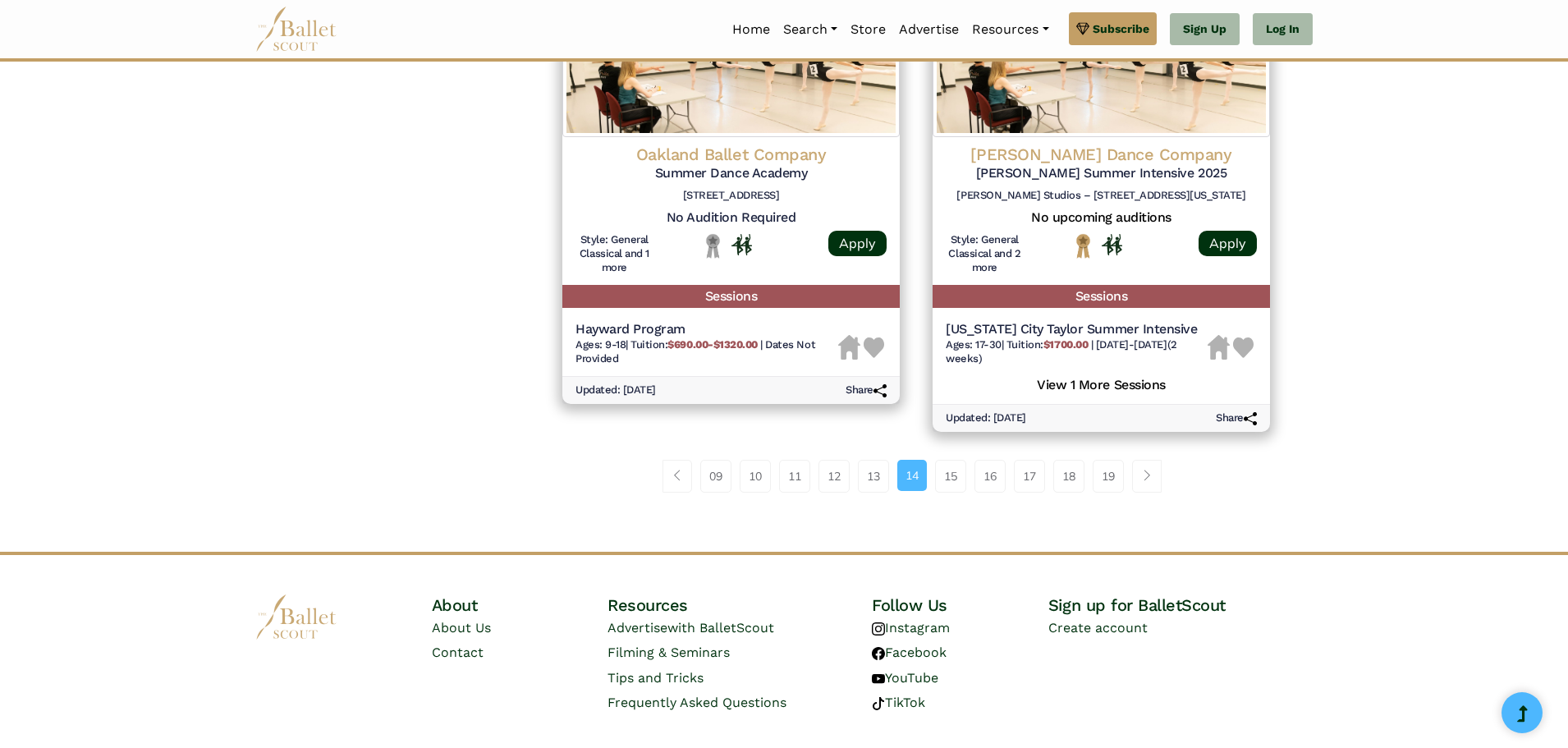
scroll to position [2328, 0]
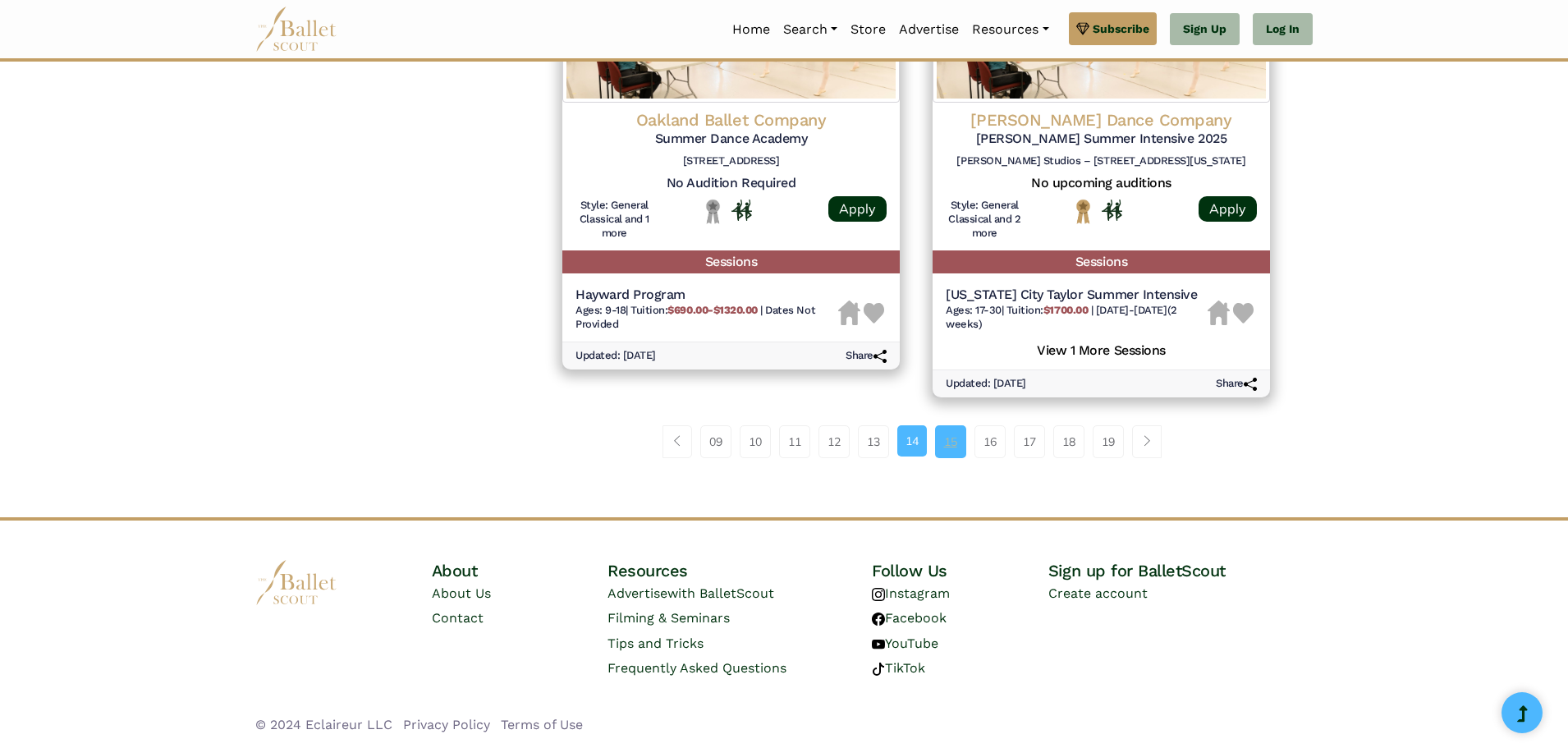
click at [947, 435] on link "15" at bounding box center [950, 442] width 31 height 33
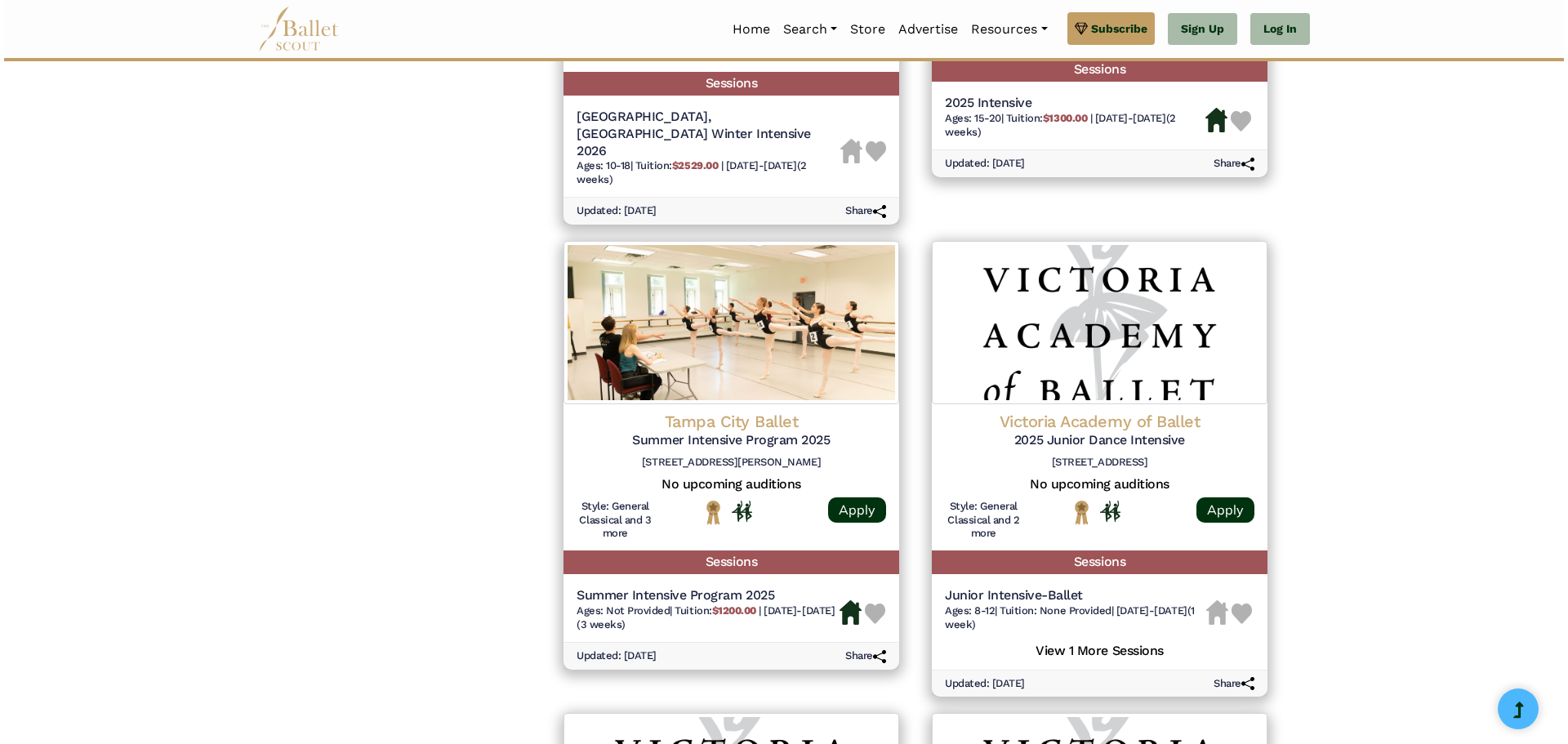
scroll to position [1551, 0]
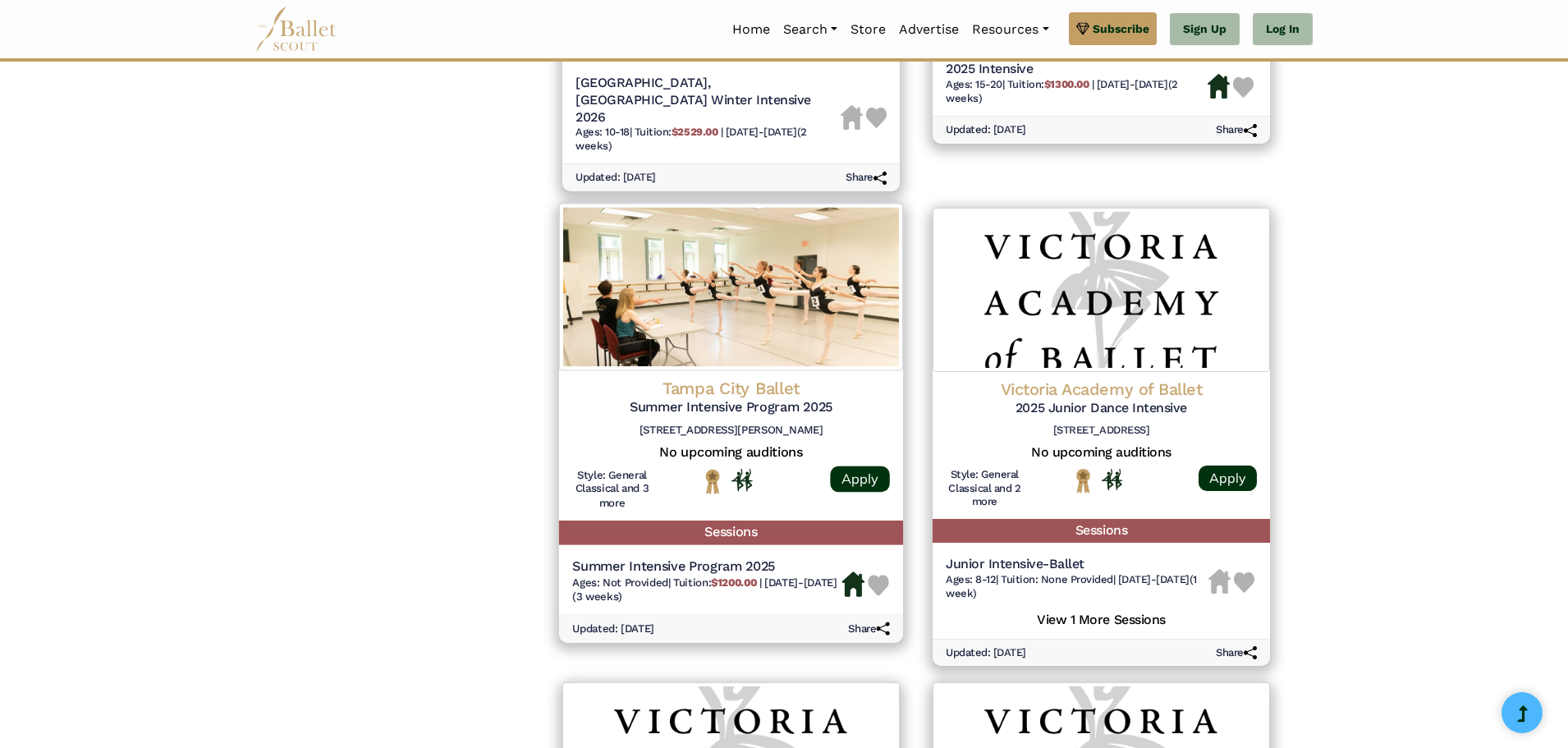
click at [756, 304] on img at bounding box center [730, 287] width 344 height 167
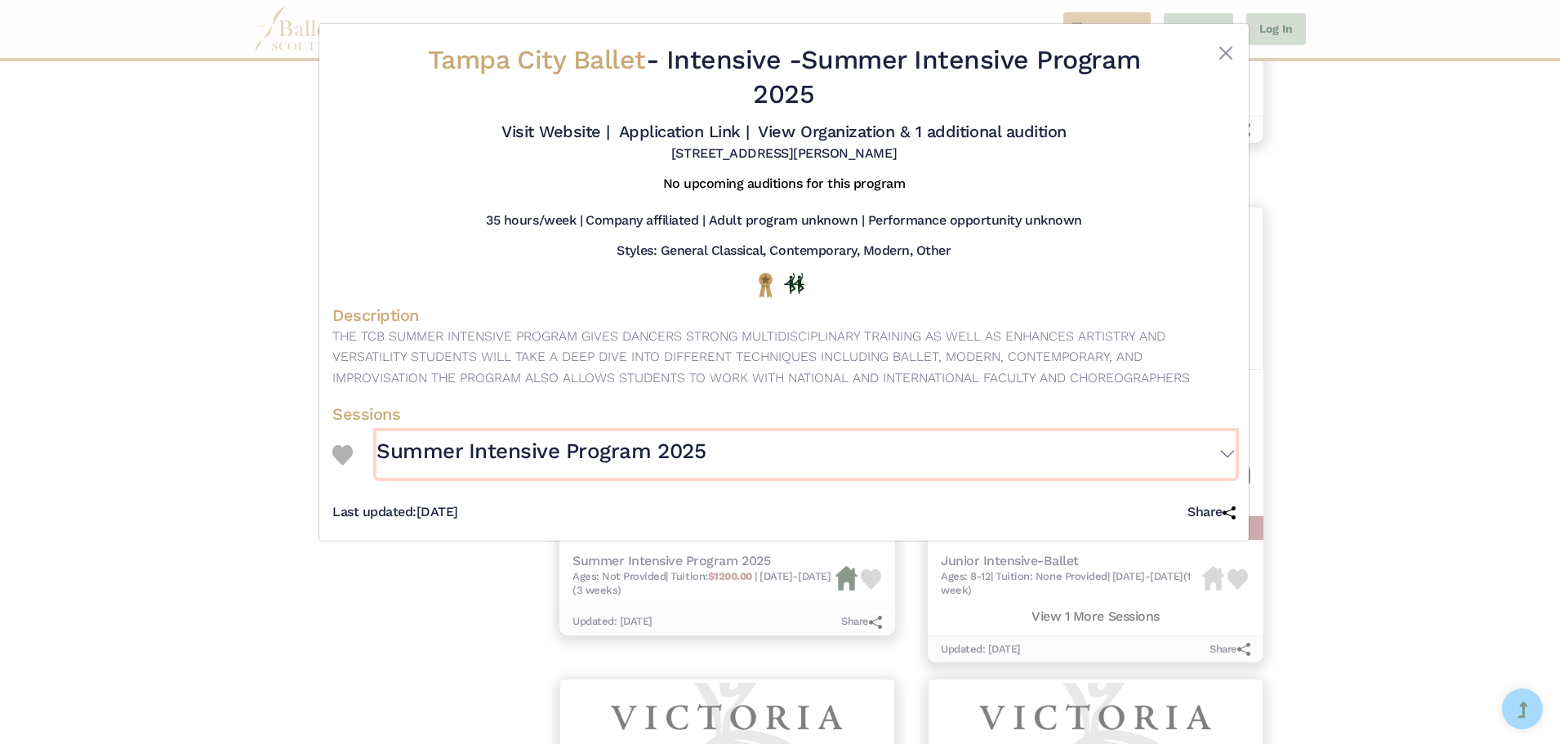
click at [1230, 453] on button "Summer Intensive Program 2025" at bounding box center [806, 455] width 859 height 48
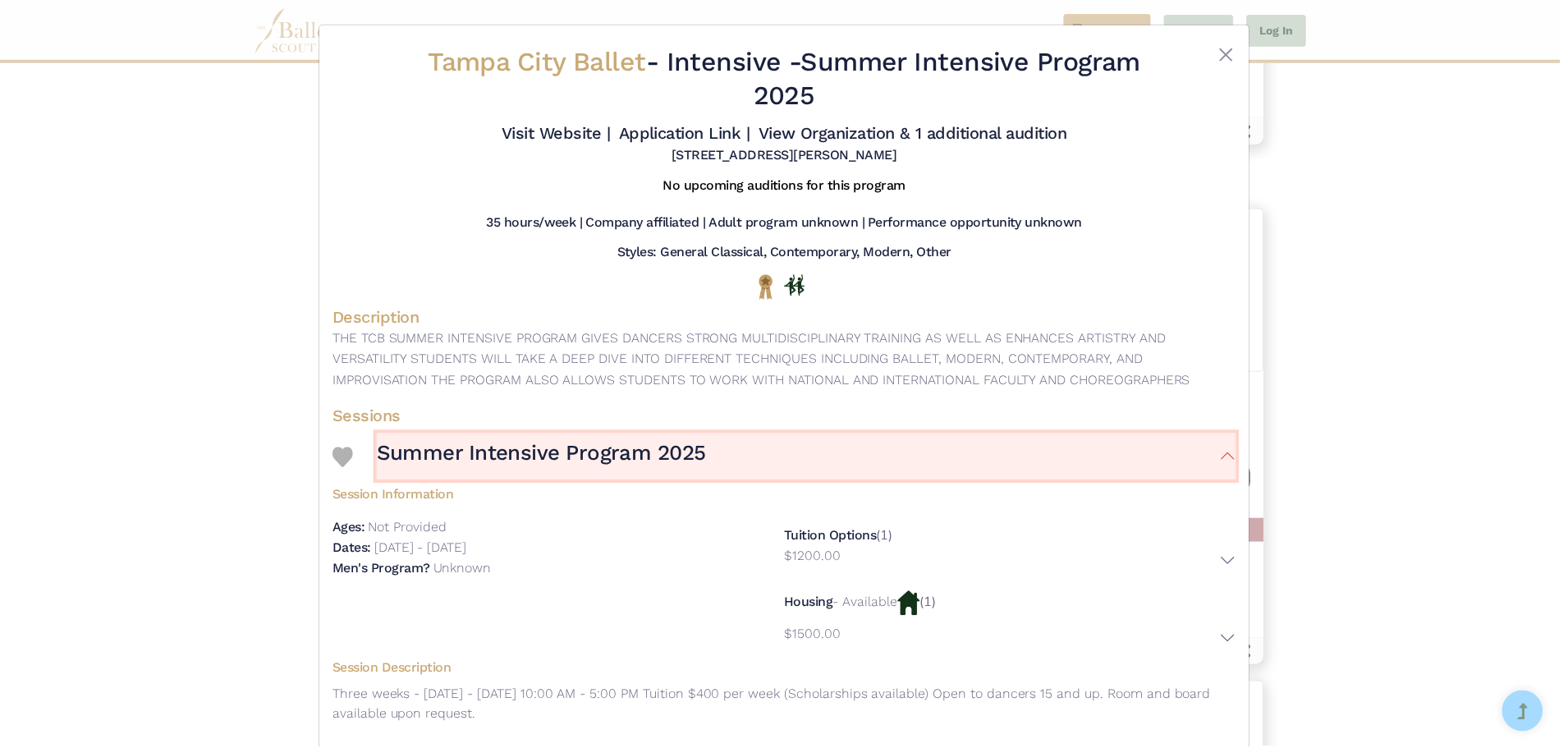
scroll to position [80, 0]
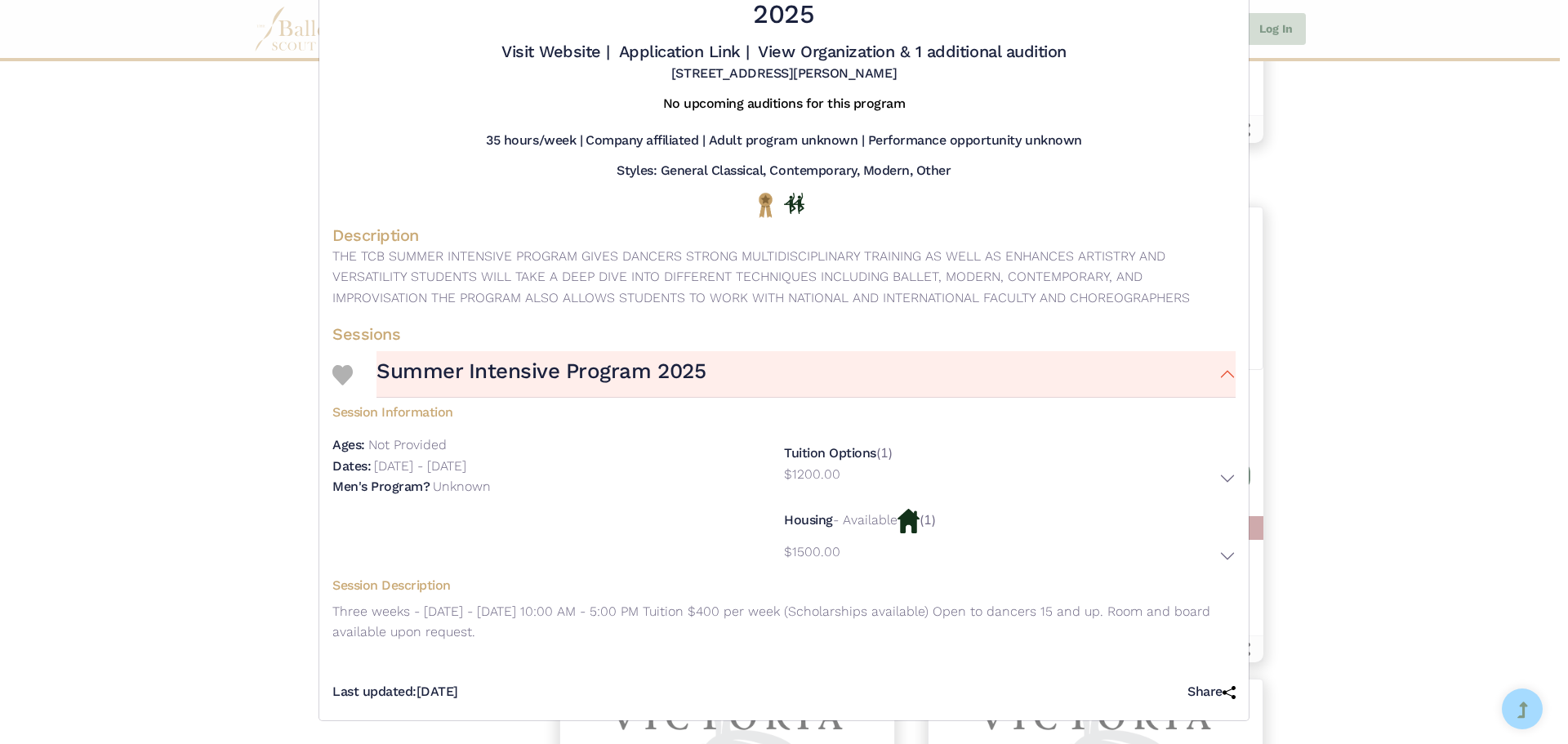
click at [1409, 279] on div "Tampa City Ballet - Intensive - Summer Intensive Program 2025 Visit Website | A…" at bounding box center [784, 372] width 1568 height 744
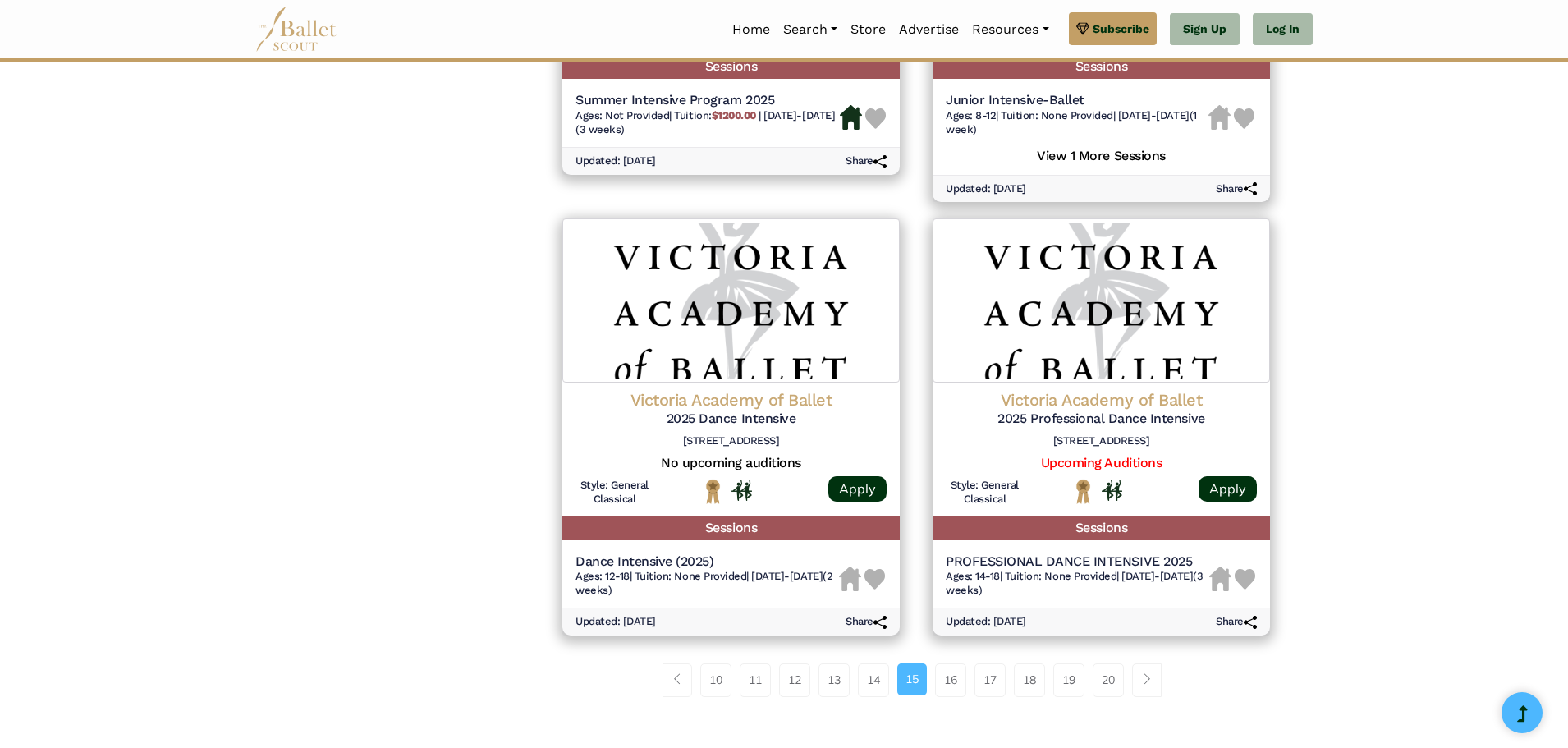
scroll to position [2052, 0]
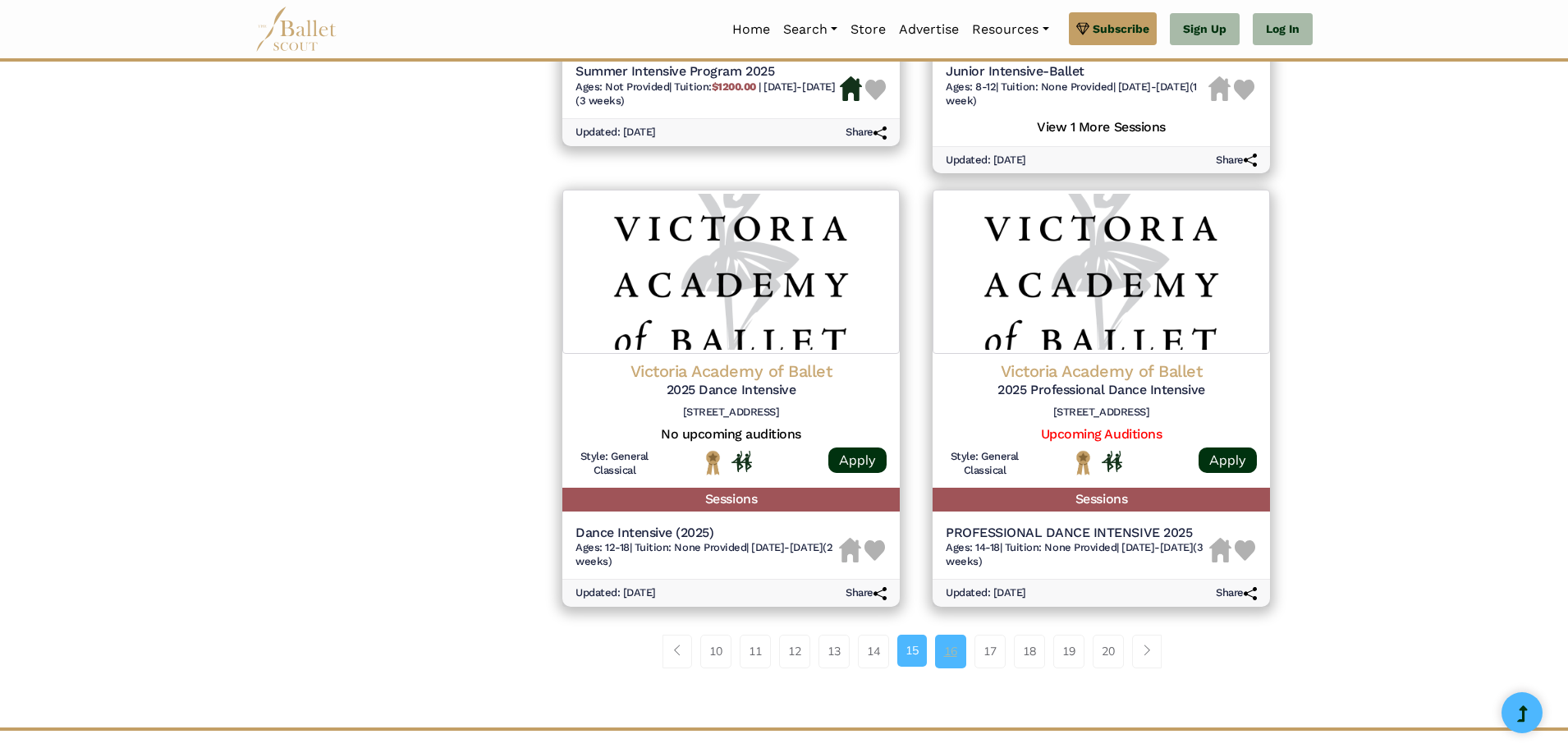
click at [938, 634] on link "16" at bounding box center [950, 651] width 31 height 33
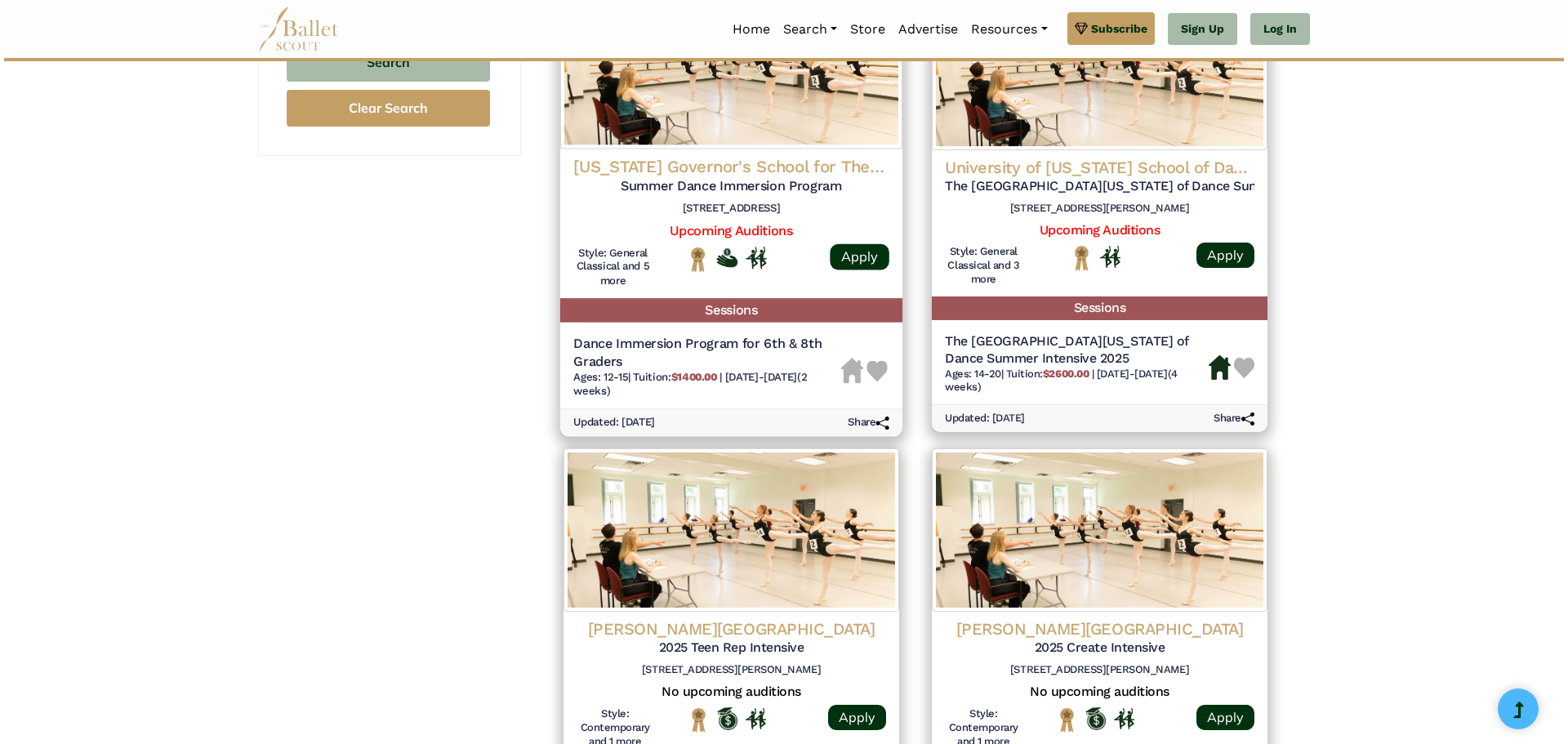
scroll to position [1225, 0]
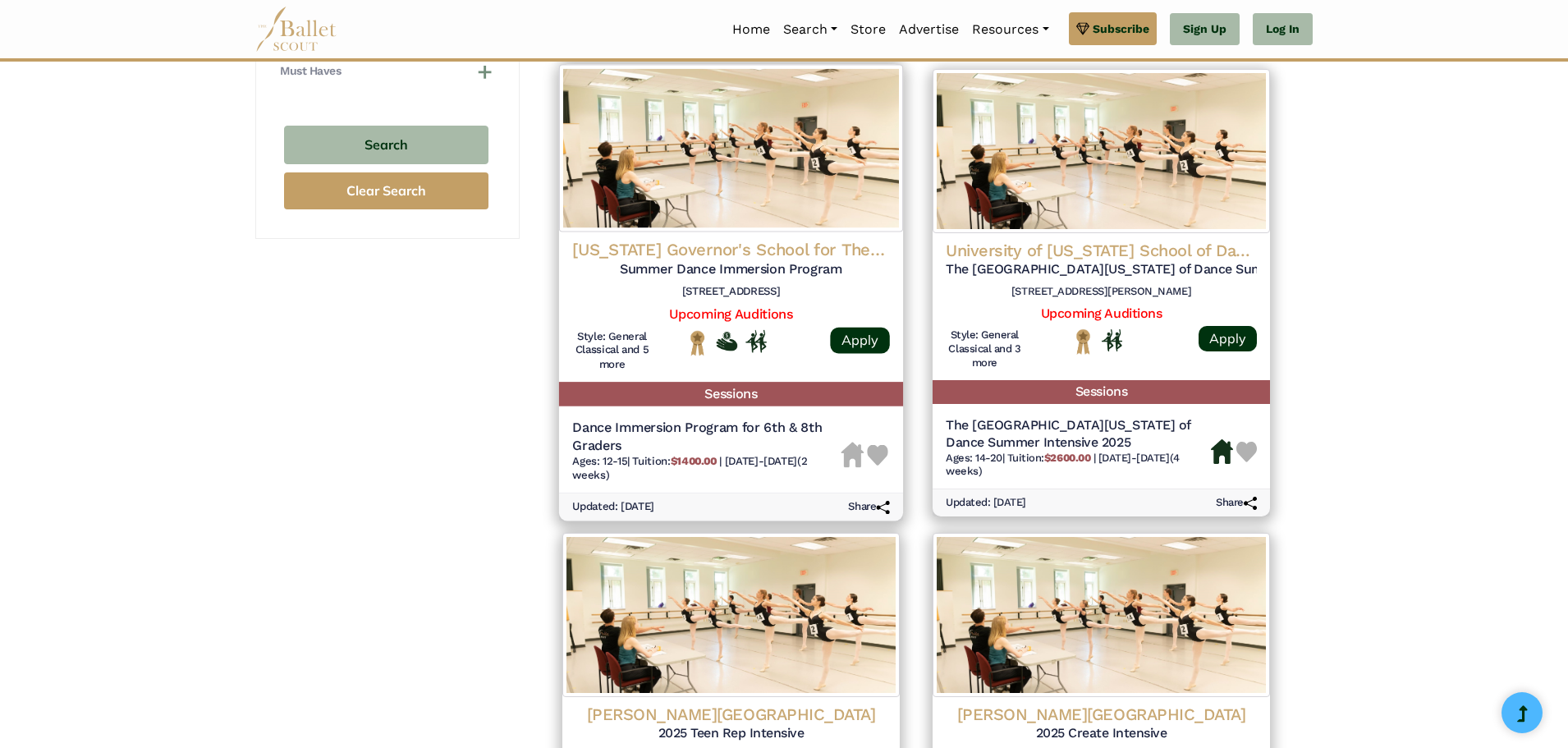
click at [739, 201] on img at bounding box center [730, 147] width 344 height 167
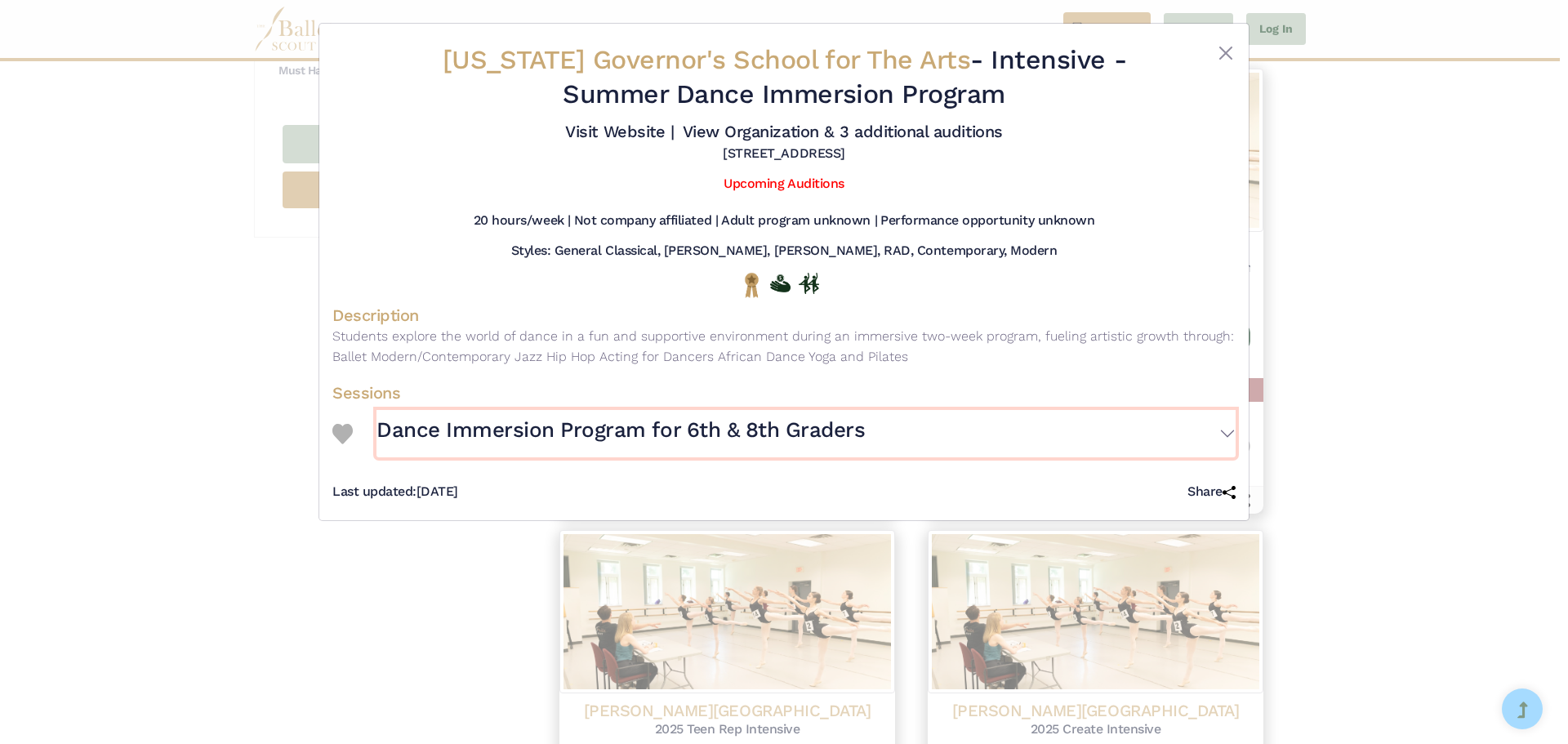
click at [1223, 437] on button "Dance Immersion Program for 6th & 8th Graders" at bounding box center [806, 433] width 859 height 48
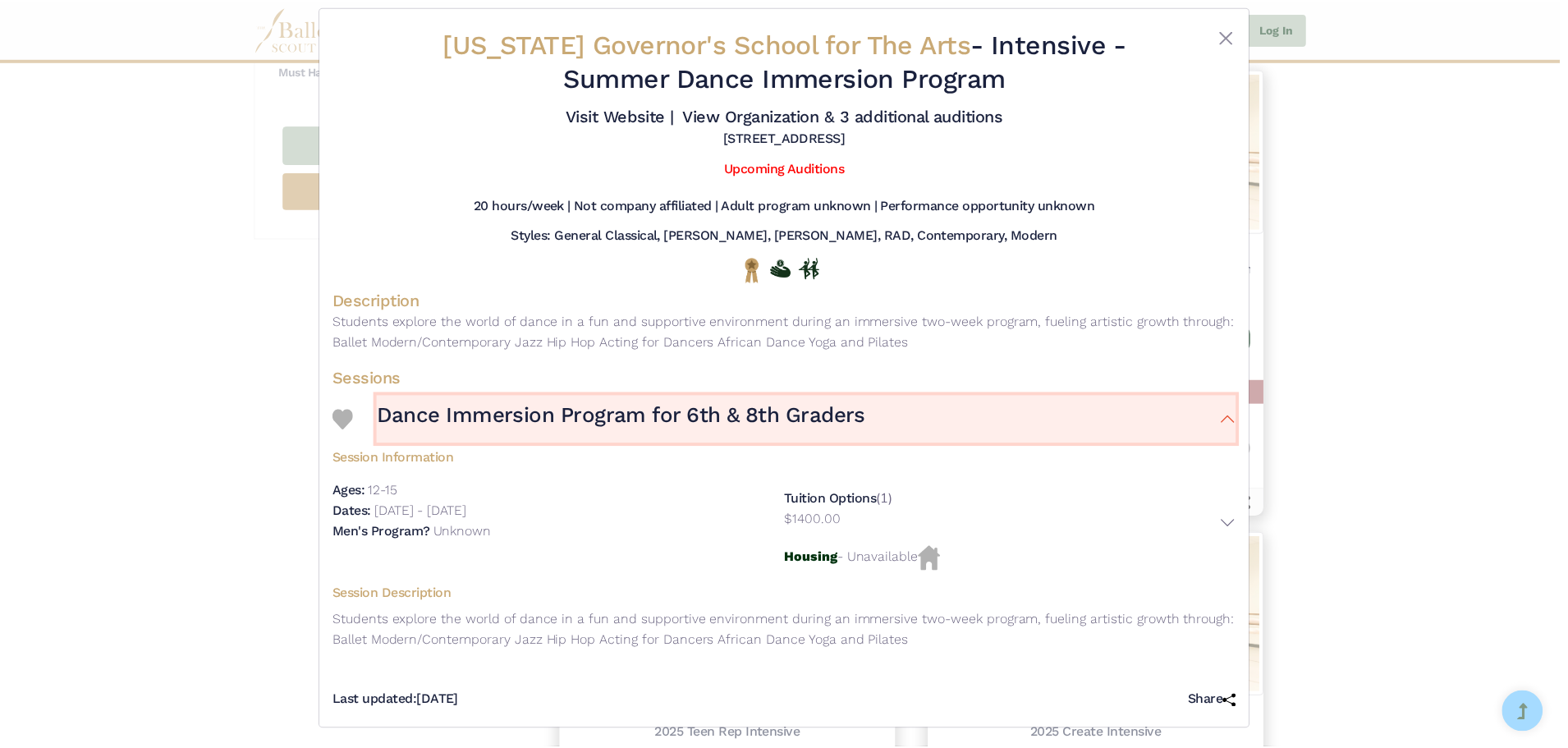
scroll to position [22, 0]
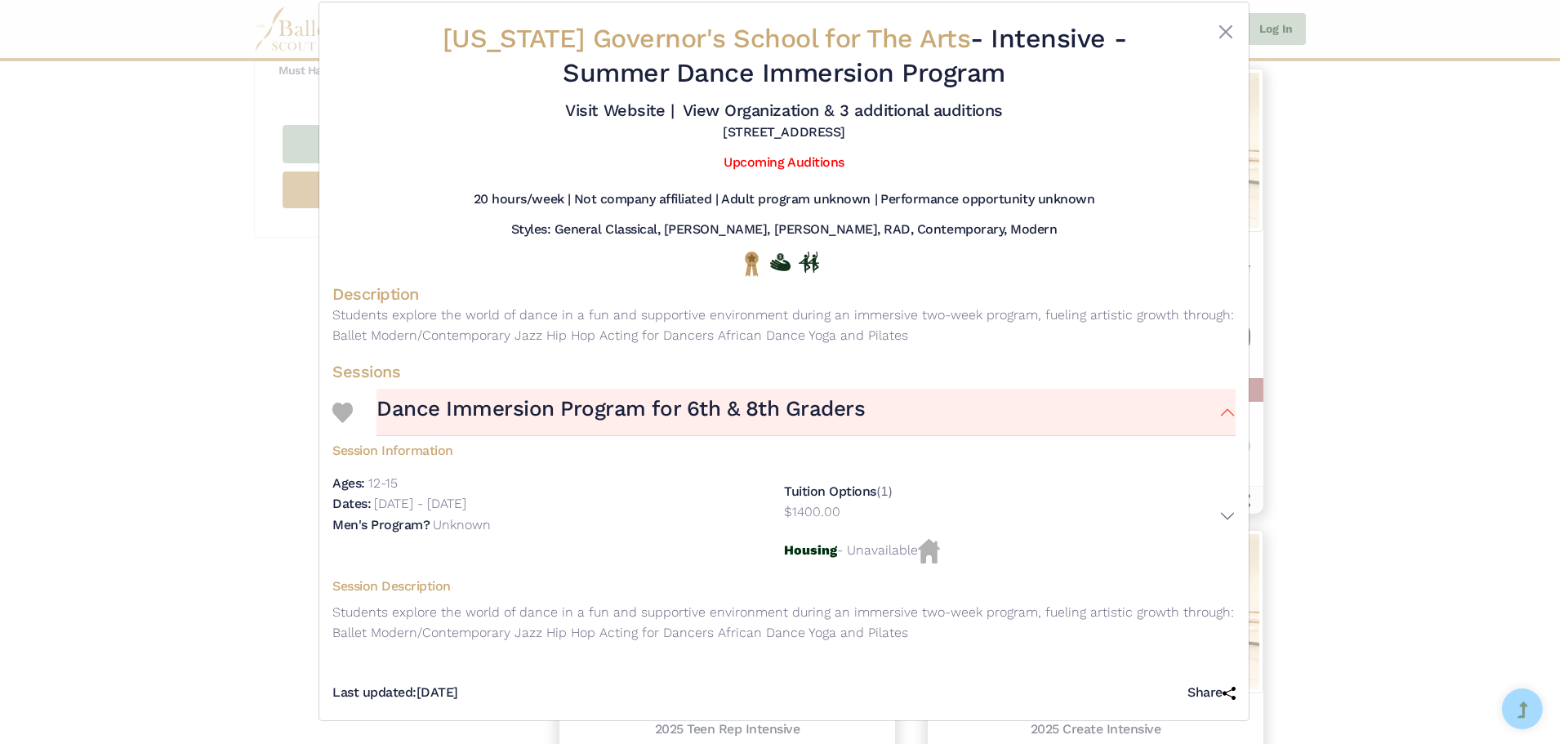
click at [1479, 439] on div "South Carolina Governor's School for The Arts - Intensive - Summer Dance Immers…" at bounding box center [784, 372] width 1568 height 744
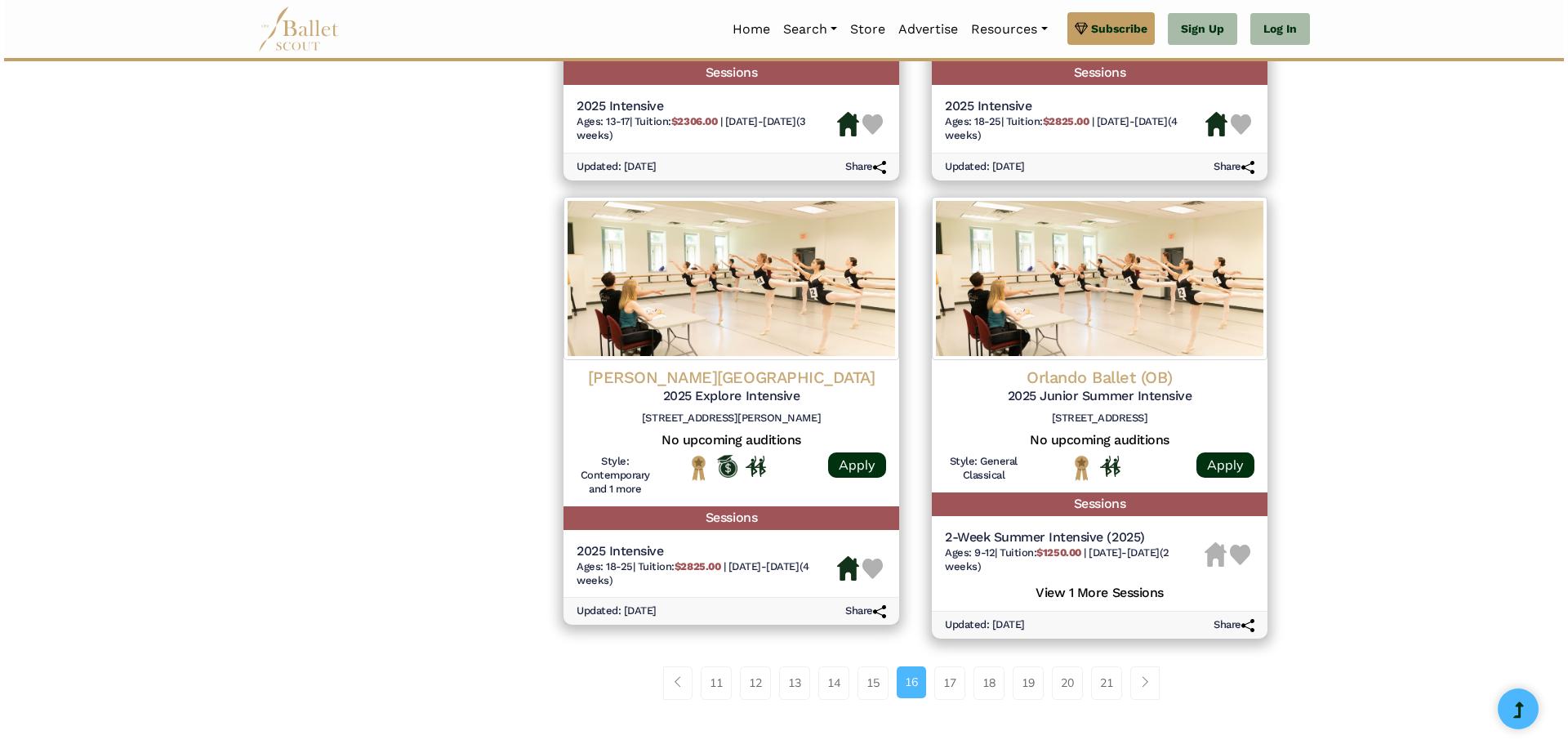
scroll to position [2002, 0]
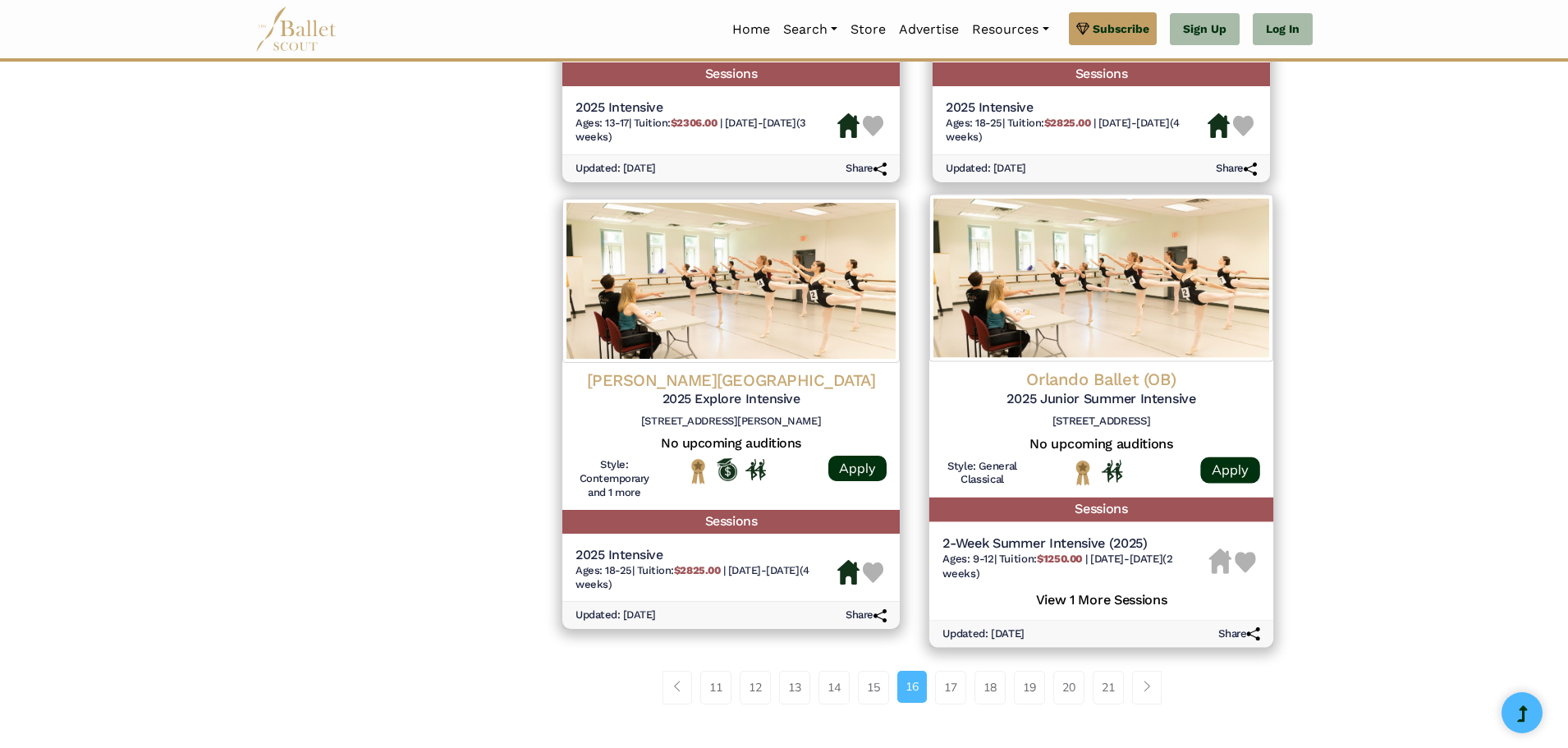
click at [1095, 351] on img at bounding box center [1100, 277] width 344 height 167
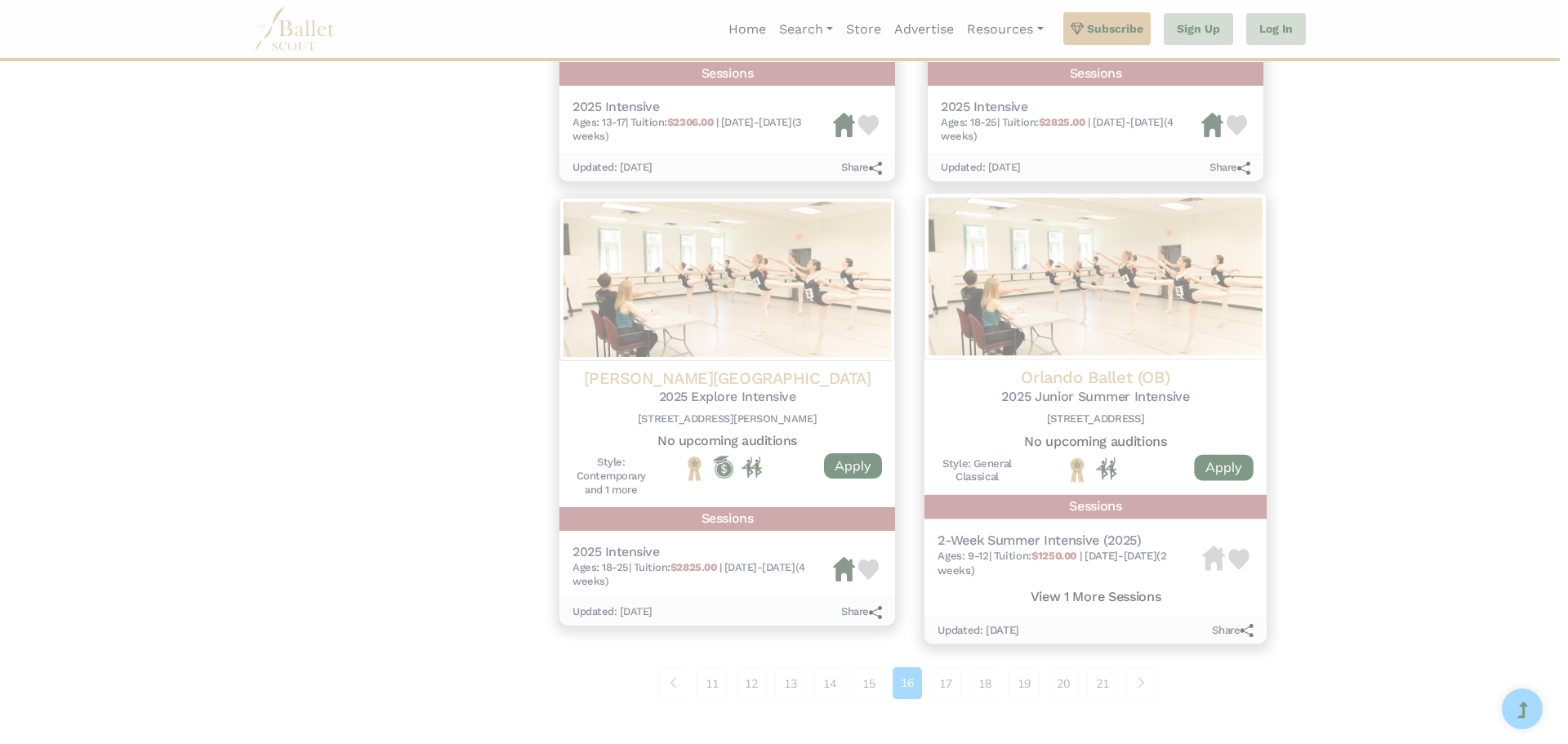
scroll to position [0, 0]
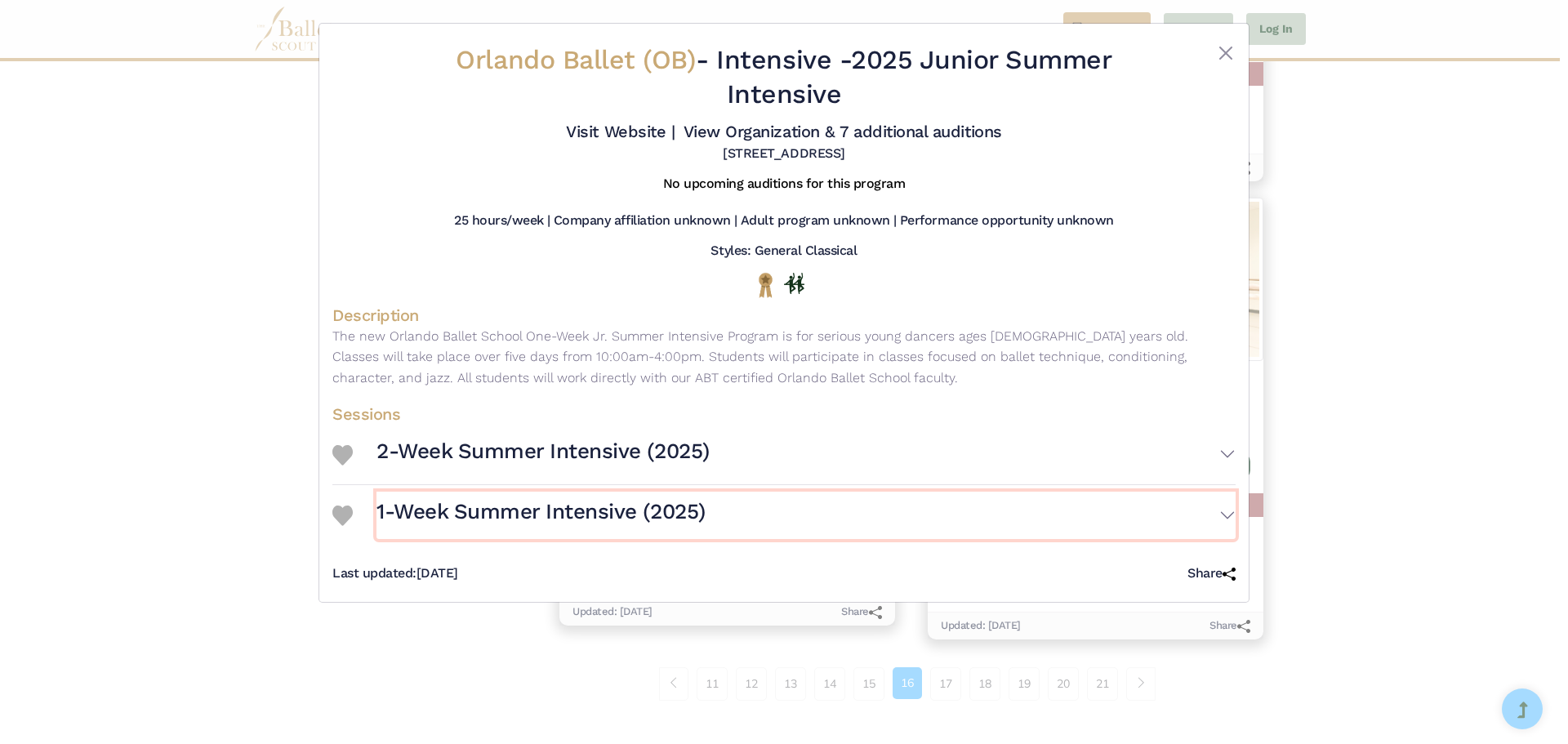
click at [504, 500] on h3 "1-Week Summer Intensive (2025)" at bounding box center [541, 512] width 329 height 28
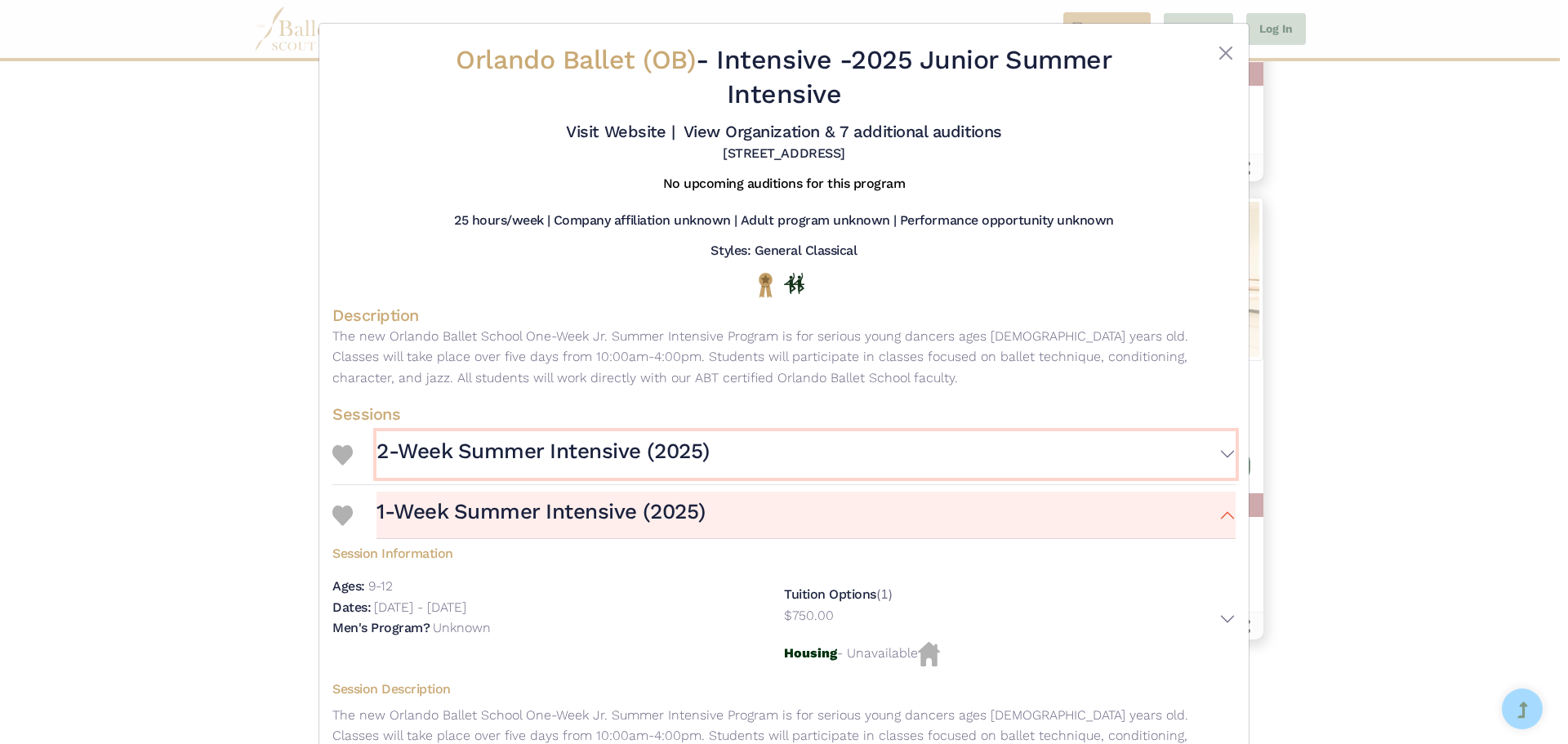
click at [564, 454] on h3 "2-Week Summer Intensive (2025)" at bounding box center [543, 451] width 333 height 28
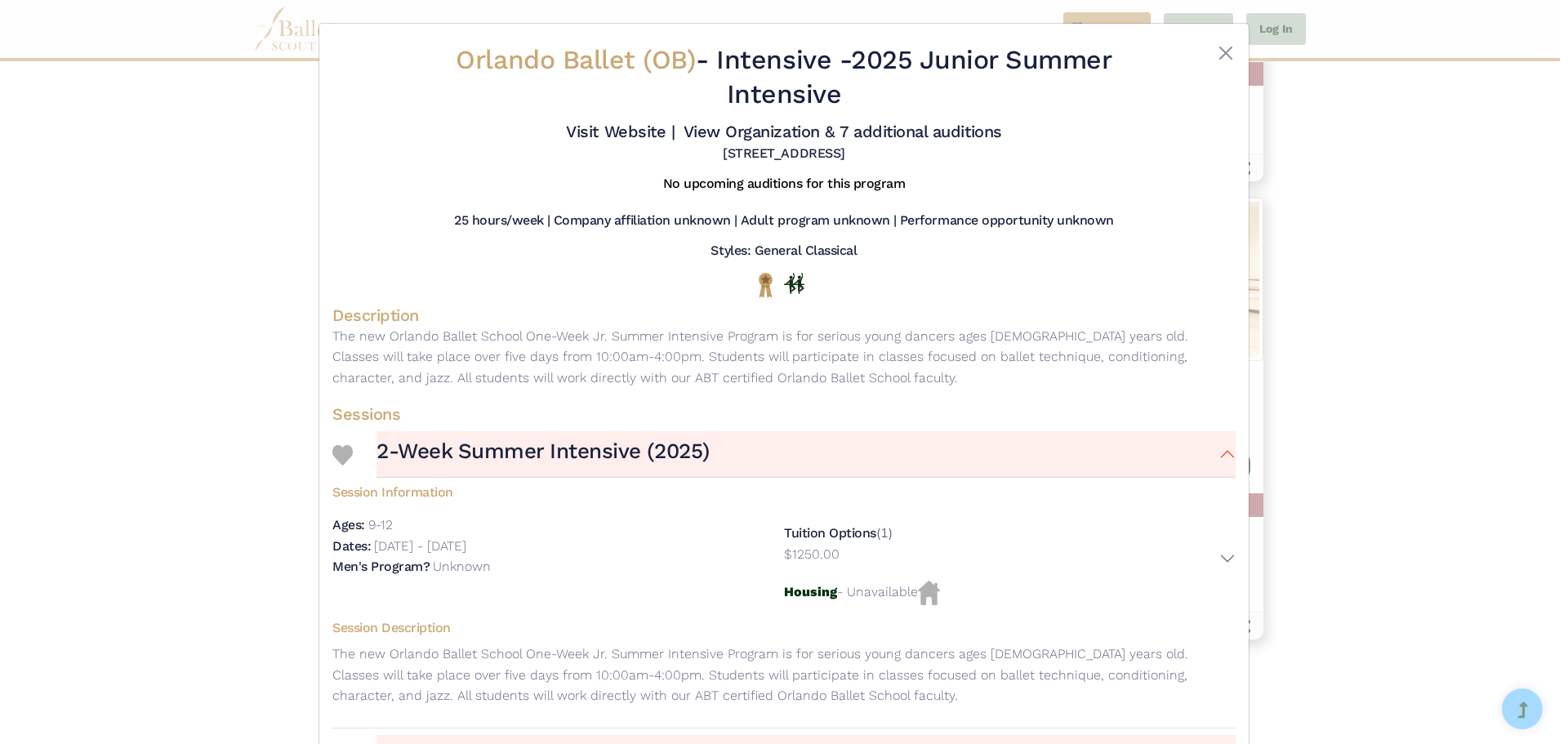
click at [1552, 359] on div "Orlando Ballet (OB) - Intensive - 2025 Junior Summer Intensive Visit Website | …" at bounding box center [784, 372] width 1568 height 744
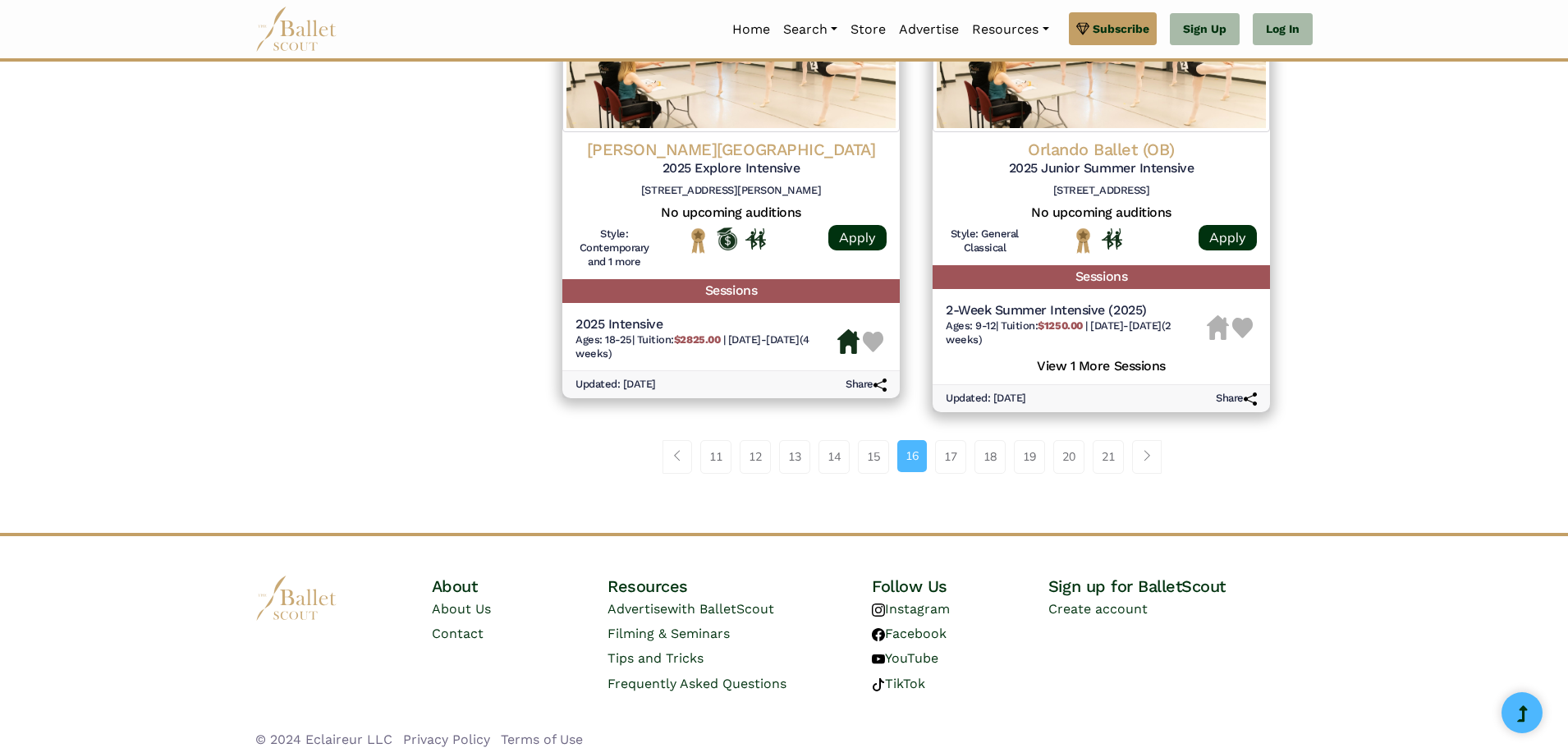
scroll to position [2260, 0]
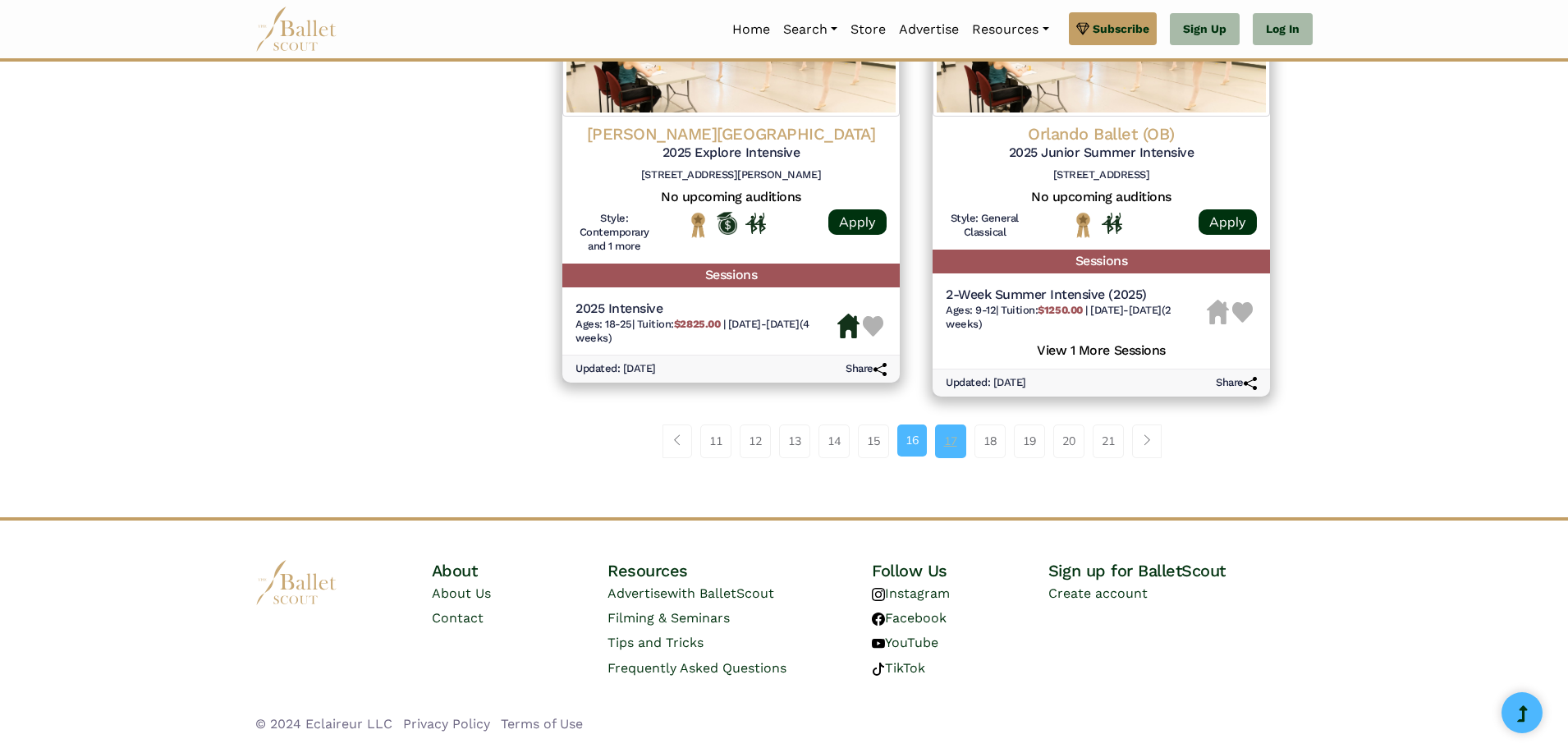
click at [941, 444] on link "17" at bounding box center [950, 442] width 31 height 33
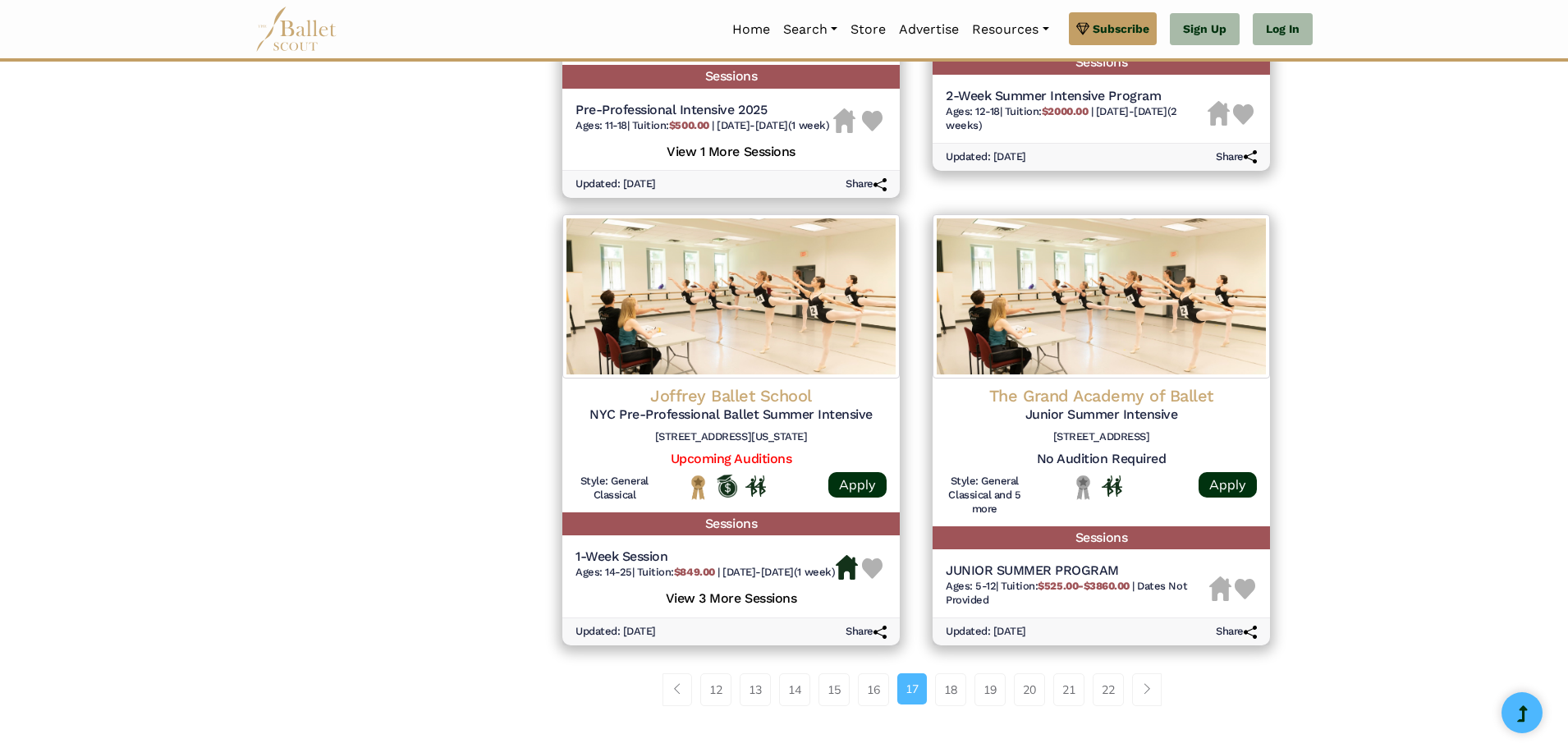
scroll to position [2052, 0]
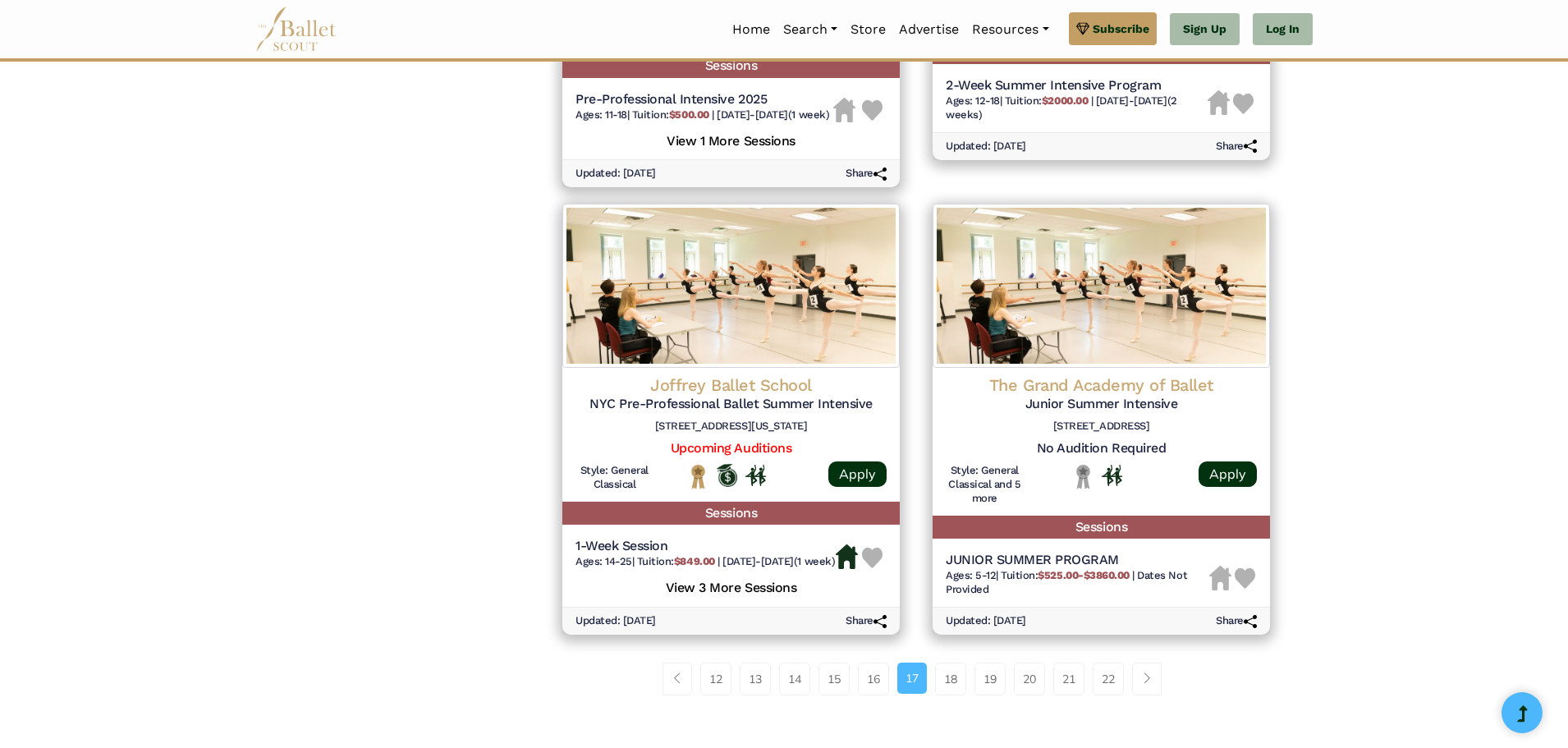
click at [948, 711] on div "12 13 14 15 16 17 18 19" at bounding box center [916, 685] width 740 height 85
click at [950, 695] on link "18" at bounding box center [950, 679] width 31 height 33
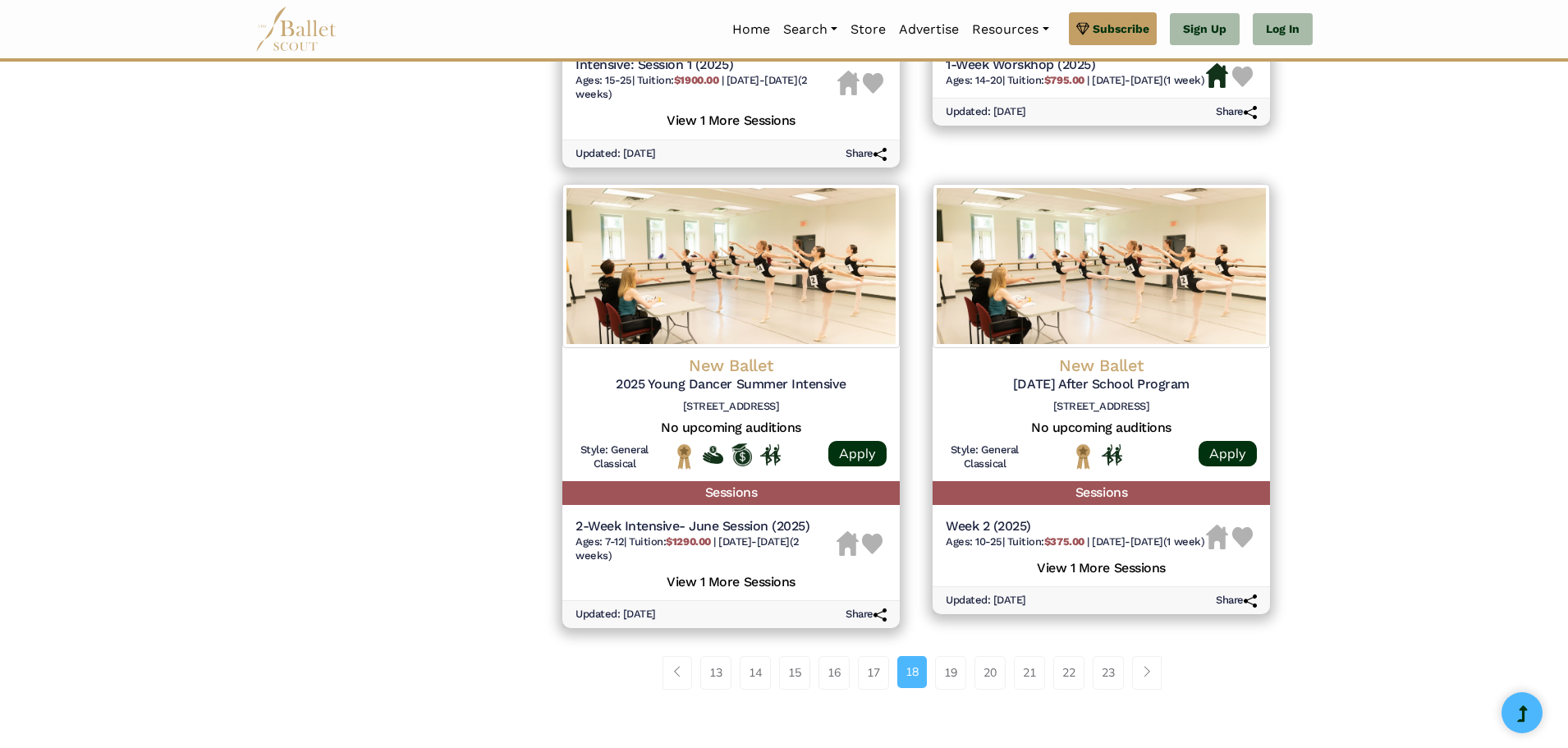
scroll to position [2052, 0]
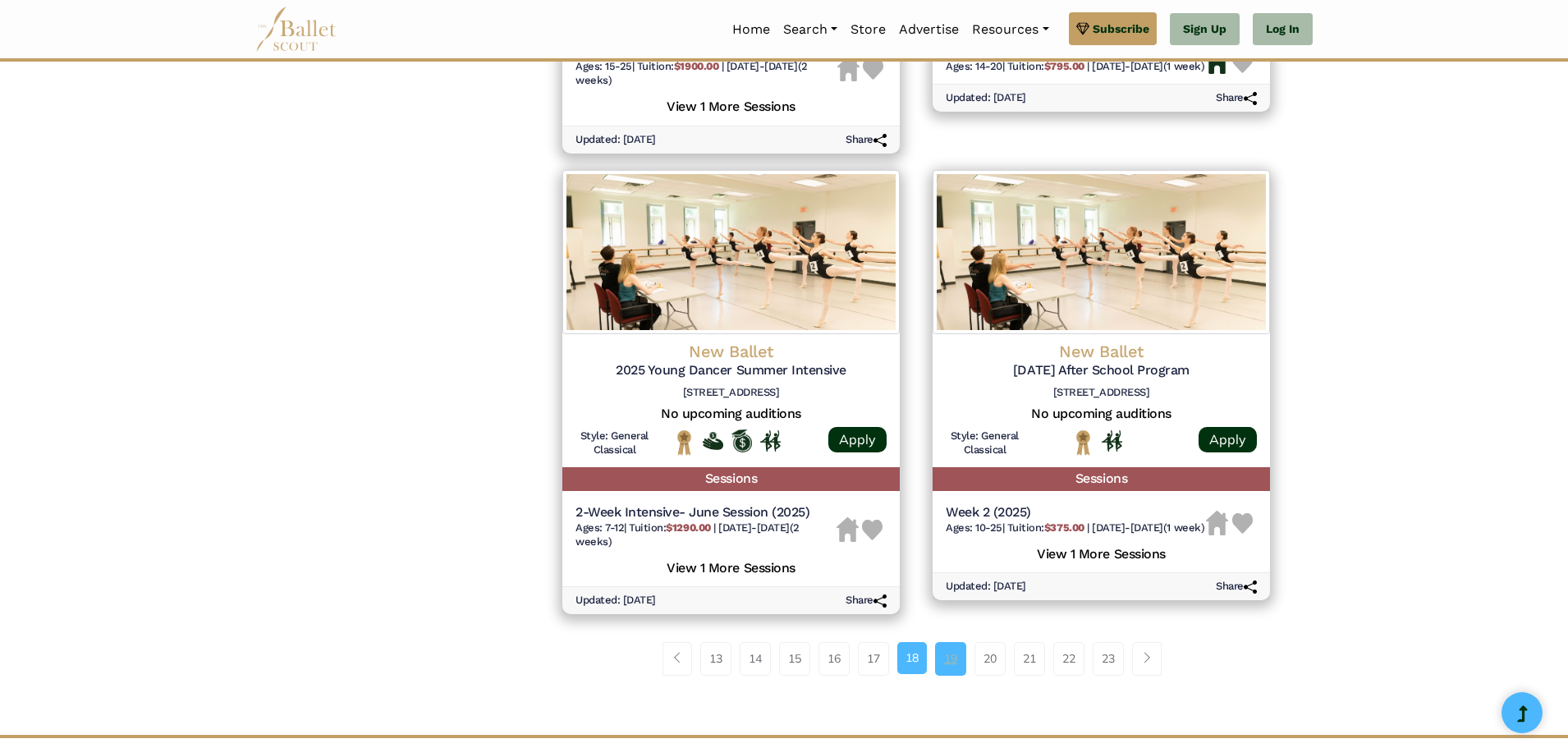
click at [943, 656] on link "19" at bounding box center [950, 659] width 31 height 33
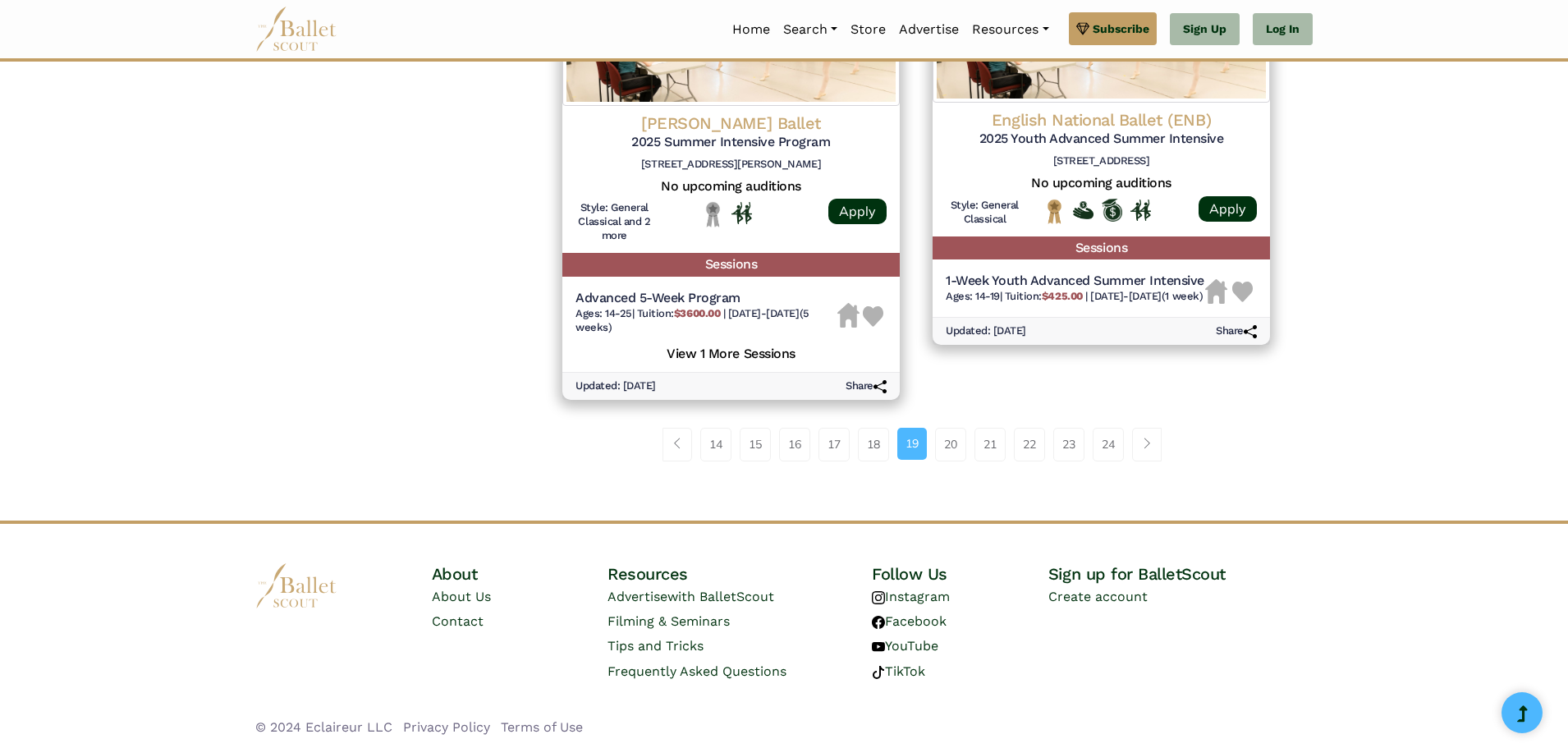
scroll to position [2256, 0]
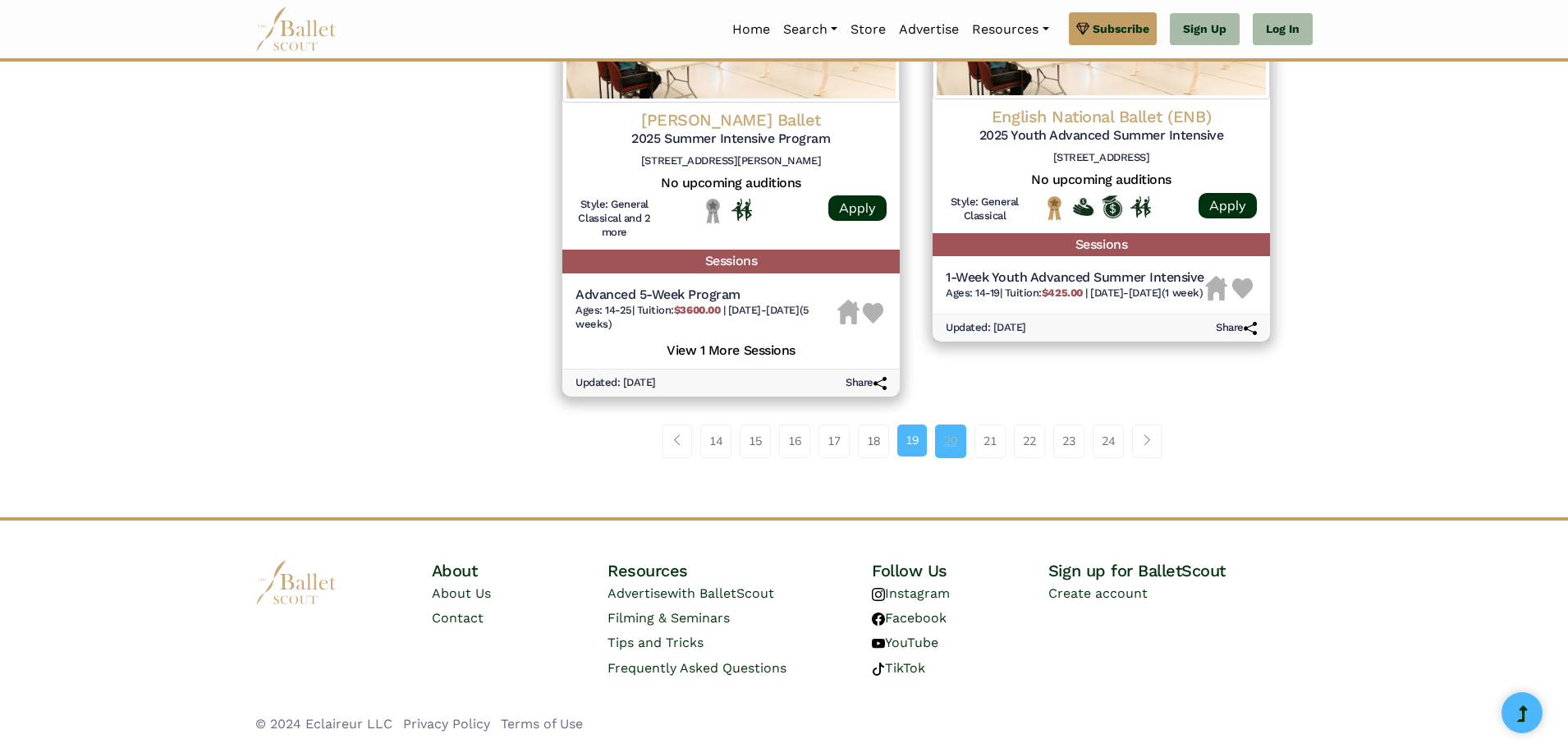
click at [945, 430] on link "20" at bounding box center [950, 442] width 31 height 33
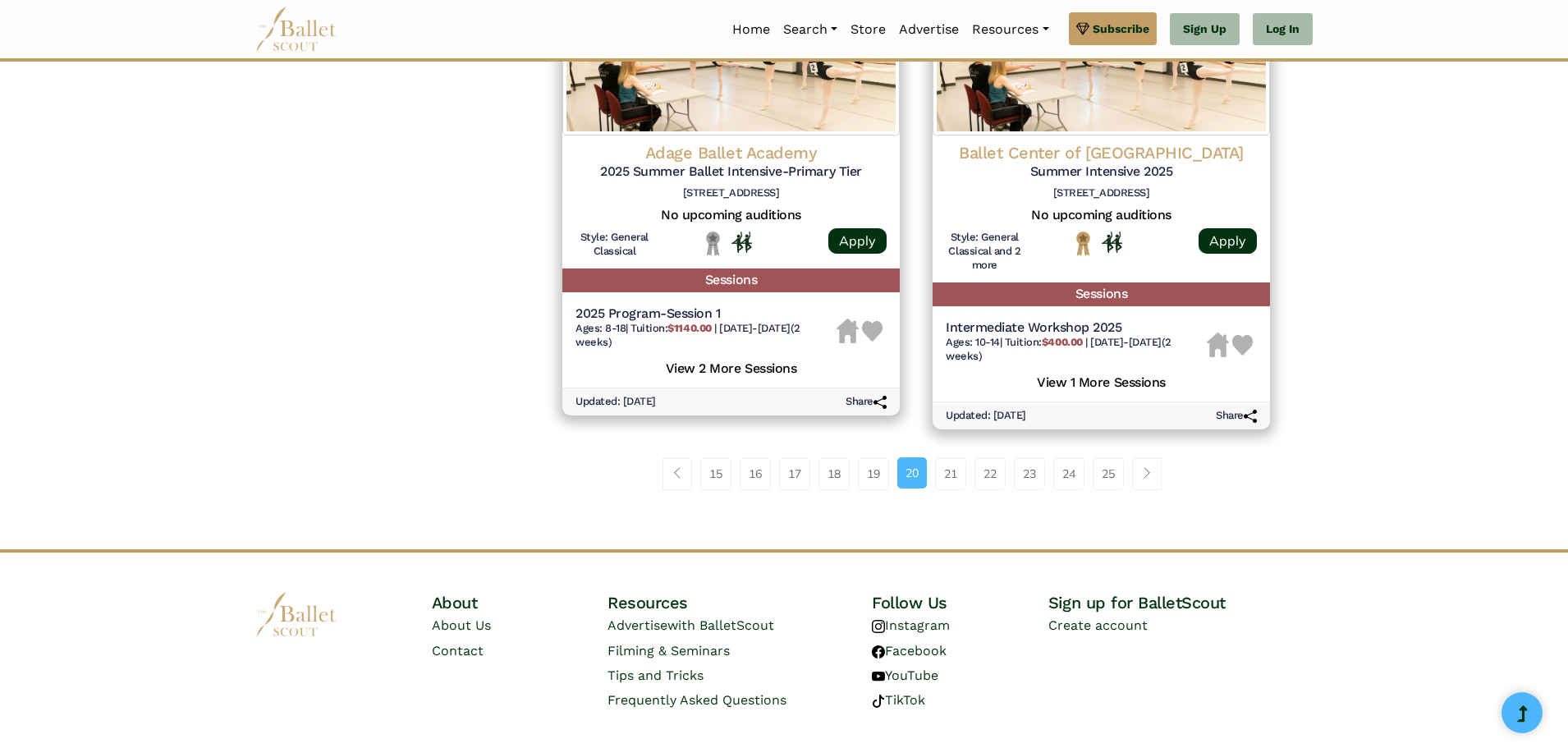
scroll to position [2301, 0]
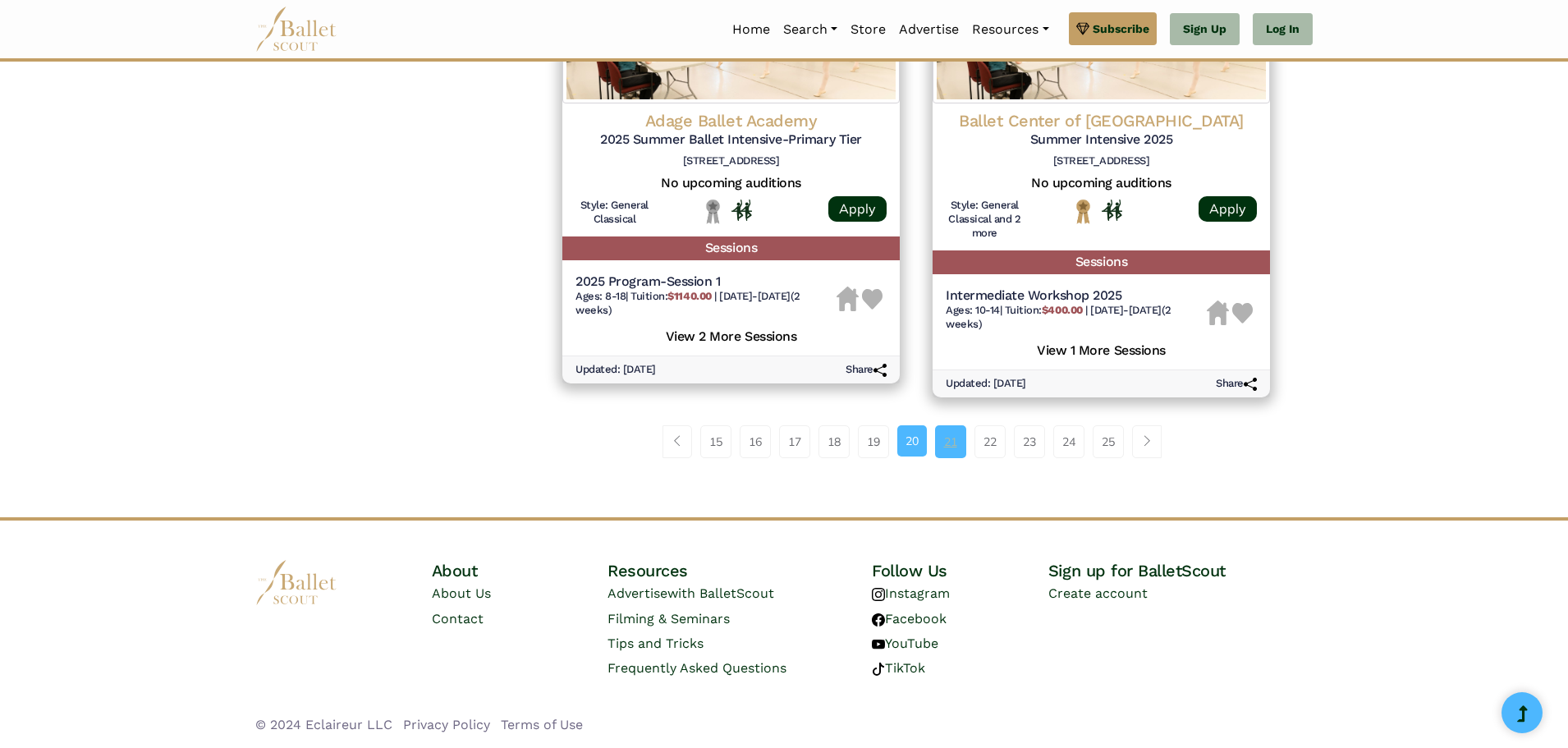
click at [950, 440] on link "21" at bounding box center [950, 442] width 31 height 33
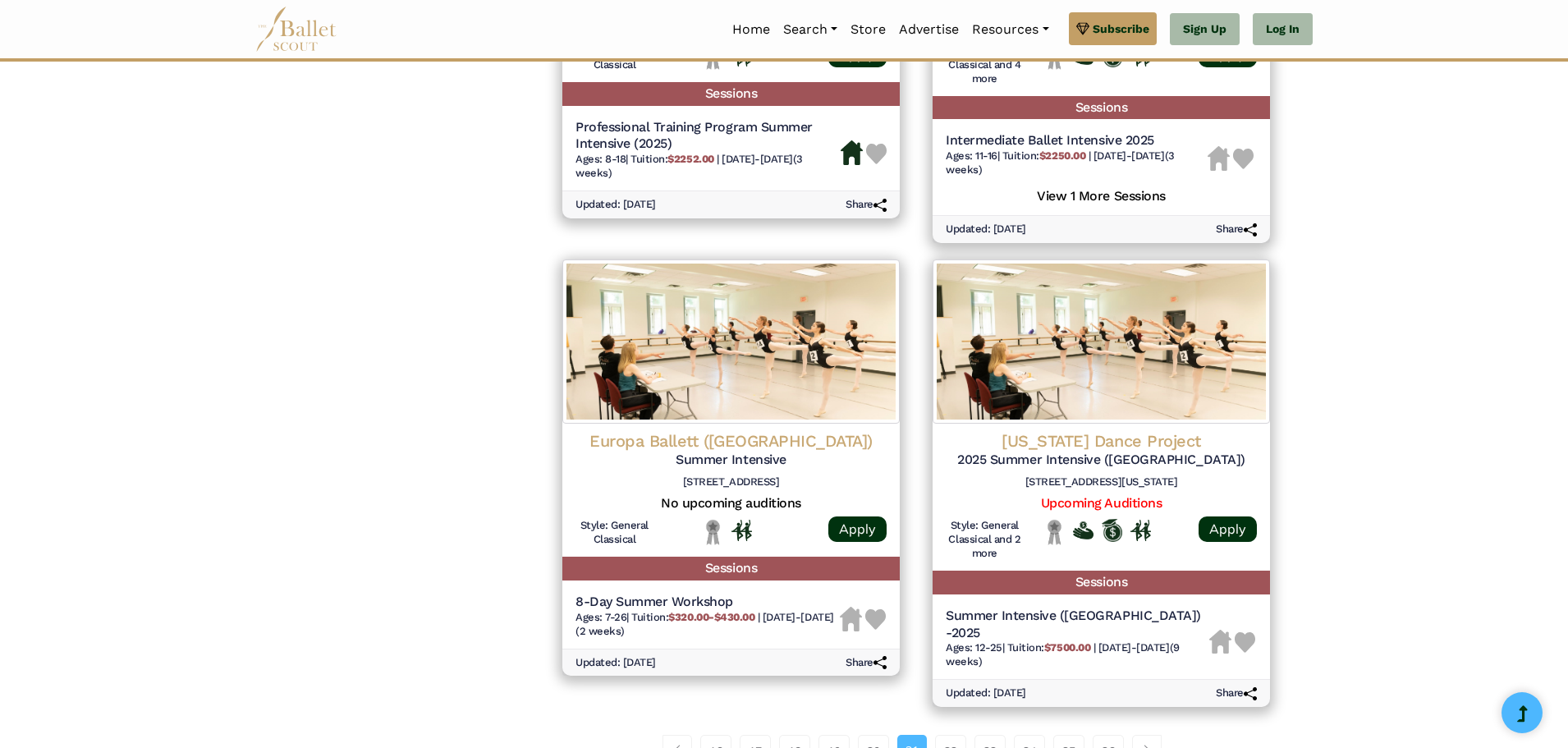
scroll to position [1971, 0]
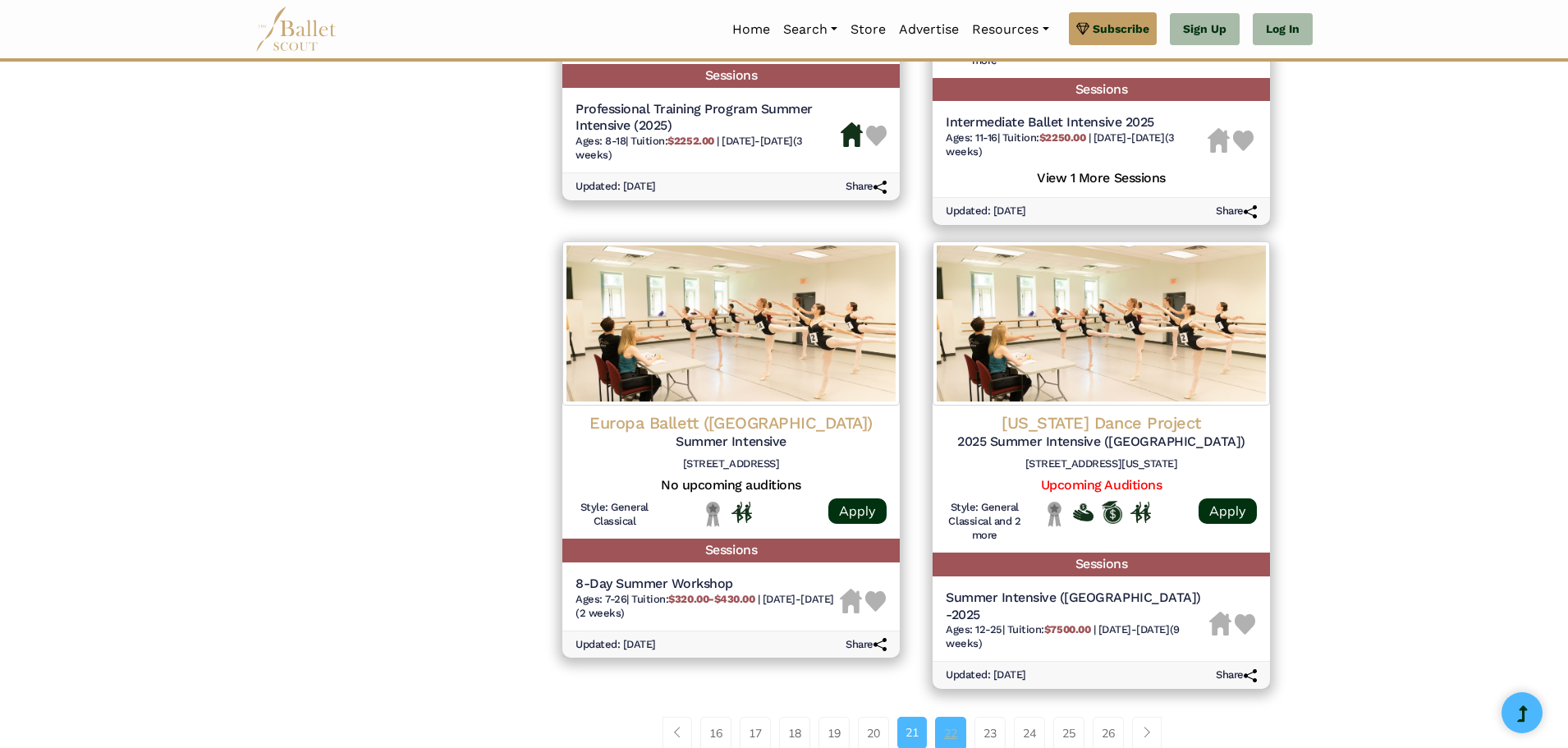
click at [958, 717] on link "22" at bounding box center [950, 733] width 31 height 33
